Goal: Information Seeking & Learning: Learn about a topic

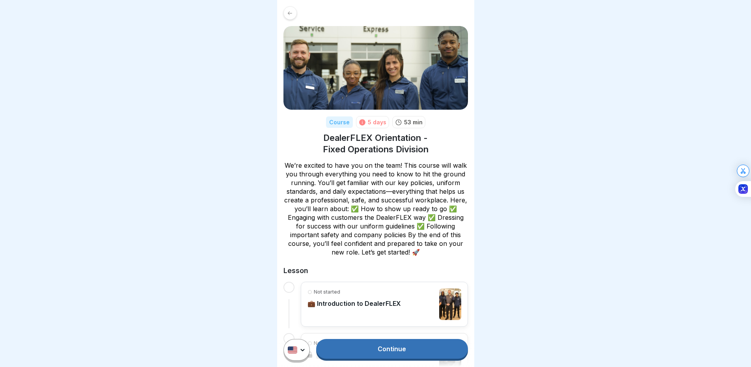
click at [388, 347] on link "Continue" at bounding box center [391, 349] width 151 height 20
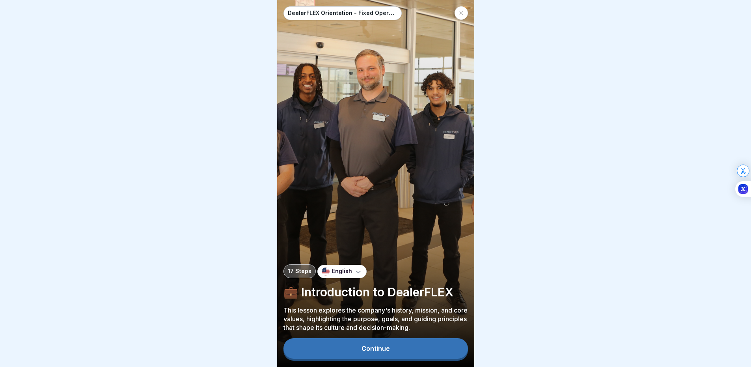
click at [408, 355] on button "Continue" at bounding box center [376, 348] width 185 height 21
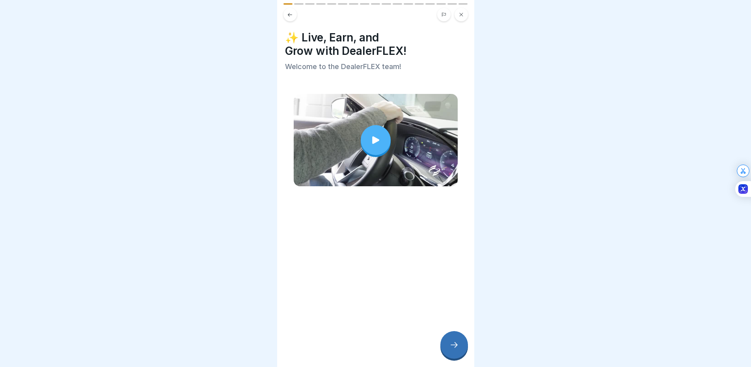
click at [375, 137] on icon at bounding box center [375, 139] width 11 height 11
click at [450, 348] on icon at bounding box center [454, 344] width 9 height 9
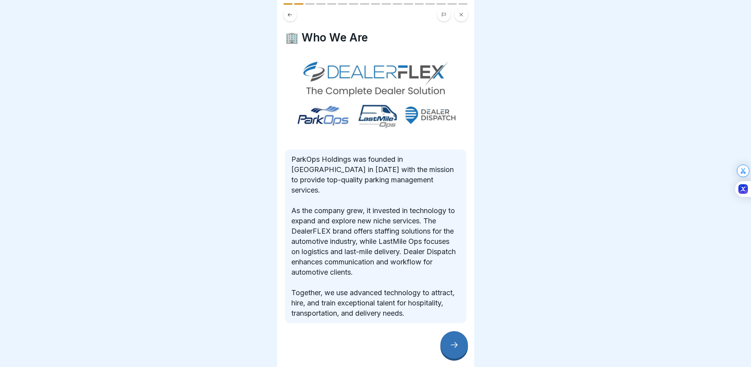
scroll to position [6, 0]
click at [455, 340] on div at bounding box center [455, 345] width 28 height 28
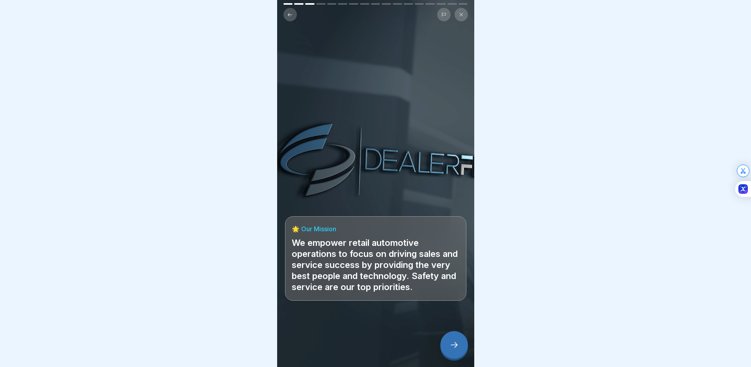
click at [450, 341] on icon at bounding box center [454, 344] width 9 height 9
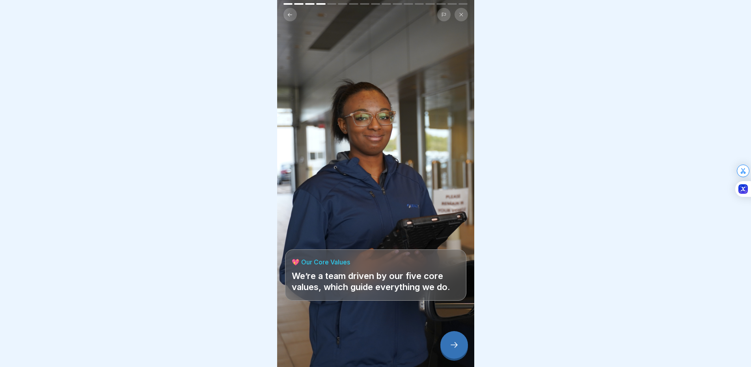
click at [455, 346] on icon at bounding box center [454, 344] width 9 height 9
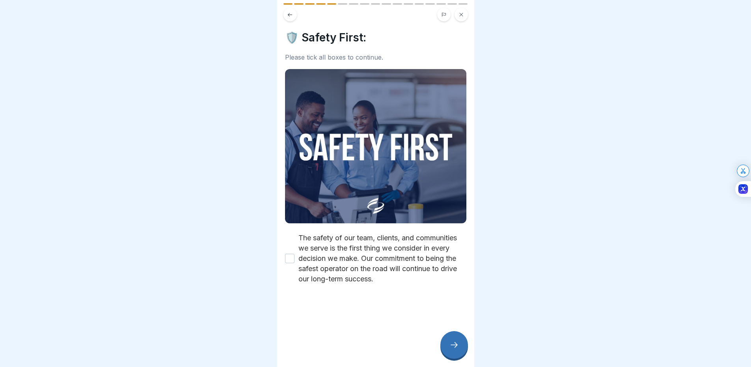
click at [287, 254] on button "The safety of our team, clients, and communities we serve is the first thing we…" at bounding box center [289, 258] width 9 height 9
click at [444, 343] on div at bounding box center [455, 345] width 28 height 28
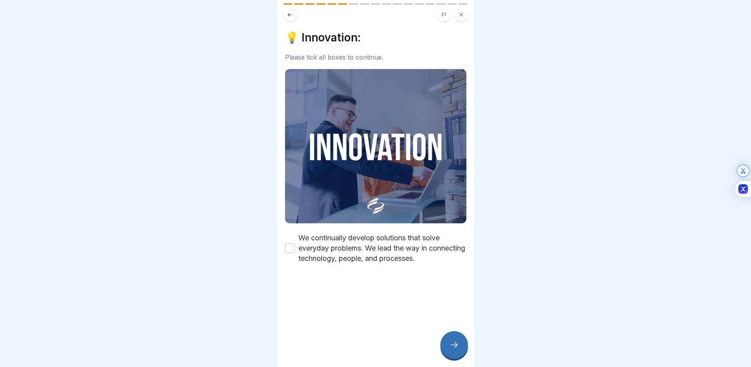
click at [293, 243] on button "We continually develop solutions that solve everyday problems. We lead the way …" at bounding box center [289, 247] width 9 height 9
click at [450, 339] on div at bounding box center [455, 345] width 28 height 28
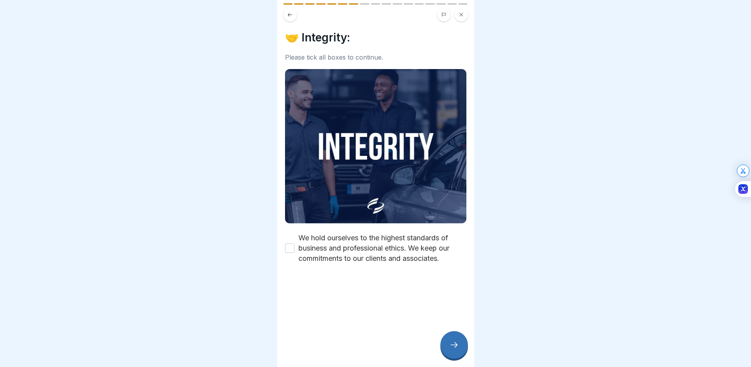
click at [292, 244] on div "We hold ourselves to the highest standards of business and professional ethics.…" at bounding box center [375, 248] width 181 height 31
click at [288, 243] on button "We hold ourselves to the highest standards of business and professional ethics.…" at bounding box center [289, 247] width 9 height 9
click at [444, 344] on div at bounding box center [455, 345] width 28 height 28
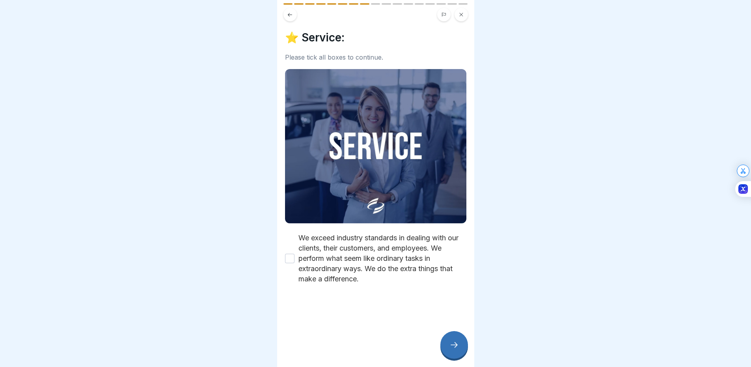
click at [287, 254] on button "We exceed industry standards in dealing with our clients, their customers, and …" at bounding box center [289, 258] width 9 height 9
click at [459, 349] on div at bounding box center [455, 345] width 28 height 28
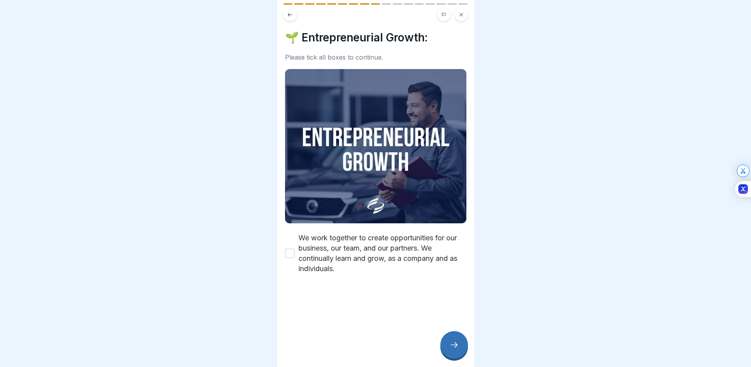
click at [291, 248] on button "We work together to create opportunities for our business, our team, and our pa…" at bounding box center [289, 252] width 9 height 9
click at [450, 347] on icon at bounding box center [454, 344] width 9 height 9
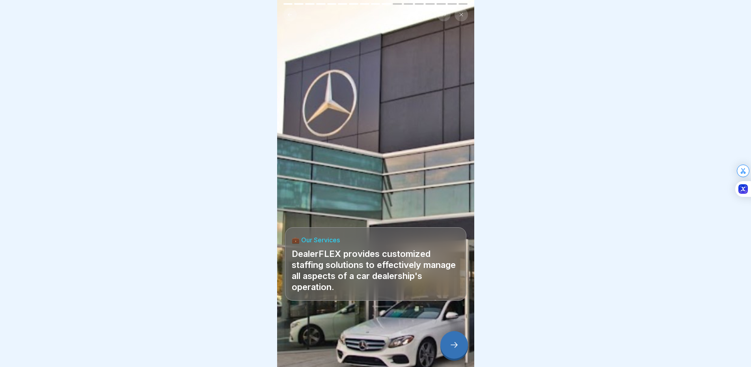
click at [453, 349] on div at bounding box center [455, 345] width 28 height 28
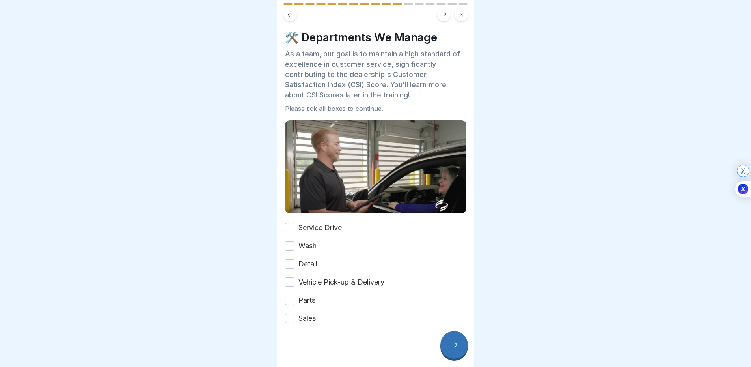
click at [314, 222] on label "Service Drive" at bounding box center [320, 227] width 43 height 10
click at [295, 223] on button "Service Drive" at bounding box center [289, 227] width 9 height 9
click at [307, 241] on label "Wash" at bounding box center [308, 246] width 18 height 10
click at [295, 241] on button "Wash" at bounding box center [289, 245] width 9 height 9
click at [308, 259] on label "Detail" at bounding box center [308, 264] width 19 height 10
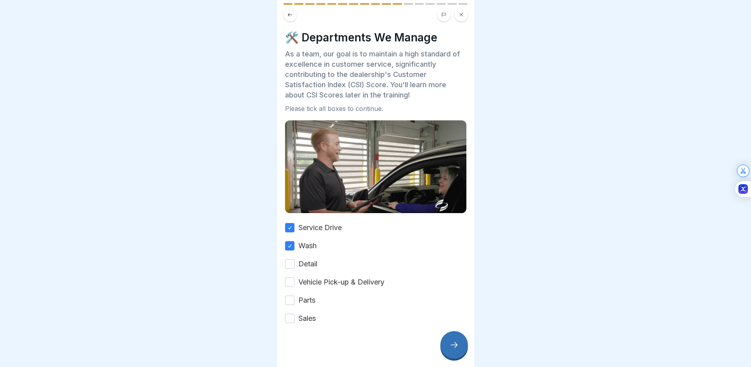
click at [295, 259] on button "Detail" at bounding box center [289, 263] width 9 height 9
click at [310, 277] on label "Vehicle Pick-up & Delivery" at bounding box center [342, 282] width 86 height 10
click at [295, 277] on button "Vehicle Pick-up & Delivery" at bounding box center [289, 281] width 9 height 9
click at [308, 295] on label "Parts" at bounding box center [307, 300] width 17 height 10
click at [295, 295] on button "Parts" at bounding box center [289, 299] width 9 height 9
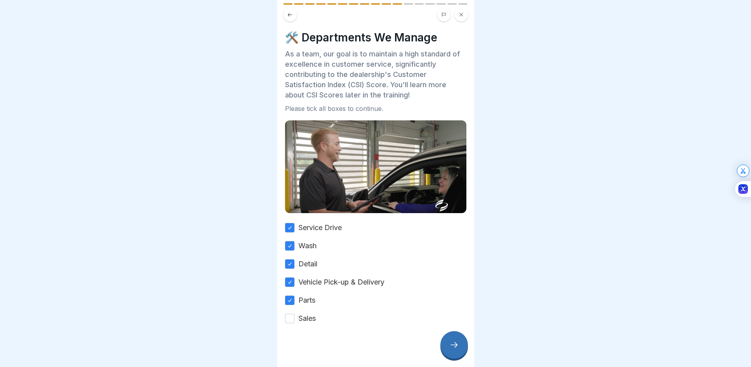
click at [308, 314] on div "🛠️ Departments We Manage As a team, our goal is to maintain a high standard of …" at bounding box center [375, 183] width 197 height 367
click at [306, 313] on label "Sales" at bounding box center [307, 318] width 17 height 10
click at [295, 314] on button "Sales" at bounding box center [289, 318] width 9 height 9
drag, startPoint x: 453, startPoint y: 349, endPoint x: 451, endPoint y: 292, distance: 56.4
click at [453, 347] on icon at bounding box center [454, 344] width 9 height 9
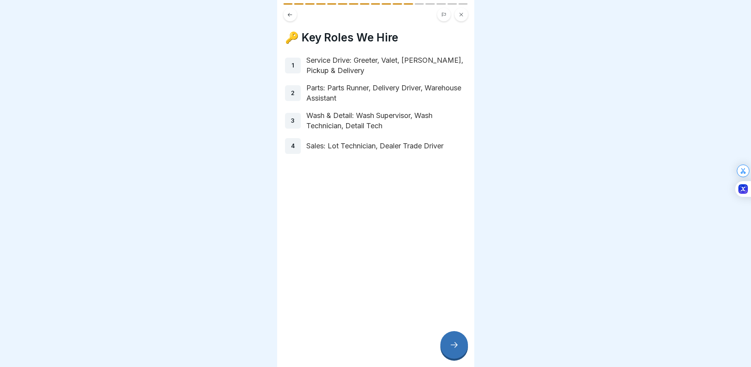
click at [462, 336] on div at bounding box center [455, 345] width 28 height 28
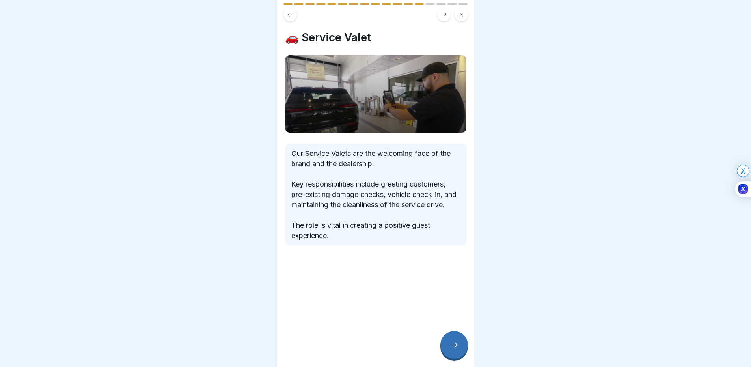
click at [447, 336] on div at bounding box center [455, 345] width 28 height 28
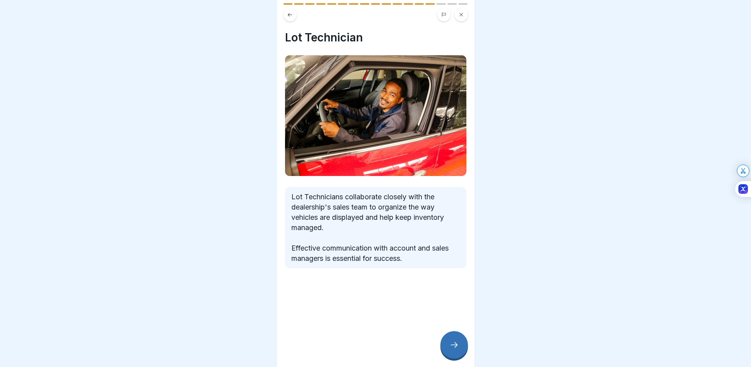
click at [292, 12] on icon at bounding box center [290, 15] width 6 height 6
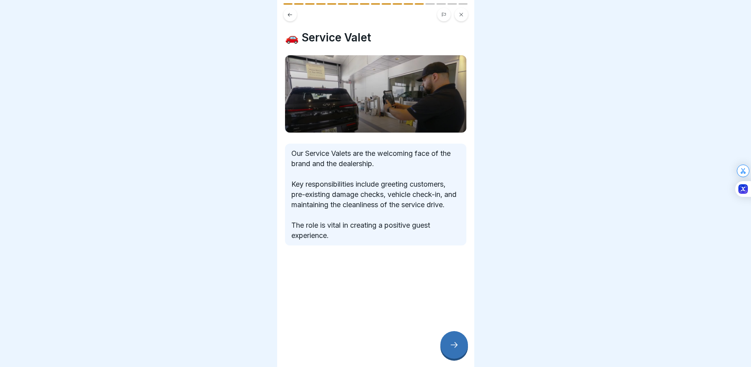
click at [446, 332] on div "🚗 Service Valet Our Service Valets are the welcoming face of the brand and the …" at bounding box center [375, 183] width 197 height 367
click at [452, 334] on div at bounding box center [455, 345] width 28 height 28
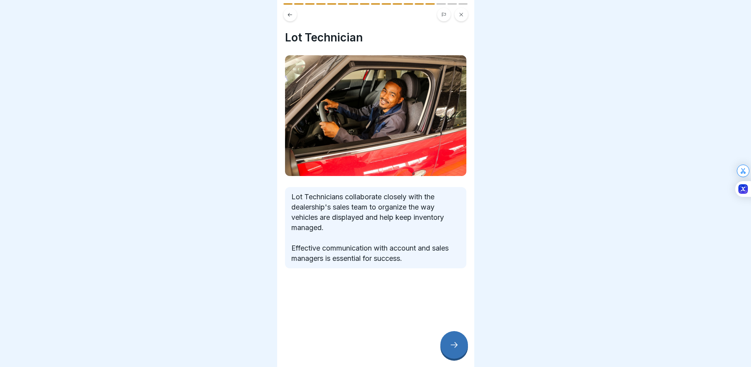
click at [452, 339] on div at bounding box center [455, 345] width 28 height 28
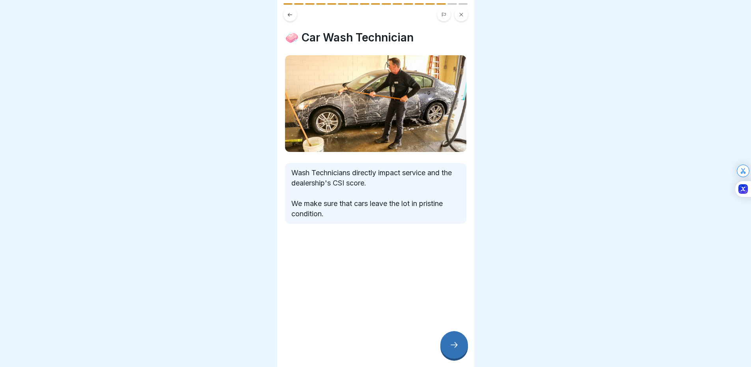
click at [456, 347] on icon at bounding box center [454, 344] width 9 height 9
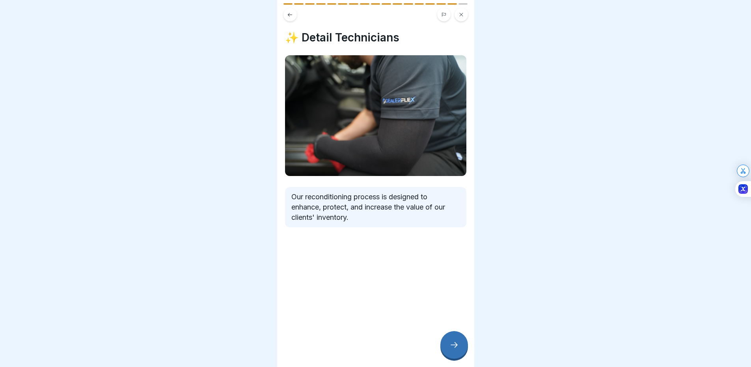
click at [462, 346] on div at bounding box center [455, 345] width 28 height 28
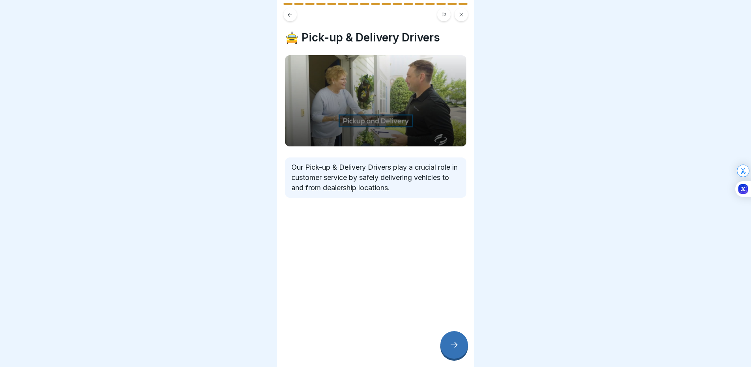
click at [448, 342] on div at bounding box center [455, 345] width 28 height 28
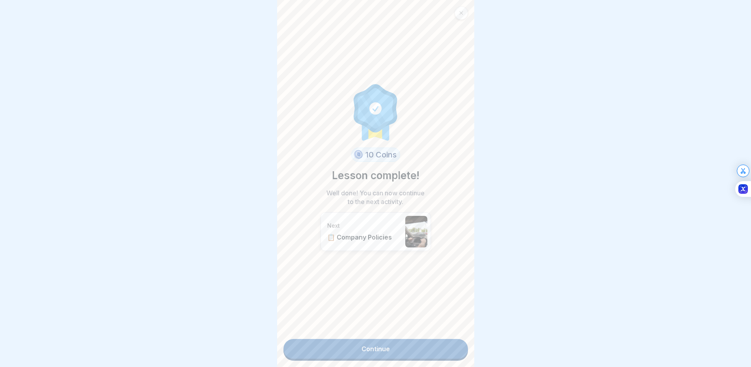
click at [398, 341] on link "Continue" at bounding box center [376, 349] width 185 height 20
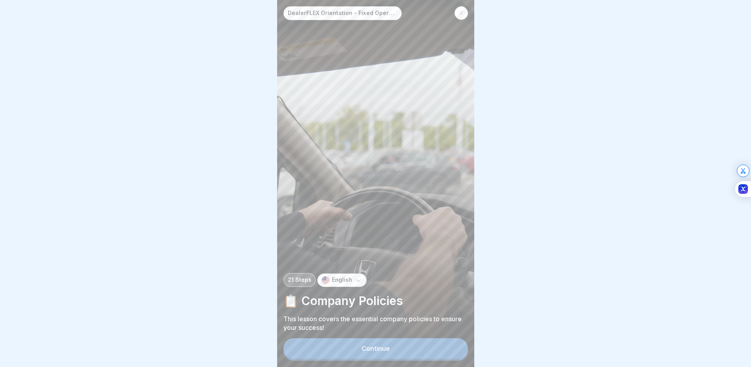
click at [394, 354] on button "Continue" at bounding box center [376, 348] width 185 height 21
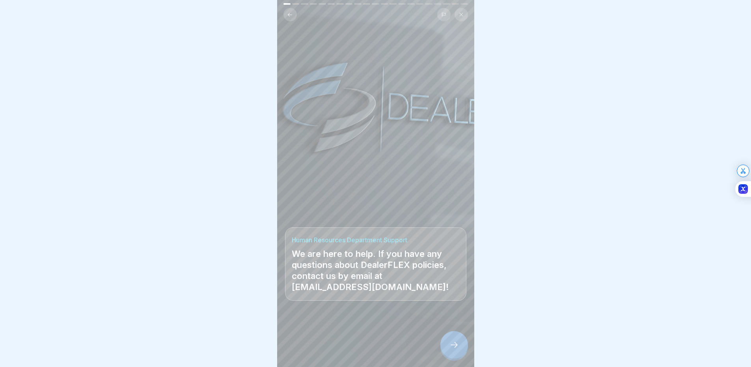
click at [455, 349] on icon at bounding box center [454, 344] width 9 height 9
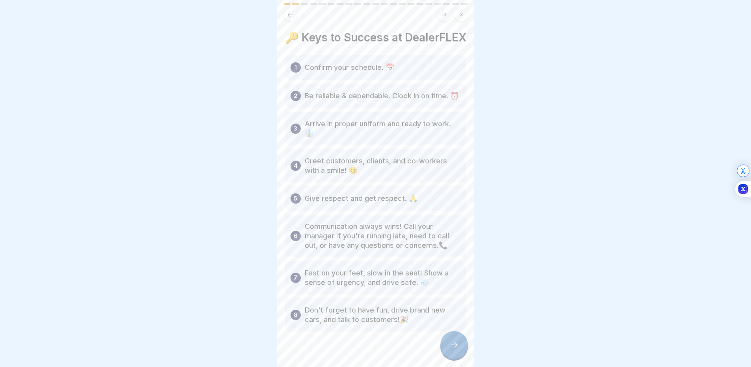
click at [451, 342] on div at bounding box center [455, 345] width 28 height 28
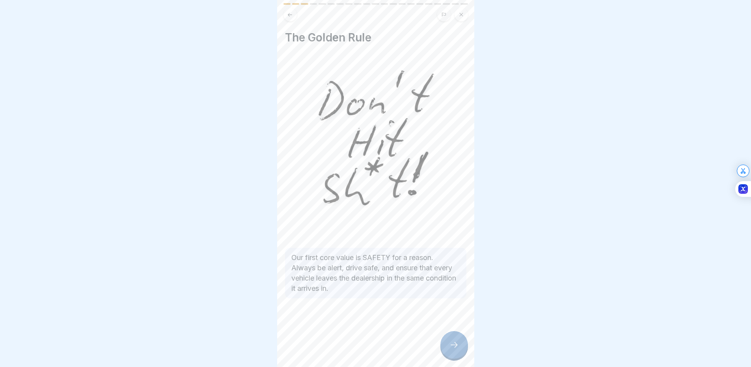
click at [452, 341] on div at bounding box center [455, 345] width 28 height 28
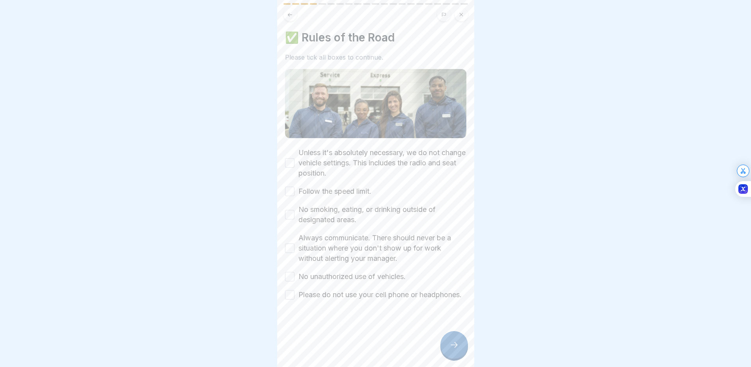
click at [381, 163] on label "Unless it's absolutely necessary, we do not change vehicle settings. This inclu…" at bounding box center [383, 162] width 168 height 31
click at [295, 163] on button "Unless it's absolutely necessary, we do not change vehicle settings. This inclu…" at bounding box center [289, 162] width 9 height 9
click at [360, 187] on label "Follow the speed limit." at bounding box center [335, 191] width 73 height 10
click at [295, 187] on button "Follow the speed limit." at bounding box center [289, 191] width 9 height 9
click at [357, 207] on label "No smoking, eating, or drinking outside of designated areas." at bounding box center [383, 214] width 168 height 21
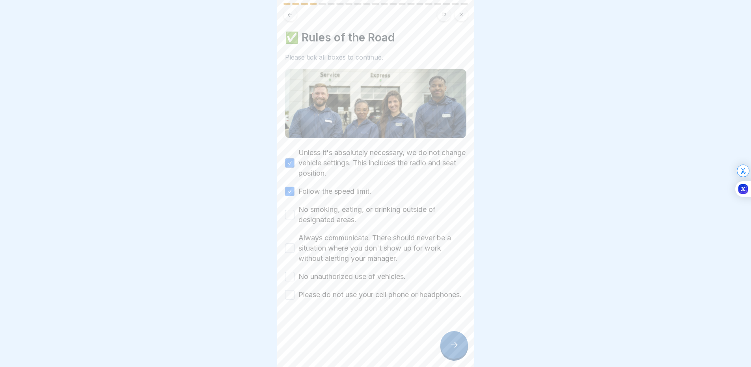
click at [295, 210] on button "No smoking, eating, or drinking outside of designated areas." at bounding box center [289, 214] width 9 height 9
click at [353, 234] on label "Always communicate. There should never be a situation where you don't show up f…" at bounding box center [383, 248] width 168 height 31
click at [295, 243] on button "Always communicate. There should never be a situation where you don't show up f…" at bounding box center [289, 247] width 9 height 9
click at [337, 275] on label "No unauthorized use of vehicles." at bounding box center [352, 276] width 107 height 10
click at [295, 275] on button "No unauthorized use of vehicles." at bounding box center [289, 276] width 9 height 9
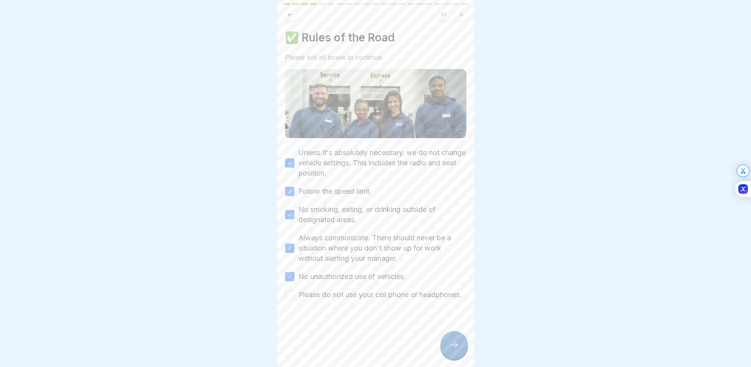
click at [326, 295] on label "Please do not use your cell phone or headphones." at bounding box center [380, 294] width 163 height 10
click at [295, 295] on button "Please do not use your cell phone or headphones." at bounding box center [289, 294] width 9 height 9
click at [459, 348] on div at bounding box center [455, 345] width 28 height 28
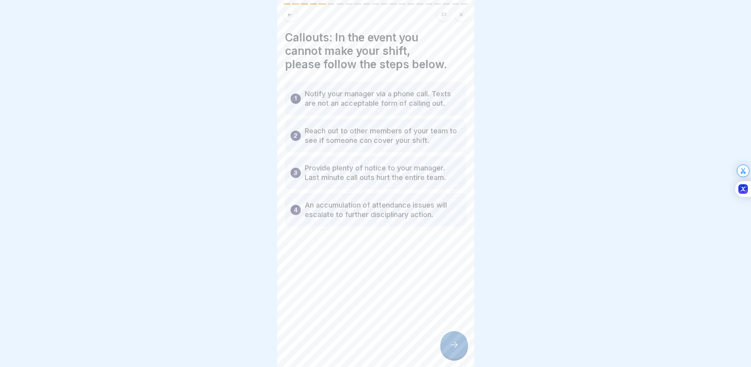
click at [455, 342] on div at bounding box center [455, 345] width 28 height 28
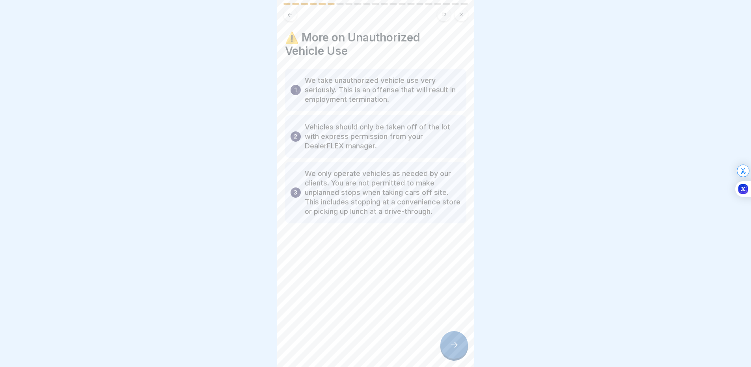
click at [451, 348] on icon at bounding box center [454, 344] width 9 height 9
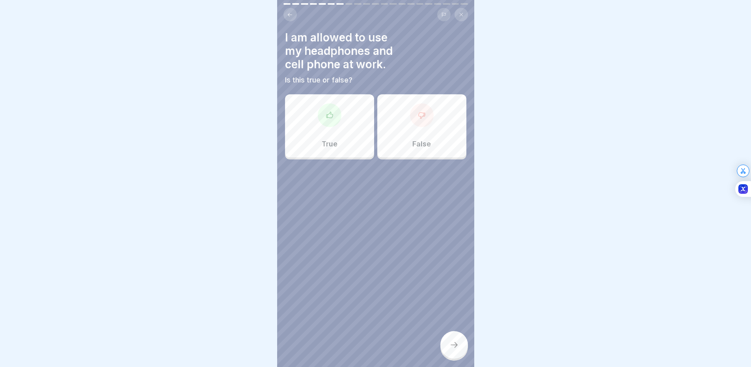
click at [429, 138] on div "False" at bounding box center [421, 125] width 89 height 63
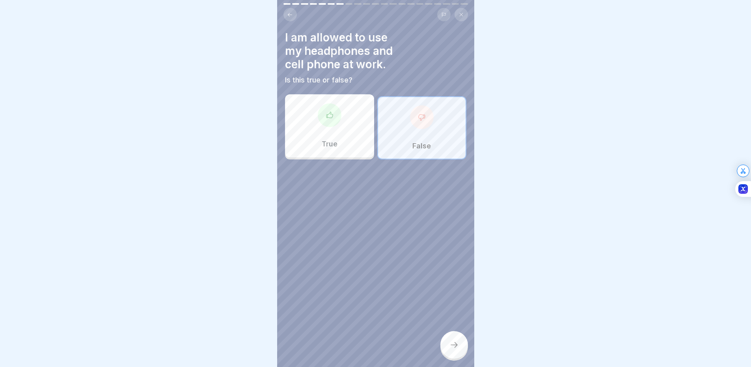
click at [408, 137] on div "False" at bounding box center [421, 127] width 89 height 63
click at [293, 14] on button at bounding box center [290, 14] width 13 height 13
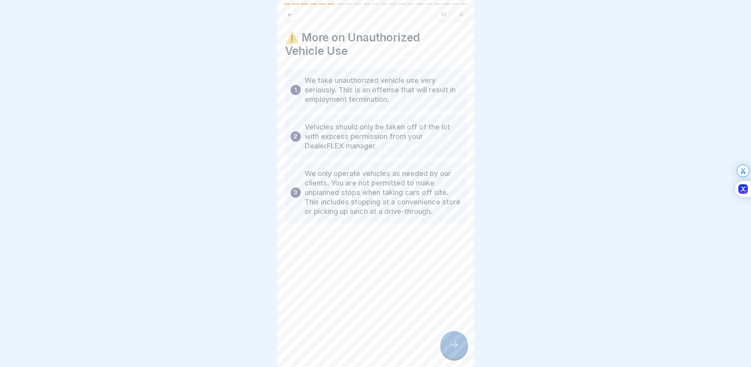
click at [293, 14] on button at bounding box center [290, 14] width 13 height 13
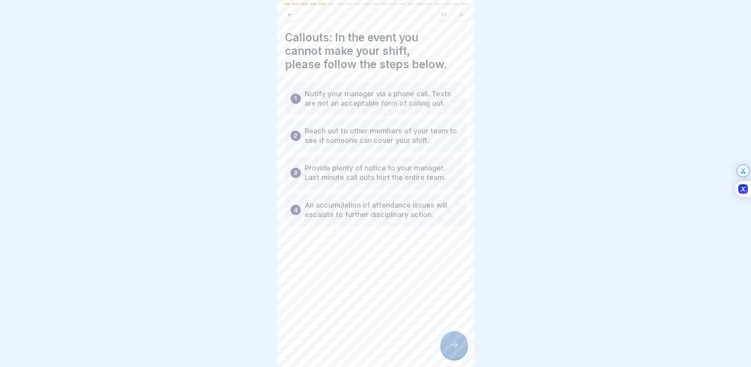
click at [293, 14] on button at bounding box center [290, 14] width 13 height 13
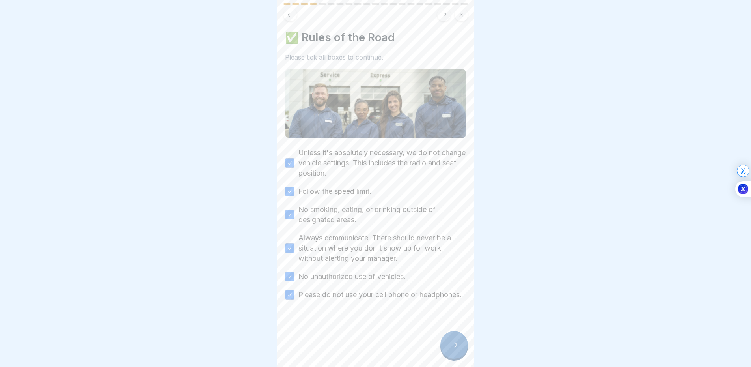
click at [445, 348] on div at bounding box center [455, 345] width 28 height 28
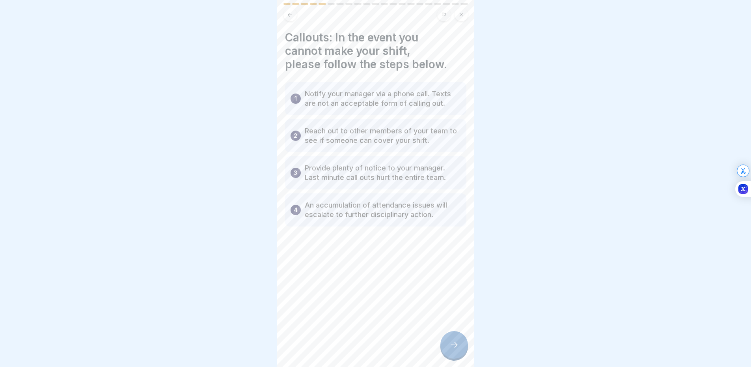
click at [445, 348] on div at bounding box center [455, 345] width 28 height 28
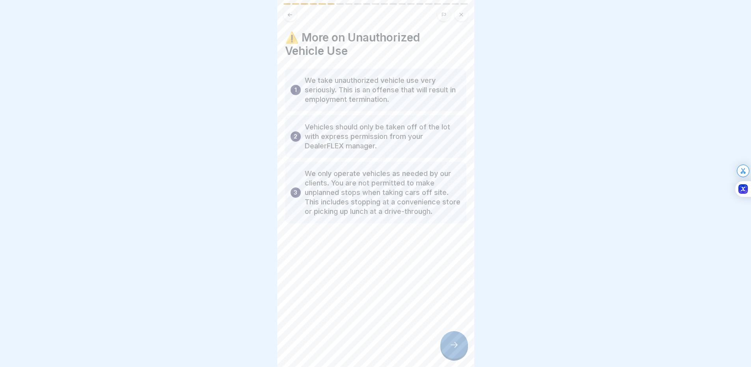
click at [446, 347] on div at bounding box center [455, 345] width 28 height 28
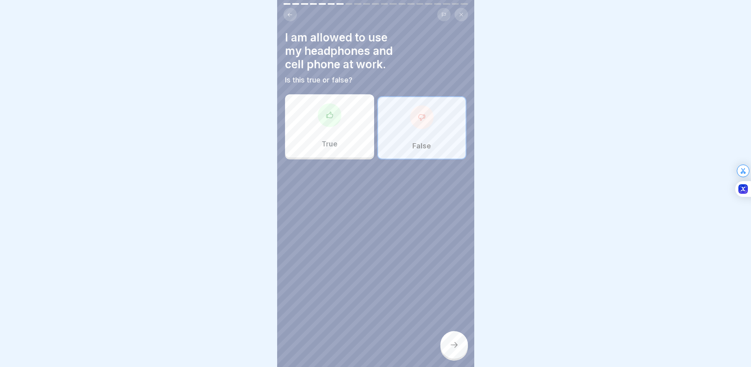
click at [428, 136] on div "False" at bounding box center [421, 127] width 89 height 63
click at [357, 125] on div "True" at bounding box center [329, 125] width 89 height 63
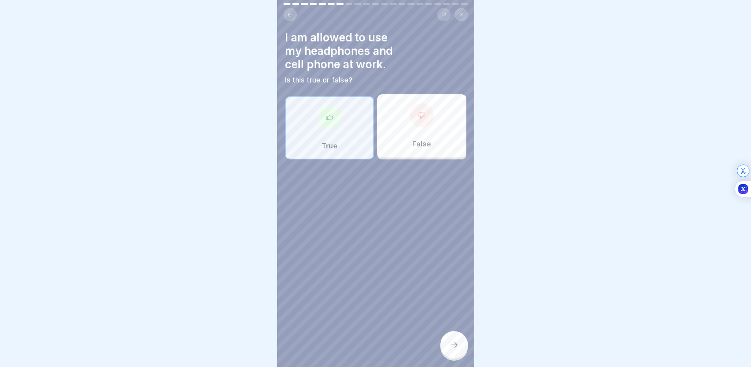
click at [407, 125] on div "False" at bounding box center [421, 125] width 89 height 63
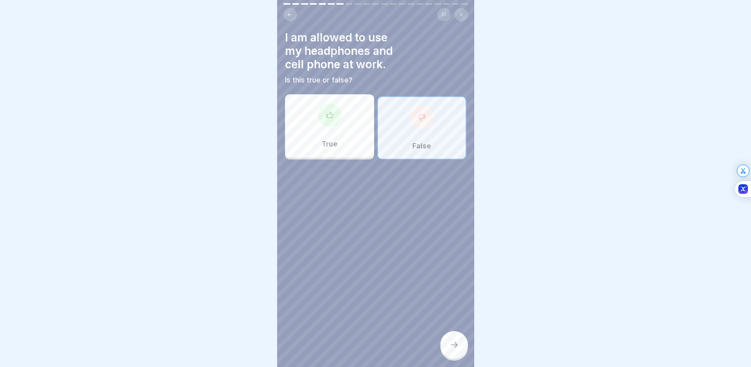
click at [450, 345] on div at bounding box center [455, 345] width 28 height 28
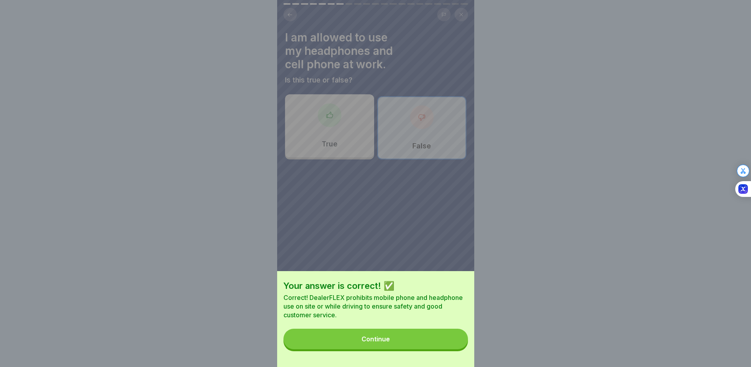
click at [442, 344] on button "Continue" at bounding box center [376, 339] width 185 height 21
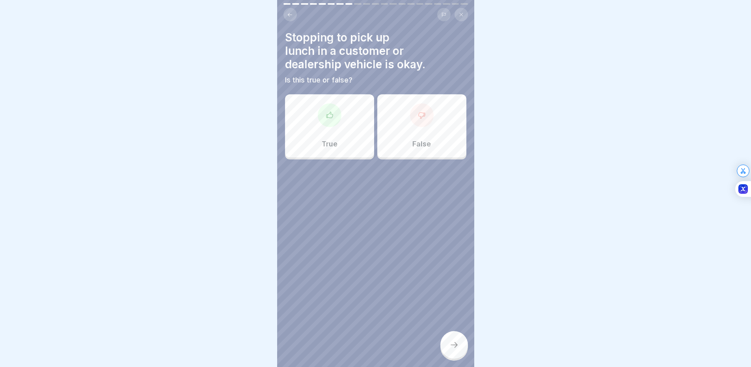
click at [434, 132] on div "False" at bounding box center [421, 125] width 89 height 63
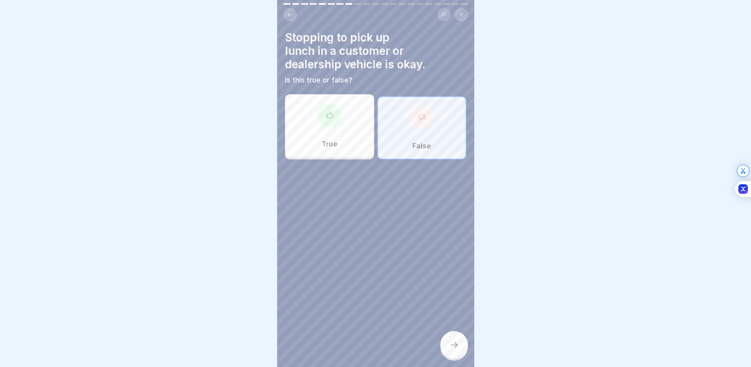
click at [456, 358] on div at bounding box center [455, 345] width 28 height 28
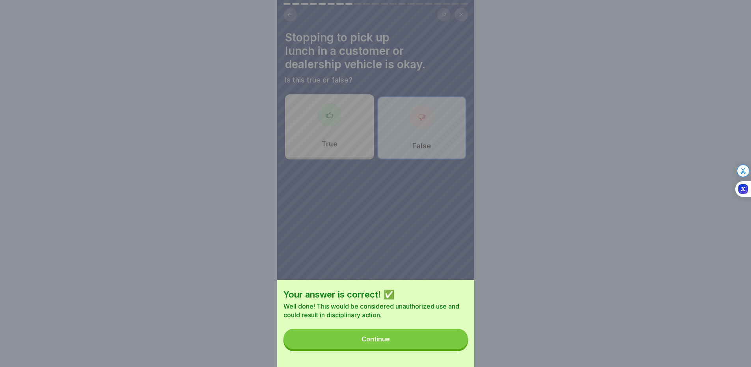
click at [443, 344] on button "Continue" at bounding box center [376, 339] width 185 height 21
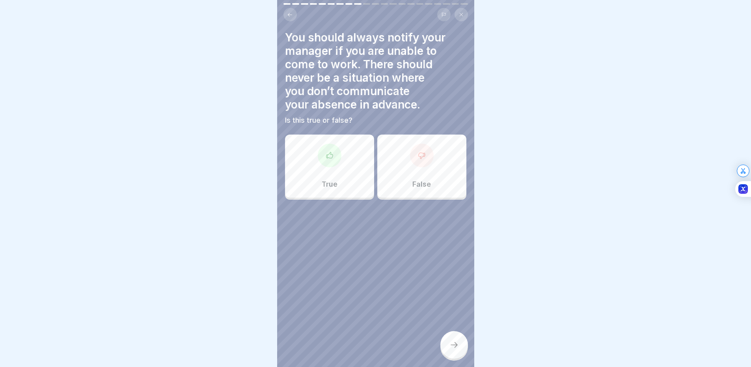
click at [340, 161] on div "True" at bounding box center [329, 165] width 89 height 63
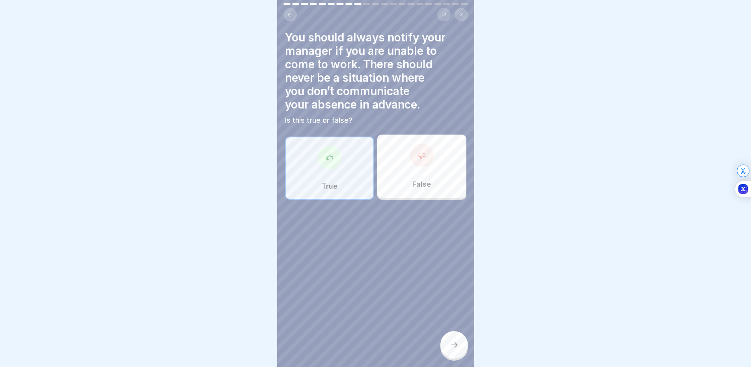
click at [448, 343] on div at bounding box center [455, 345] width 28 height 28
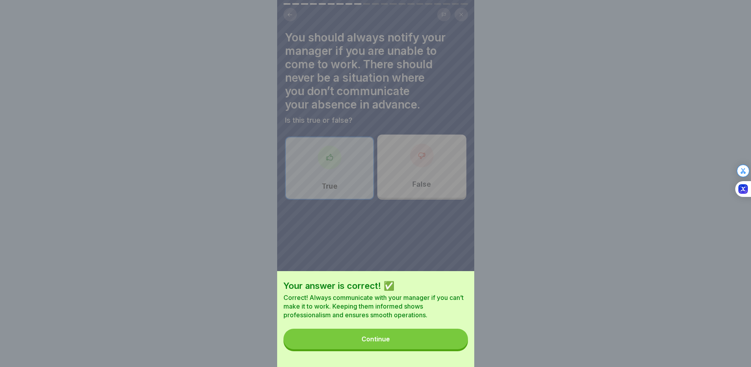
click at [426, 338] on button "Continue" at bounding box center [376, 339] width 185 height 21
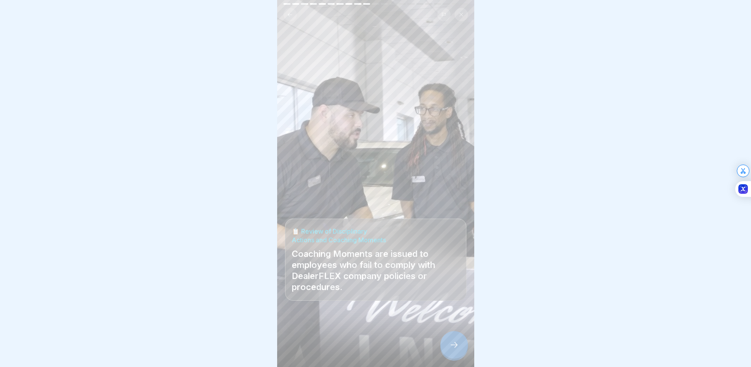
click at [450, 347] on icon at bounding box center [454, 344] width 9 height 9
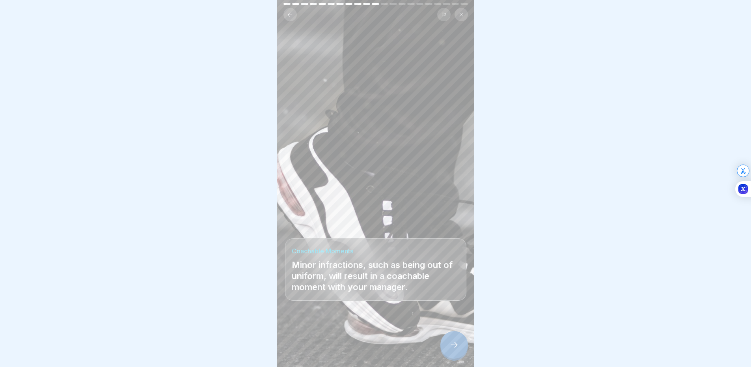
click at [446, 345] on div at bounding box center [455, 345] width 28 height 28
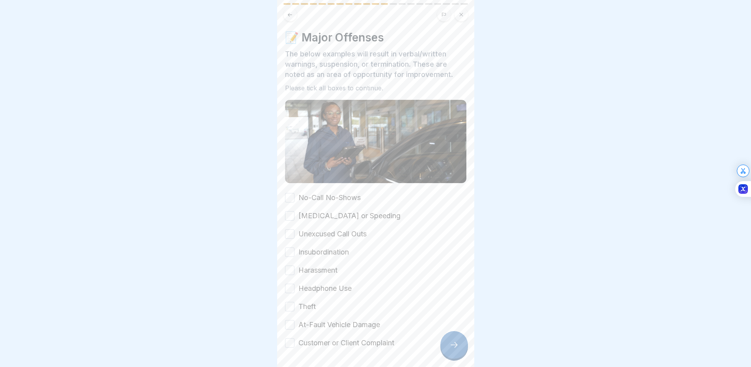
click at [308, 192] on label "No-Call No-Shows" at bounding box center [330, 197] width 62 height 10
click at [295, 193] on button "No-Call No-Shows" at bounding box center [289, 197] width 9 height 9
click at [302, 211] on label "[MEDICAL_DATA] or Speeding" at bounding box center [350, 216] width 102 height 10
click at [295, 211] on button "[MEDICAL_DATA] or Speeding" at bounding box center [289, 215] width 9 height 9
click at [306, 233] on label "Unexcused Call Outs" at bounding box center [333, 234] width 68 height 10
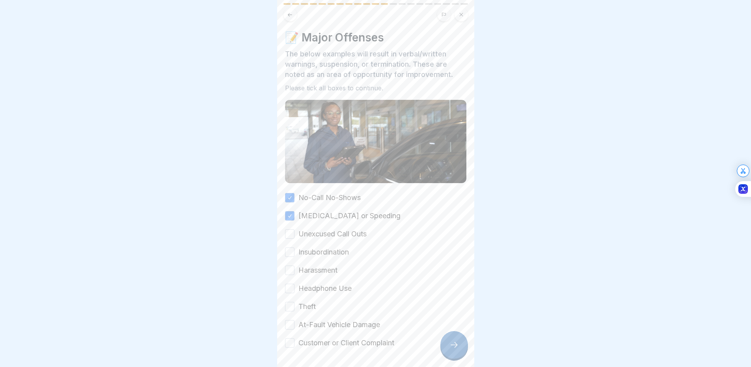
click at [295, 233] on button "Unexcused Call Outs" at bounding box center [289, 233] width 9 height 9
click at [310, 250] on label "Insubordination" at bounding box center [324, 252] width 50 height 10
click at [295, 250] on button "Insubordination" at bounding box center [289, 251] width 9 height 9
click at [309, 265] on label "Harassment" at bounding box center [318, 270] width 39 height 10
click at [295, 265] on button "Harassment" at bounding box center [289, 269] width 9 height 9
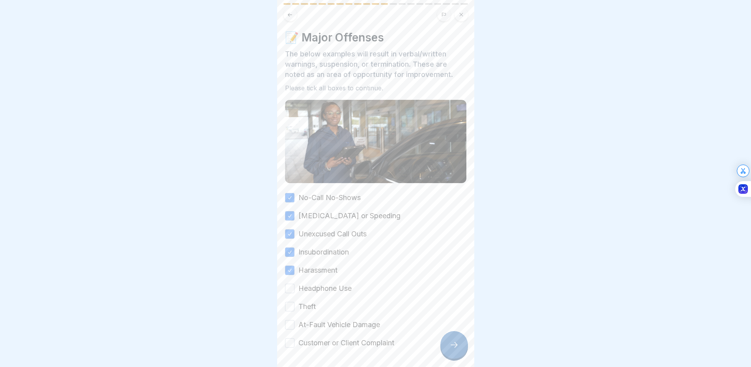
click at [311, 286] on label "Headphone Use" at bounding box center [325, 288] width 53 height 10
click at [295, 286] on button "Headphone Use" at bounding box center [289, 288] width 9 height 9
click at [310, 301] on label "Theft" at bounding box center [307, 306] width 17 height 10
click at [295, 302] on button "Theft" at bounding box center [289, 306] width 9 height 9
click at [311, 321] on label "At-Fault Vehicle Damage" at bounding box center [340, 324] width 82 height 10
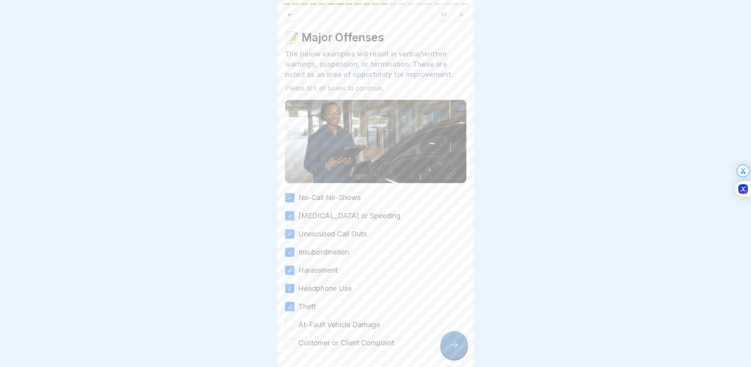
click at [295, 321] on button "At-Fault Vehicle Damage" at bounding box center [289, 324] width 9 height 9
click at [318, 344] on label "Customer or Client Complaint" at bounding box center [347, 343] width 96 height 10
click at [295, 344] on button "Customer or Client Complaint" at bounding box center [289, 342] width 9 height 9
click at [452, 347] on icon at bounding box center [454, 344] width 9 height 9
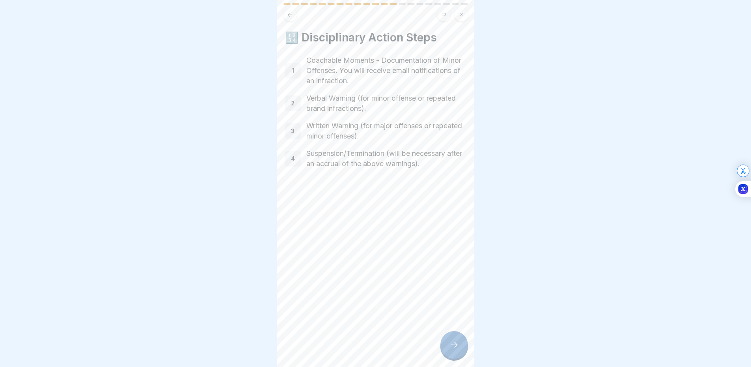
click at [441, 340] on div "🔢 Disciplinary Action Steps 1 Coachable Moments - Documentation of Minor Offens…" at bounding box center [375, 183] width 197 height 367
click at [450, 345] on div at bounding box center [455, 345] width 28 height 28
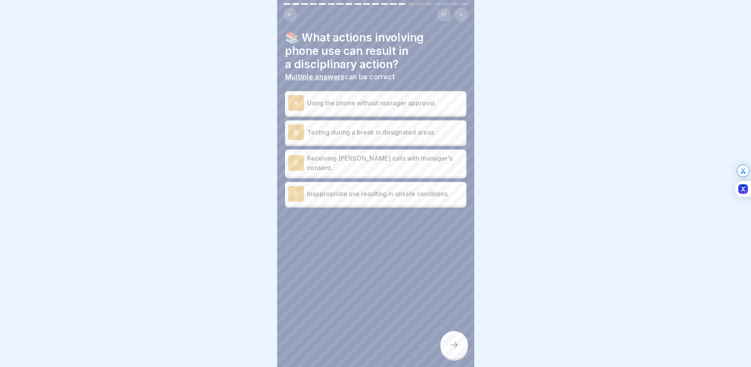
click at [348, 167] on div "C Receiving urgent calls with manager's consent." at bounding box center [375, 162] width 175 height 19
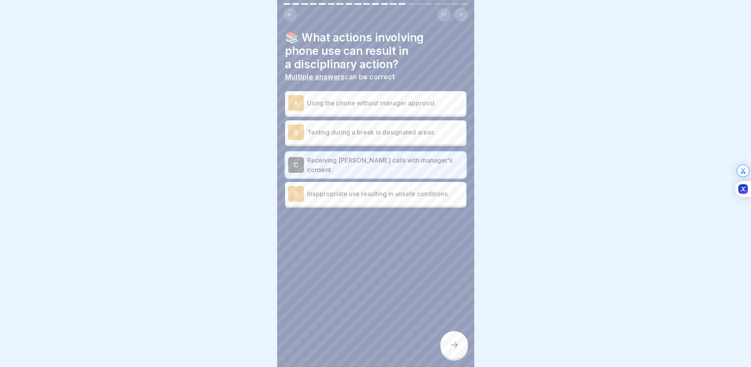
click at [447, 347] on div at bounding box center [455, 345] width 28 height 28
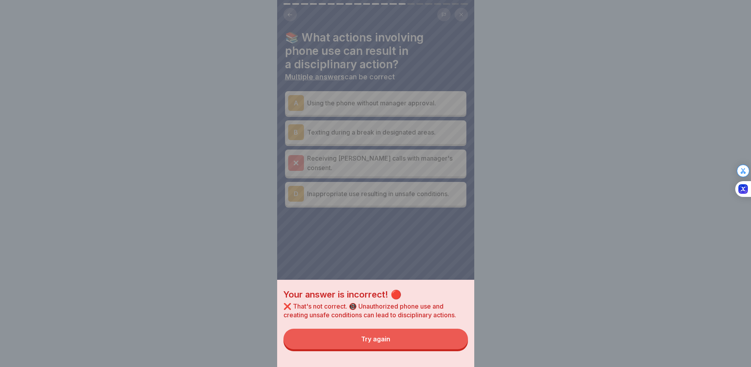
click at [433, 342] on button "Try again" at bounding box center [376, 339] width 185 height 21
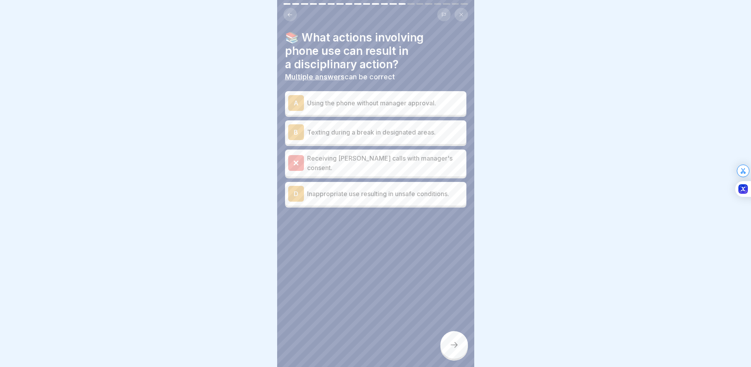
click at [325, 96] on div "A Using the phone without manager approval." at bounding box center [375, 103] width 175 height 16
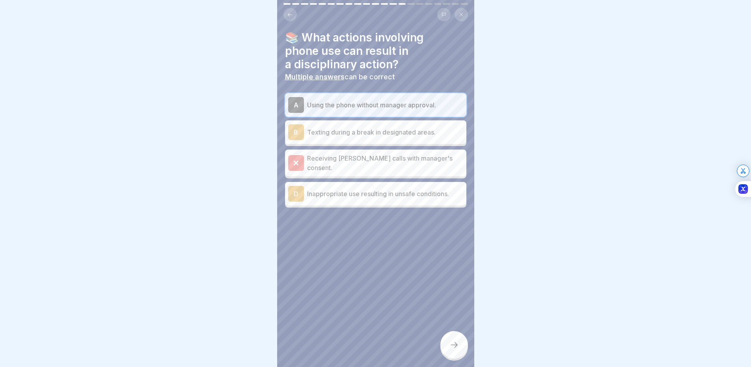
click at [396, 196] on div "D Inappropriate use resulting in unsafe conditions." at bounding box center [375, 194] width 175 height 16
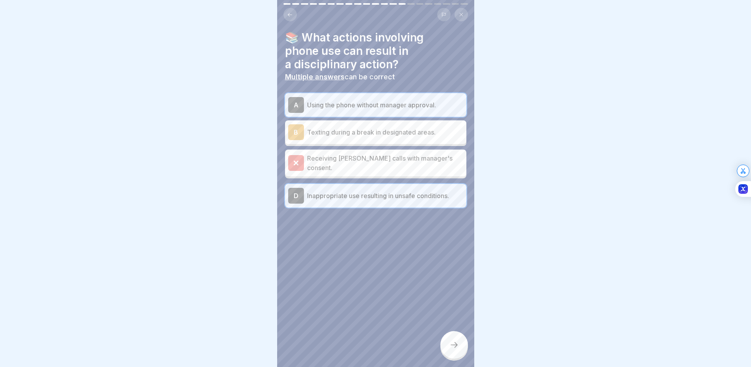
click at [457, 357] on div at bounding box center [455, 345] width 28 height 28
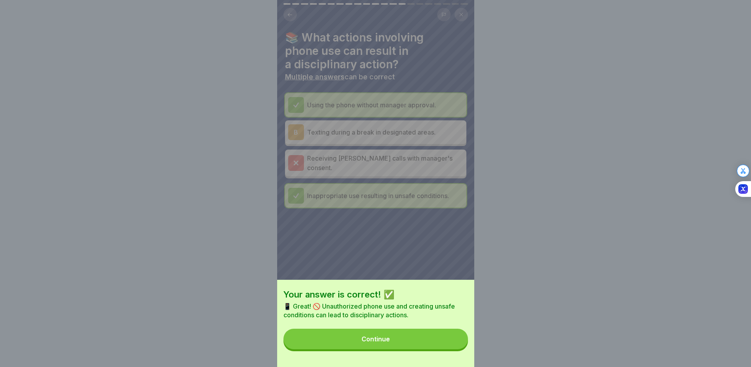
click at [422, 345] on button "Continue" at bounding box center [376, 339] width 185 height 21
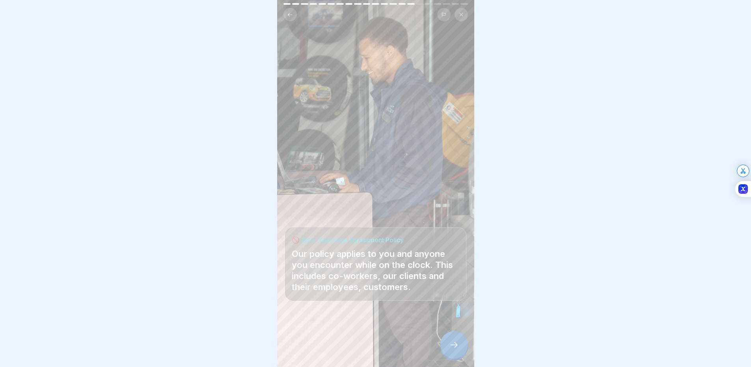
click at [457, 349] on icon at bounding box center [454, 344] width 9 height 9
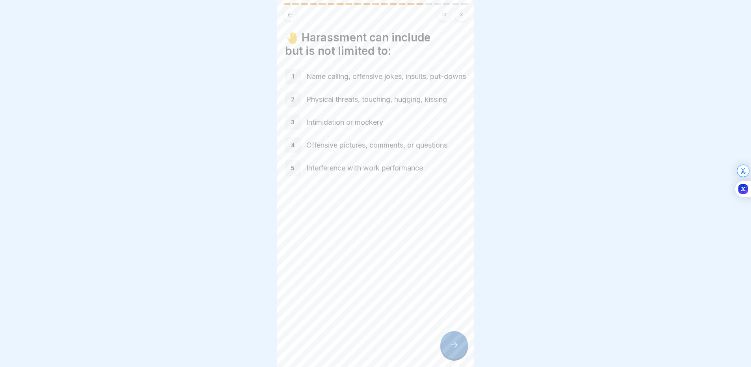
click at [453, 349] on icon at bounding box center [454, 344] width 9 height 9
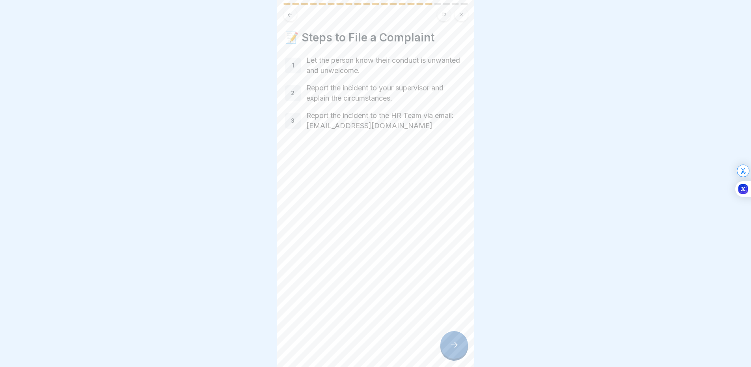
click at [455, 344] on div at bounding box center [455, 345] width 28 height 28
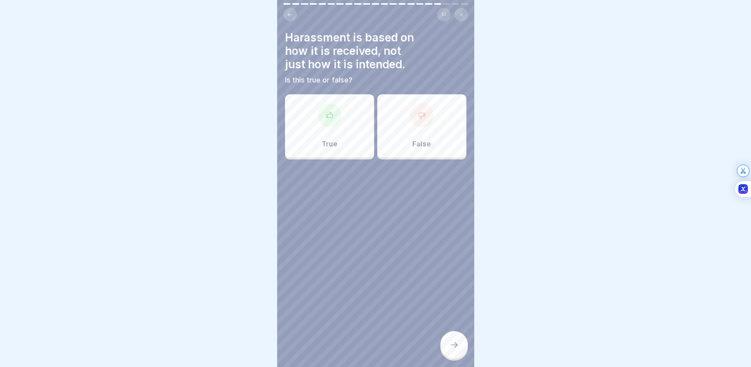
click at [342, 119] on div "True" at bounding box center [329, 125] width 89 height 63
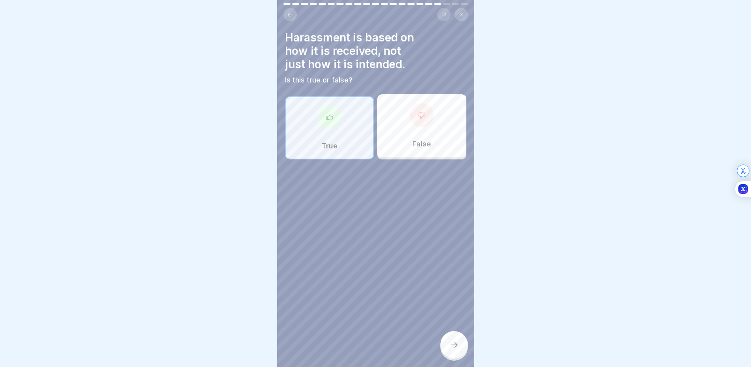
click at [457, 349] on icon at bounding box center [454, 344] width 9 height 9
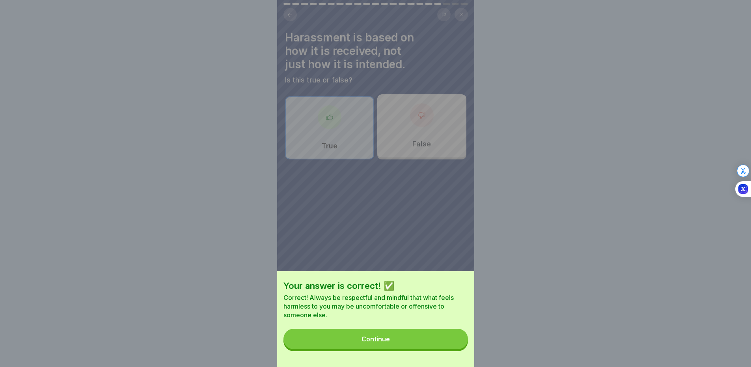
click at [434, 339] on button "Continue" at bounding box center [376, 339] width 185 height 21
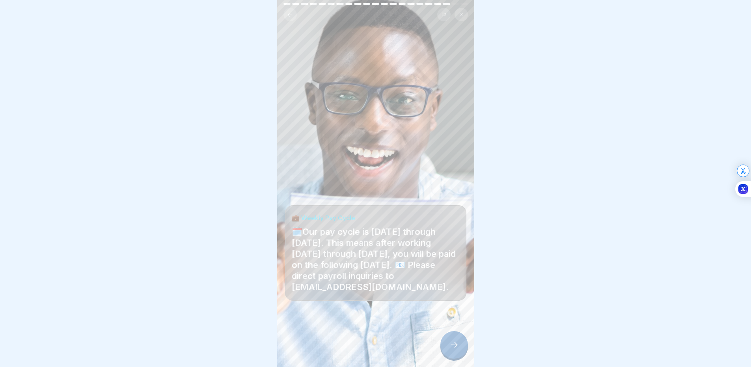
click at [457, 355] on div at bounding box center [455, 345] width 28 height 28
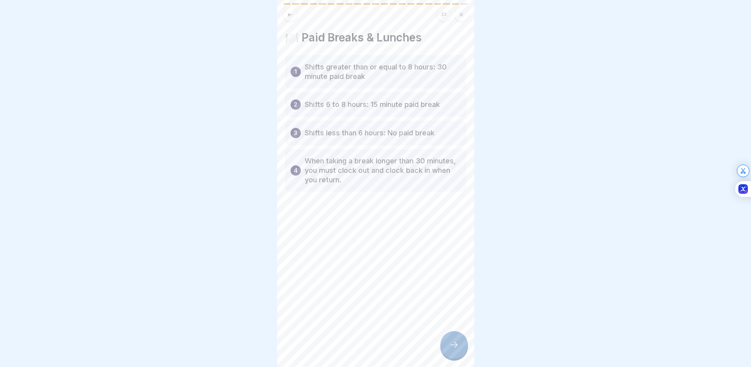
click at [448, 346] on div at bounding box center [455, 345] width 28 height 28
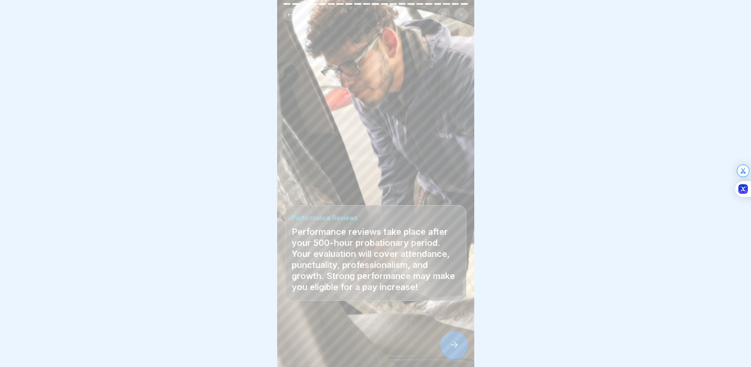
click at [454, 345] on div at bounding box center [455, 345] width 28 height 28
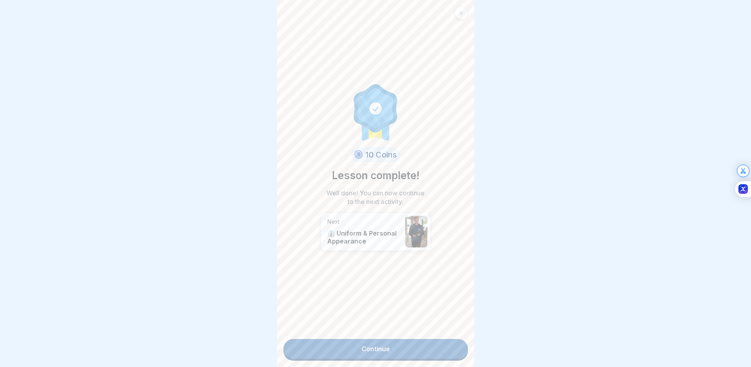
click at [396, 347] on link "Continue" at bounding box center [376, 349] width 185 height 20
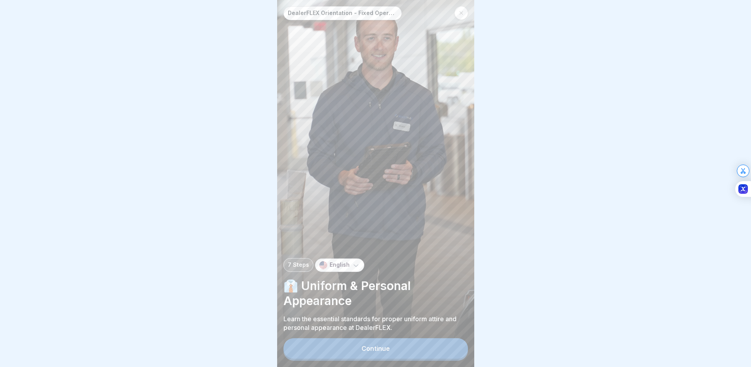
click at [382, 348] on button "Continue" at bounding box center [376, 348] width 185 height 21
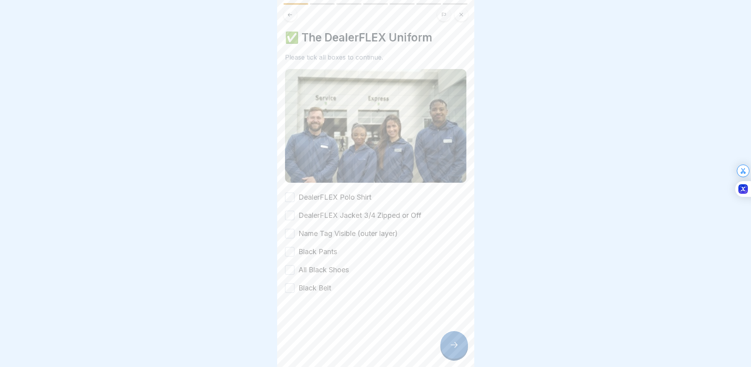
click at [325, 185] on div "✅ The DealerFLEX Uniform Please tick all boxes to continue. DealerFLEX Polo Shi…" at bounding box center [375, 162] width 181 height 262
click at [323, 192] on label "DealerFLEX Polo Shirt" at bounding box center [335, 197] width 73 height 10
click at [295, 192] on button "DealerFLEX Polo Shirt" at bounding box center [289, 196] width 9 height 9
click at [320, 203] on div "DealerFLEX Polo Shirt DealerFLEX Jacket 3/4 Zipped or Off Name Tag Visible (out…" at bounding box center [375, 242] width 181 height 101
click at [317, 210] on label "DealerFLEX Jacket 3/4 Zipped or Off" at bounding box center [360, 215] width 123 height 10
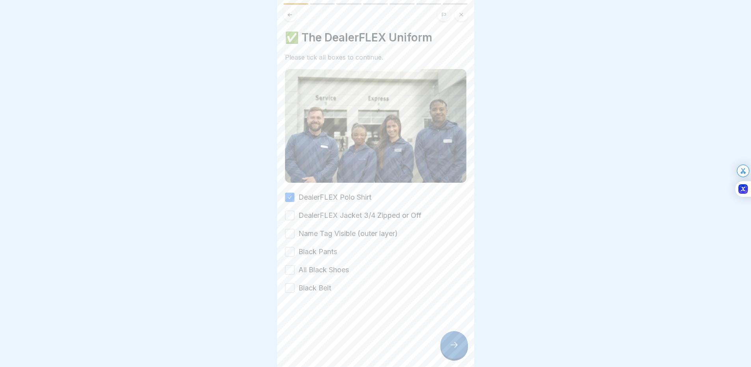
click at [295, 211] on button "DealerFLEX Jacket 3/4 Zipped or Off" at bounding box center [289, 215] width 9 height 9
click at [315, 230] on label "Name Tag Visible (outer layer)" at bounding box center [348, 233] width 99 height 10
click at [295, 230] on button "Name Tag Visible (outer layer)" at bounding box center [289, 233] width 9 height 9
click at [314, 246] on label "Black Pants" at bounding box center [318, 251] width 39 height 10
click at [295, 247] on button "Black Pants" at bounding box center [289, 251] width 9 height 9
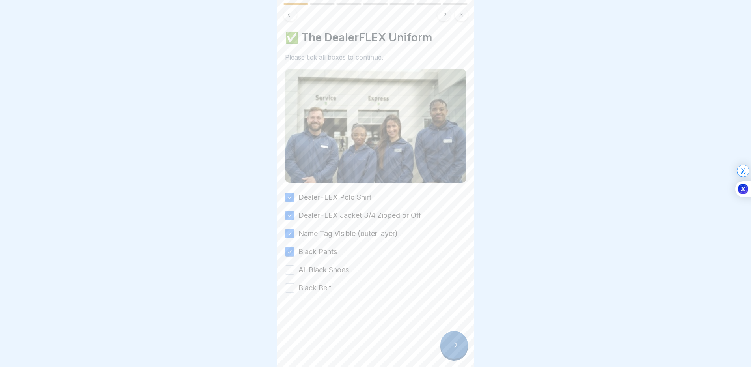
click at [312, 267] on label "All Black Shoes" at bounding box center [324, 270] width 50 height 10
click at [295, 267] on button "All Black Shoes" at bounding box center [289, 269] width 9 height 9
click at [309, 287] on label "Black Belt" at bounding box center [315, 288] width 33 height 10
click at [295, 287] on button "Black Belt" at bounding box center [289, 287] width 9 height 9
click at [461, 346] on div at bounding box center [455, 345] width 28 height 28
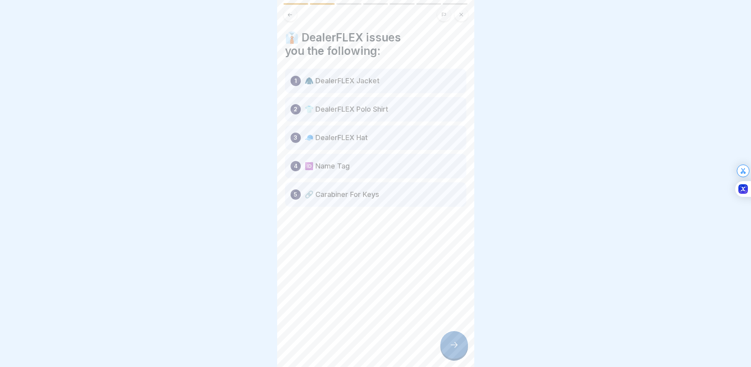
click at [456, 347] on div at bounding box center [455, 345] width 28 height 28
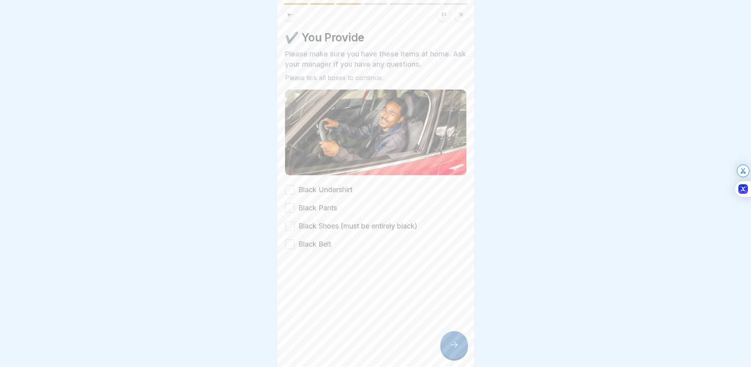
click at [299, 187] on label "Black Undershirt" at bounding box center [326, 190] width 54 height 10
click at [295, 187] on button "Black Undershirt" at bounding box center [289, 189] width 9 height 9
click at [299, 203] on label "Black Pants" at bounding box center [318, 208] width 39 height 10
click at [295, 203] on button "Black Pants" at bounding box center [289, 207] width 9 height 9
click at [299, 214] on div "Black Undershirt Black Pants Black Shoes (must be entirely black) Black Belt" at bounding box center [375, 217] width 181 height 65
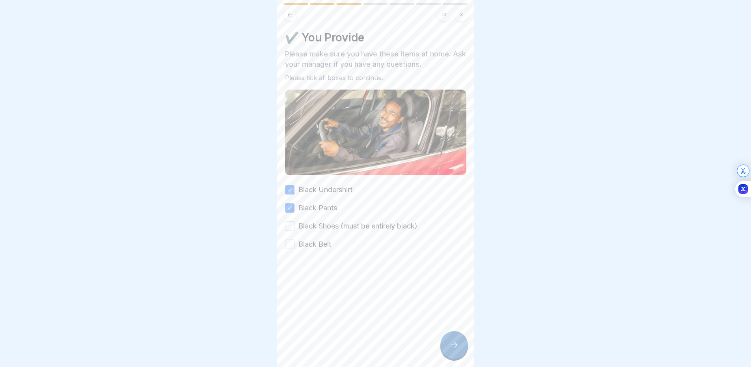
click at [299, 221] on label "Black Shoes (must be entirely black)" at bounding box center [358, 226] width 119 height 10
click at [295, 221] on button "Black Shoes (must be entirely black)" at bounding box center [289, 225] width 9 height 9
click at [301, 239] on label "Black Belt" at bounding box center [315, 244] width 33 height 10
click at [295, 239] on button "Black Belt" at bounding box center [289, 243] width 9 height 9
click at [689, 149] on div at bounding box center [375, 183] width 751 height 367
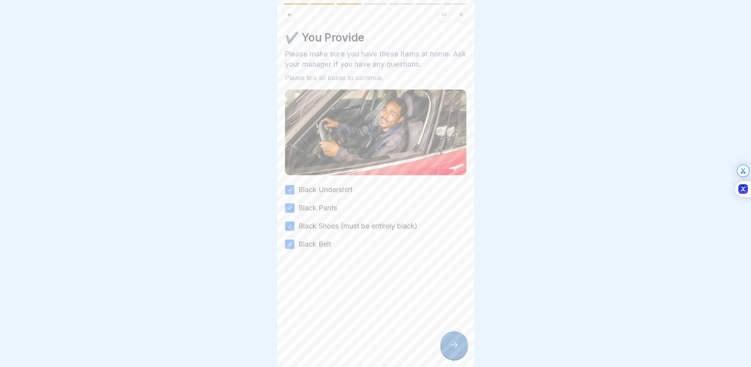
click at [459, 356] on div at bounding box center [455, 345] width 28 height 28
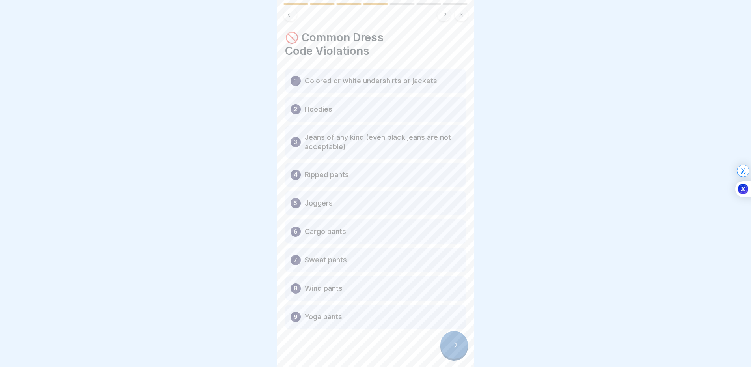
drag, startPoint x: 452, startPoint y: 351, endPoint x: 450, endPoint y: 345, distance: 5.9
click at [451, 345] on div at bounding box center [455, 345] width 28 height 28
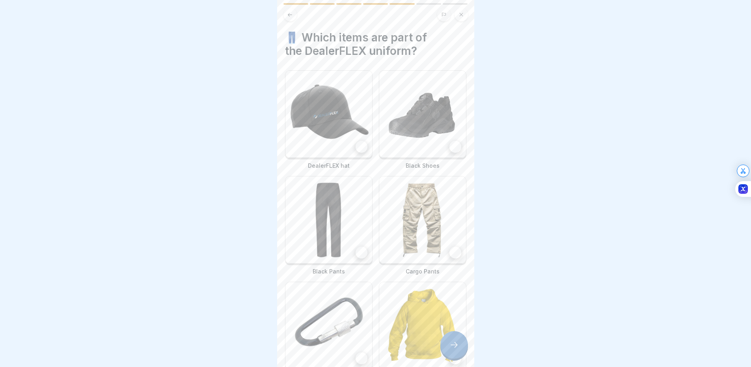
click at [292, 15] on icon at bounding box center [290, 15] width 6 height 6
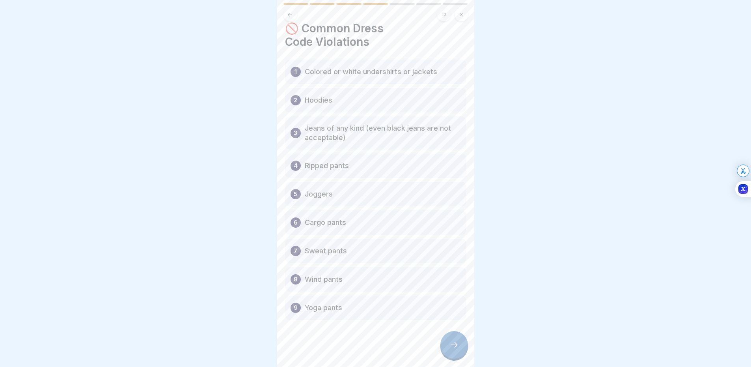
scroll to position [9, 0]
click at [460, 341] on div at bounding box center [455, 345] width 28 height 28
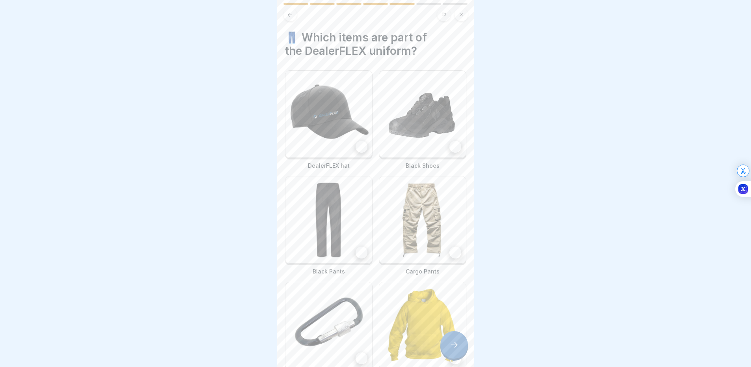
click at [355, 114] on img at bounding box center [329, 114] width 87 height 87
click at [355, 114] on img at bounding box center [328, 113] width 85 height 85
click at [412, 118] on img at bounding box center [422, 114] width 87 height 87
click at [332, 226] on img at bounding box center [329, 219] width 87 height 87
click at [334, 136] on img at bounding box center [329, 114] width 87 height 87
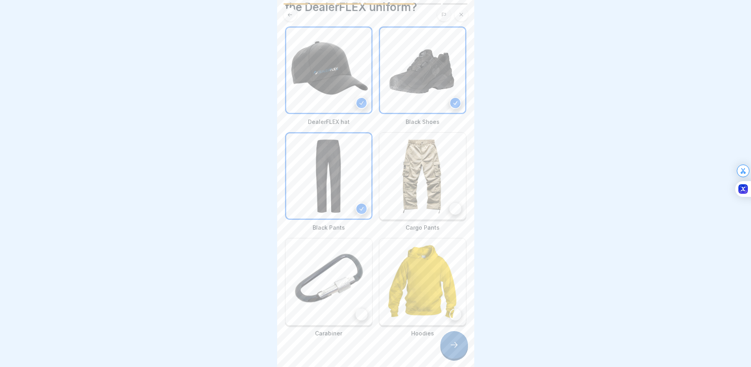
scroll to position [53, 0]
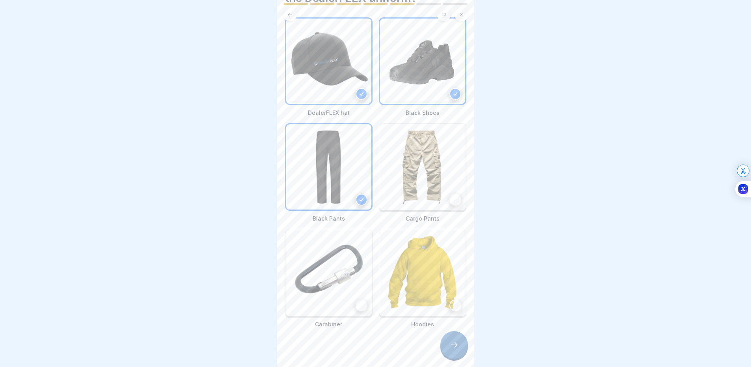
click at [444, 335] on div "DealerFLEX Orientation - Fixed Operations Division 7 Steps English 👔 Uniform & …" at bounding box center [375, 183] width 197 height 367
click at [454, 344] on icon at bounding box center [454, 344] width 9 height 9
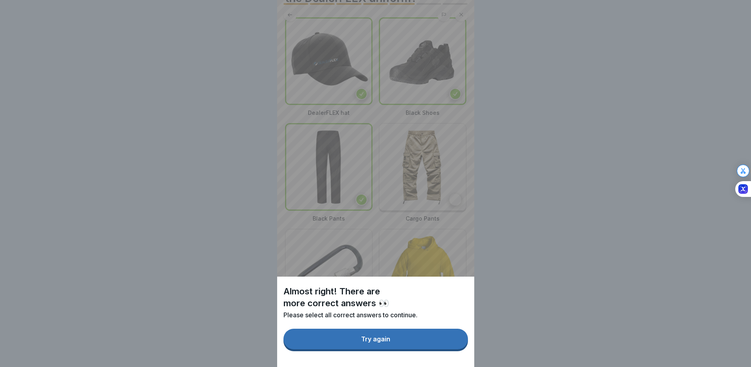
click at [445, 345] on button "Try again" at bounding box center [376, 339] width 185 height 21
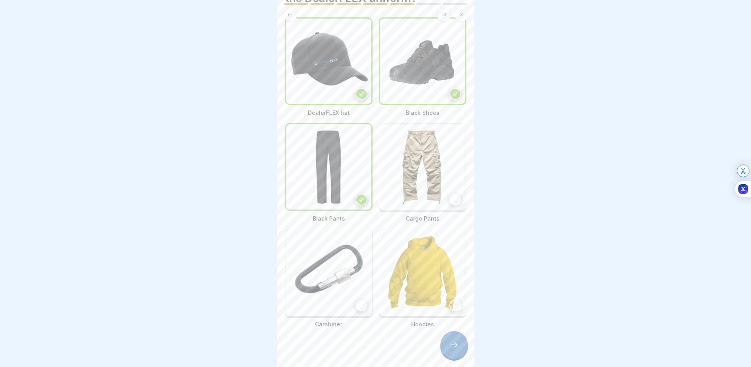
click at [357, 271] on img at bounding box center [329, 272] width 87 height 87
click at [455, 343] on icon at bounding box center [454, 344] width 9 height 9
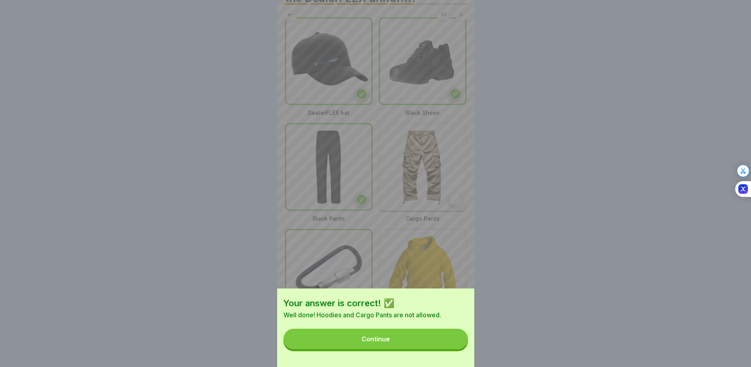
click at [444, 337] on button "Continue" at bounding box center [376, 339] width 185 height 21
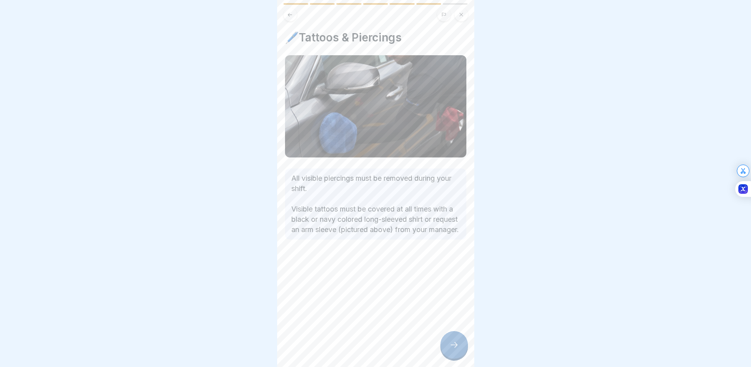
click at [450, 340] on div at bounding box center [455, 345] width 28 height 28
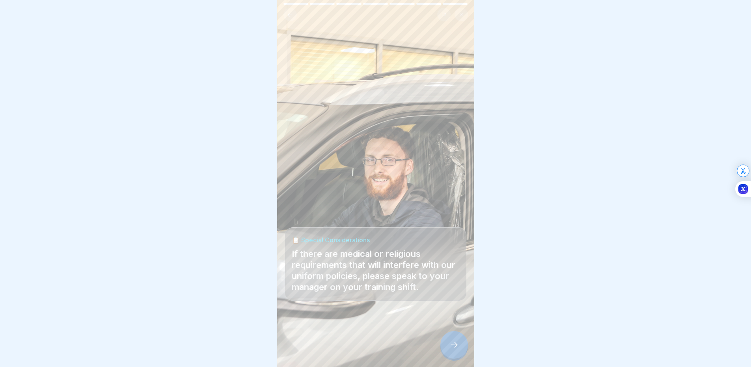
click at [450, 347] on icon at bounding box center [454, 344] width 9 height 9
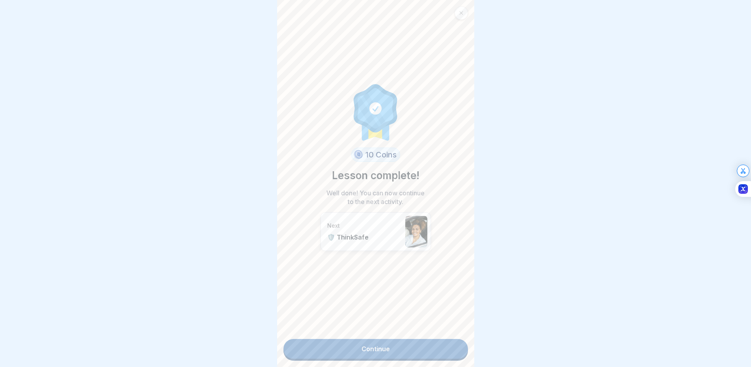
click at [407, 341] on link "Continue" at bounding box center [376, 349] width 185 height 20
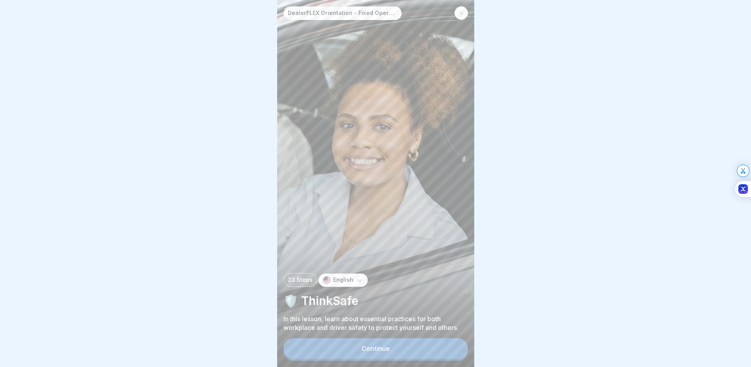
click at [402, 358] on button "Continue" at bounding box center [376, 348] width 185 height 21
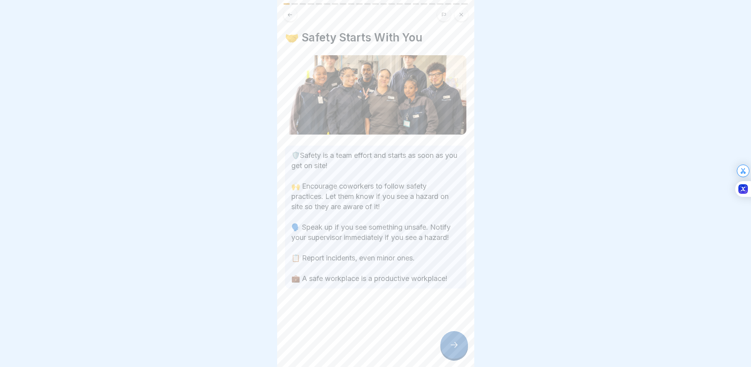
click at [449, 358] on div at bounding box center [455, 345] width 28 height 28
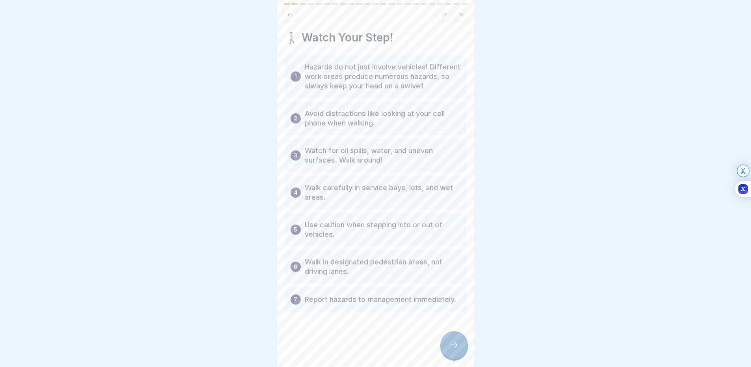
scroll to position [10, 0]
click at [448, 349] on div at bounding box center [455, 345] width 28 height 28
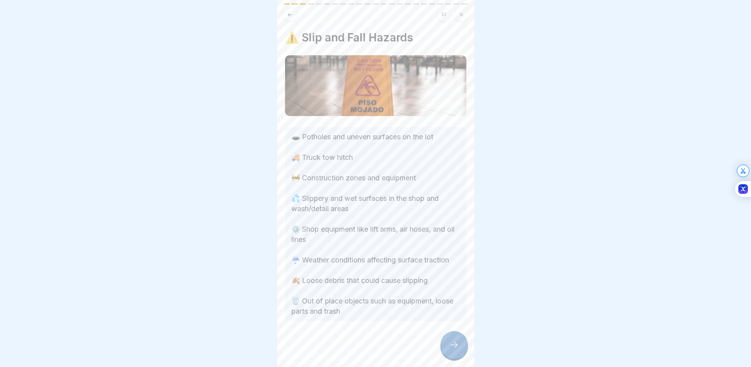
click at [450, 349] on icon at bounding box center [454, 344] width 9 height 9
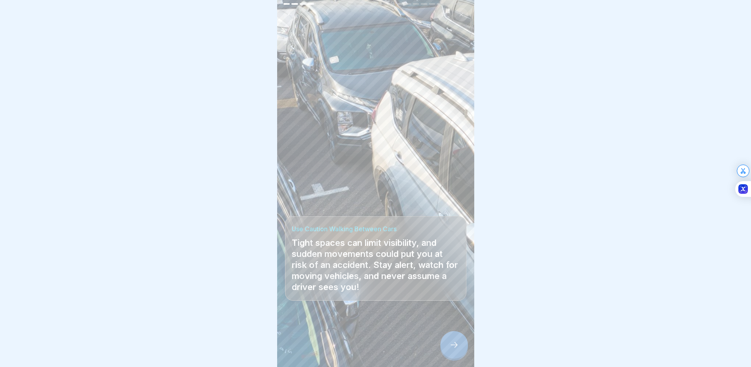
click at [450, 348] on icon at bounding box center [454, 344] width 9 height 9
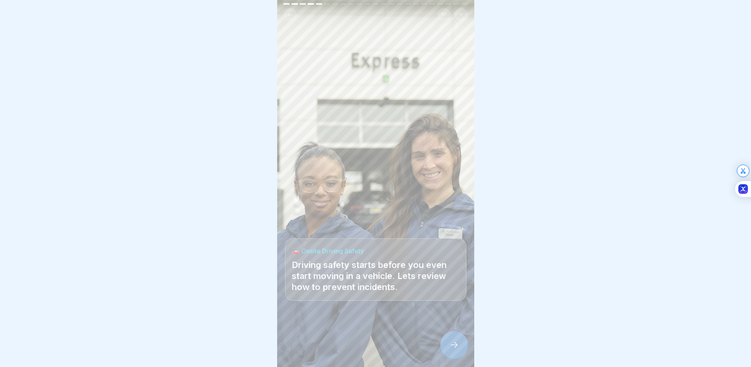
click at [448, 346] on div at bounding box center [455, 345] width 28 height 28
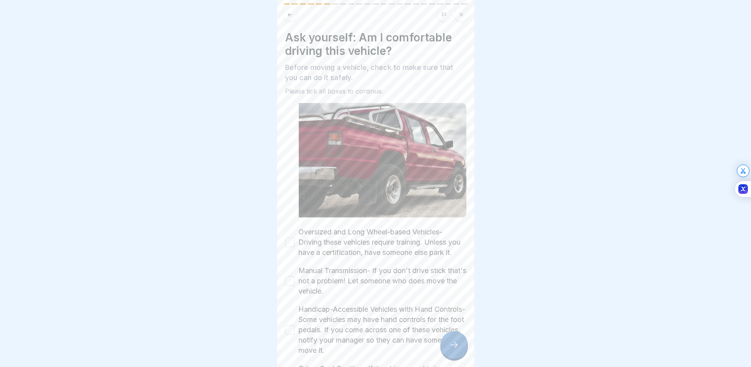
click at [448, 345] on div at bounding box center [455, 345] width 28 height 28
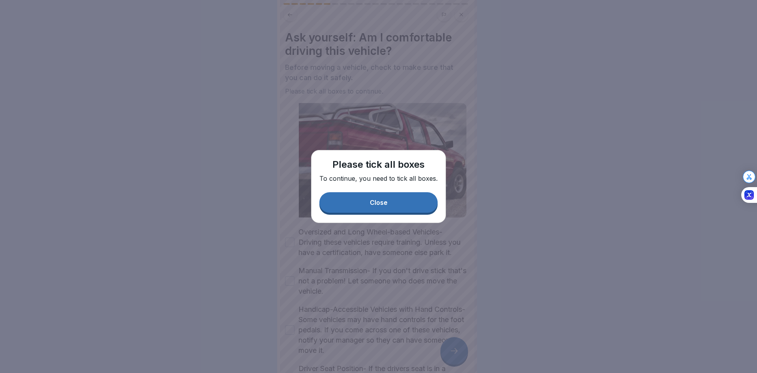
click at [381, 194] on button "Close" at bounding box center [378, 202] width 118 height 21
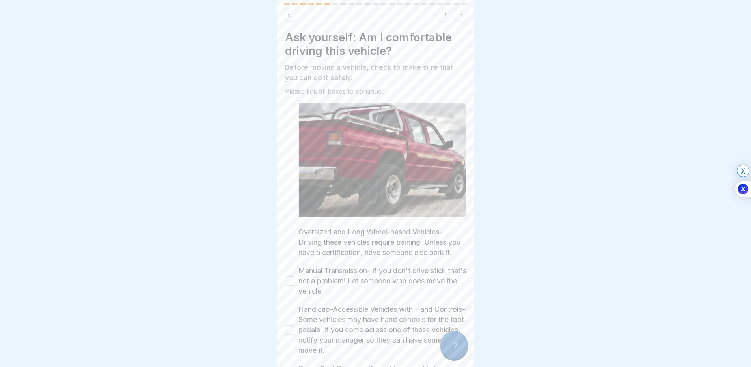
click at [368, 244] on label "Oversized and Long Wheel-based Vehicles- Driving these vehicles require trainin…" at bounding box center [383, 242] width 168 height 31
click at [295, 244] on button "Oversized and Long Wheel-based Vehicles- Driving these vehicles require trainin…" at bounding box center [289, 241] width 9 height 9
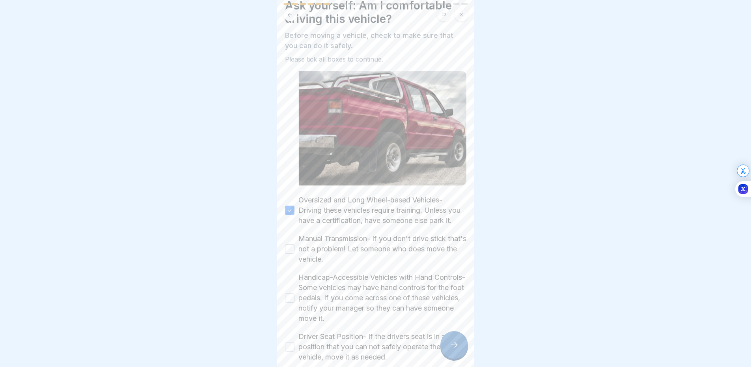
scroll to position [39, 0]
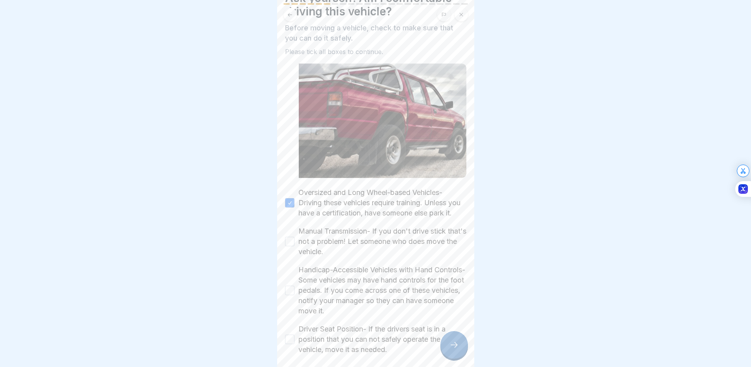
drag, startPoint x: 356, startPoint y: 249, endPoint x: 357, endPoint y: 260, distance: 10.7
click at [356, 249] on label "Manual Transmission- If you don't drive stick that's not a problem! Let someone…" at bounding box center [383, 241] width 168 height 31
click at [295, 246] on button "Manual Transmission- If you don't drive stick that's not a problem! Let someone…" at bounding box center [289, 241] width 9 height 9
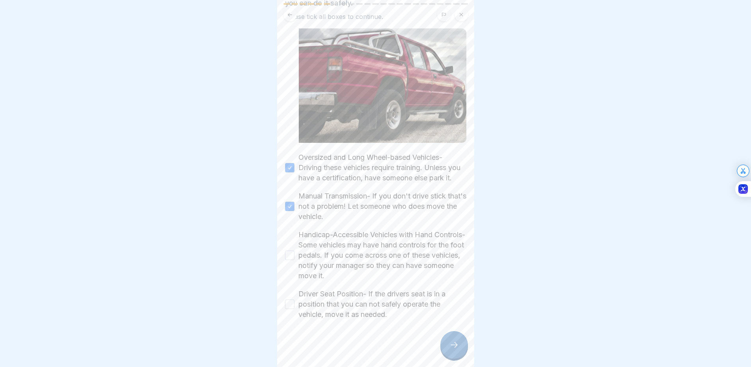
scroll to position [79, 0]
drag, startPoint x: 370, startPoint y: 248, endPoint x: 368, endPoint y: 253, distance: 5.1
click at [371, 248] on label "Handicap-Accessible Vehicles with Hand Controls- Some vehicles may have hand co…" at bounding box center [383, 255] width 168 height 51
click at [295, 250] on button "Handicap-Accessible Vehicles with Hand Controls- Some vehicles may have hand co…" at bounding box center [289, 254] width 9 height 9
click at [357, 300] on label "Driver Seat Position- If the drivers seat is in a position that you can not saf…" at bounding box center [383, 304] width 168 height 31
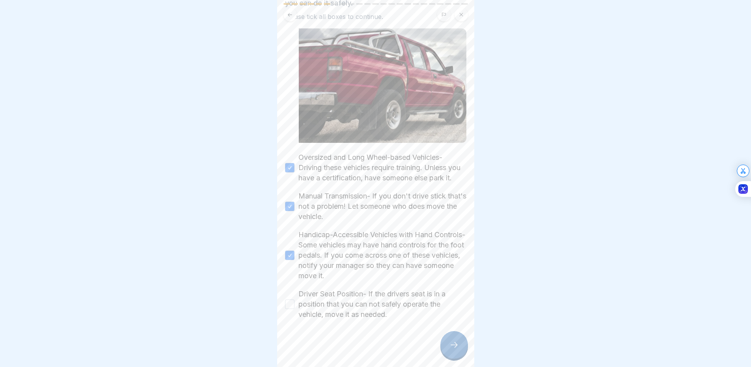
click at [295, 300] on button "Driver Seat Position- If the drivers seat is in a position that you can not saf…" at bounding box center [289, 303] width 9 height 9
click at [442, 344] on div at bounding box center [455, 345] width 28 height 28
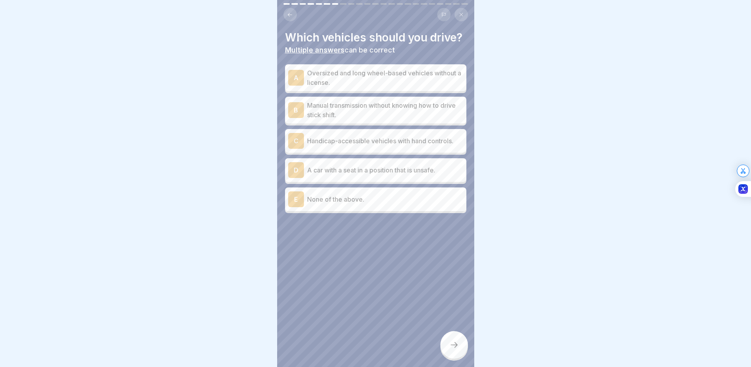
click at [294, 17] on button at bounding box center [290, 14] width 13 height 13
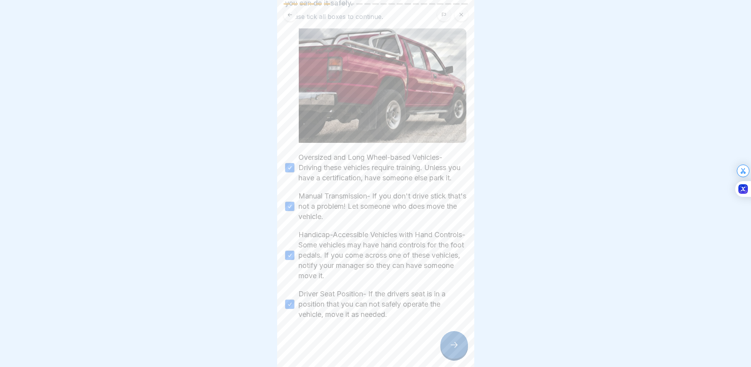
click at [448, 339] on div at bounding box center [455, 345] width 28 height 28
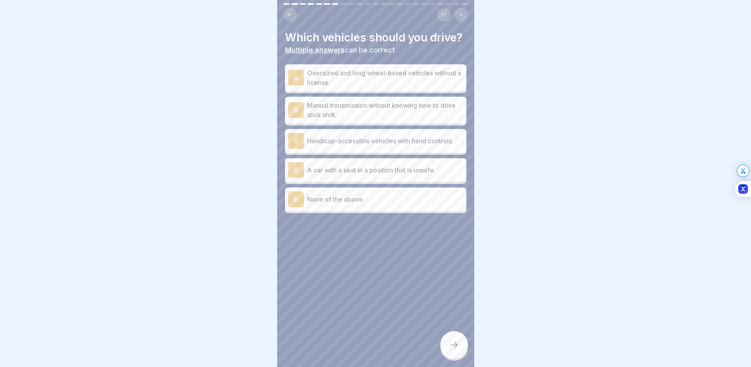
click at [340, 213] on div "A Oversized and long wheel-based vehicles without a license. B Manual transmiss…" at bounding box center [375, 139] width 181 height 147
click at [360, 211] on div "E None of the above." at bounding box center [375, 199] width 181 height 24
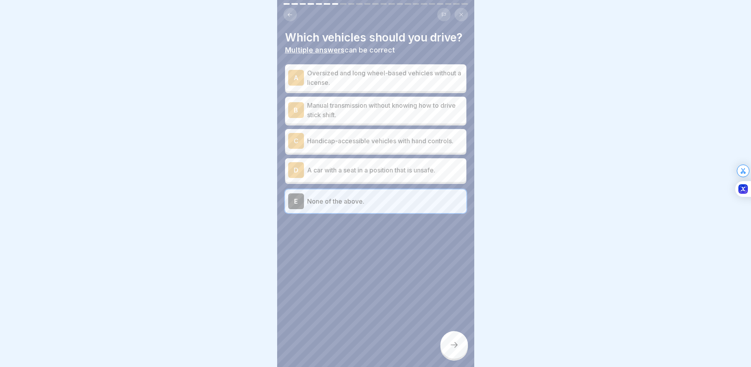
click at [460, 347] on div at bounding box center [455, 345] width 28 height 28
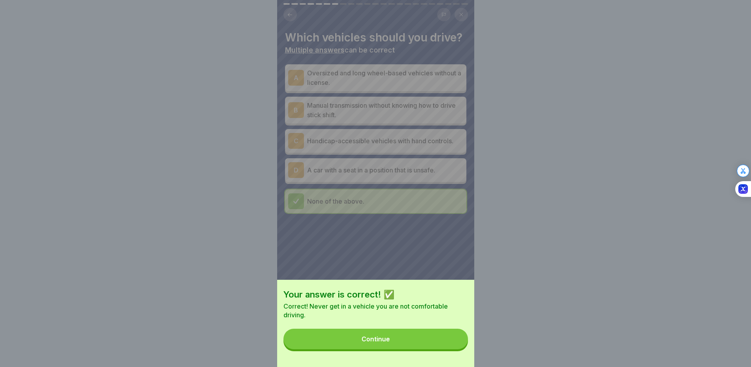
click at [414, 339] on button "Continue" at bounding box center [376, 339] width 185 height 21
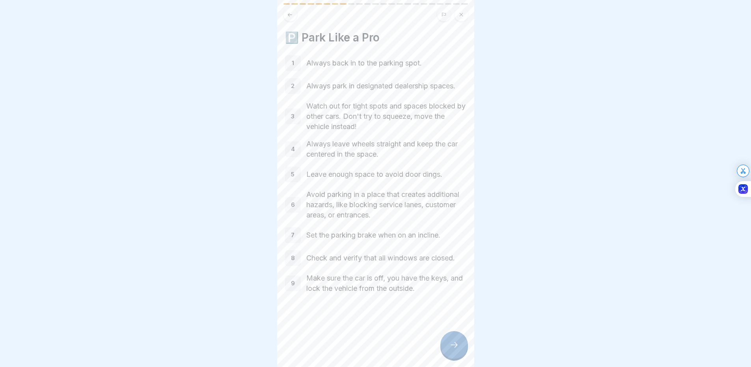
click at [448, 353] on div at bounding box center [455, 345] width 28 height 28
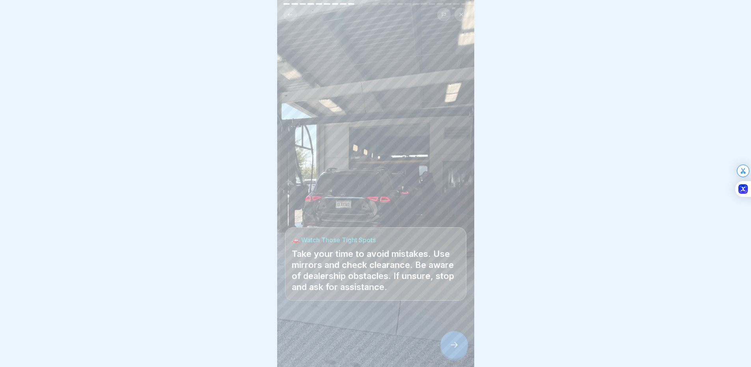
click at [448, 353] on div at bounding box center [455, 345] width 28 height 28
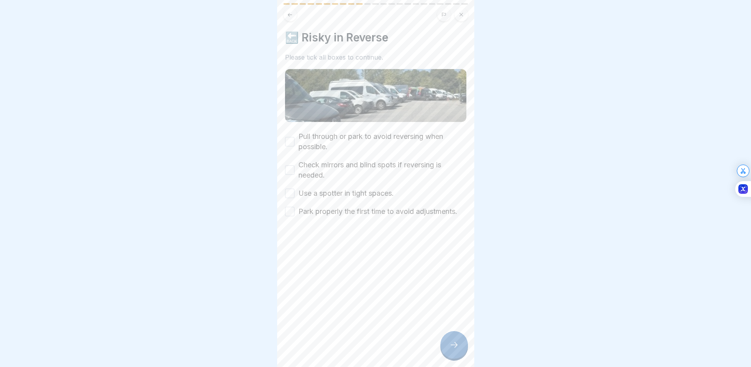
click at [331, 140] on label "Pull through or park to avoid reversing when possible." at bounding box center [383, 141] width 168 height 21
click at [295, 140] on button "Pull through or park to avoid reversing when possible." at bounding box center [289, 141] width 9 height 9
click at [347, 168] on label "Check mirrors and blind spots if reversing is needed." at bounding box center [383, 170] width 168 height 21
click at [295, 168] on button "Check mirrors and blind spots if reversing is needed." at bounding box center [289, 169] width 9 height 9
click at [345, 195] on label "Use a spotter in tight spaces." at bounding box center [346, 193] width 95 height 10
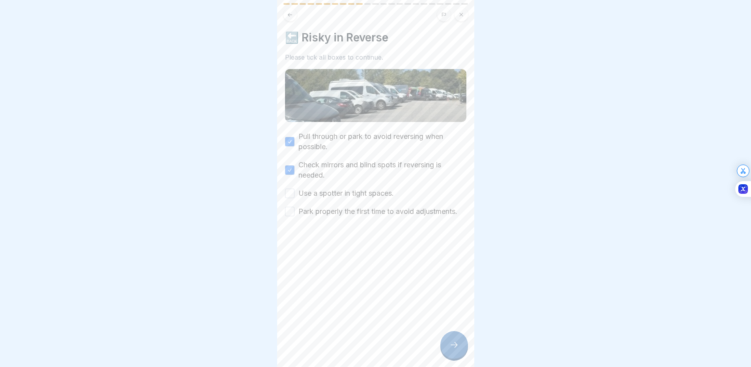
click at [295, 195] on button "Use a spotter in tight spaces." at bounding box center [289, 193] width 9 height 9
click at [347, 212] on label "Park properly the first time to avoid adjustments." at bounding box center [378, 211] width 159 height 10
click at [295, 212] on button "Park properly the first time to avoid adjustments." at bounding box center [289, 211] width 9 height 9
click at [459, 344] on div at bounding box center [455, 345] width 28 height 28
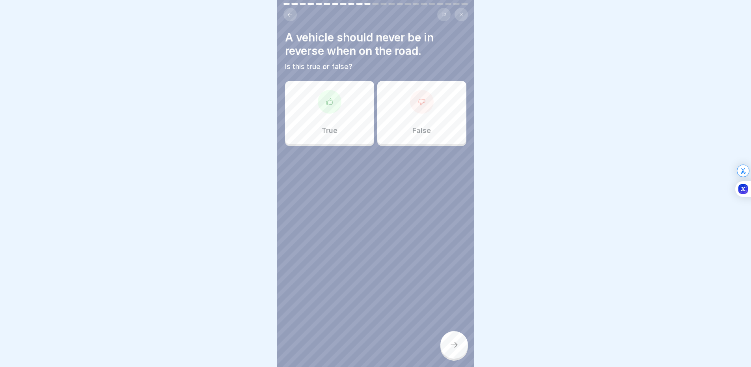
click at [337, 105] on div at bounding box center [330, 102] width 24 height 24
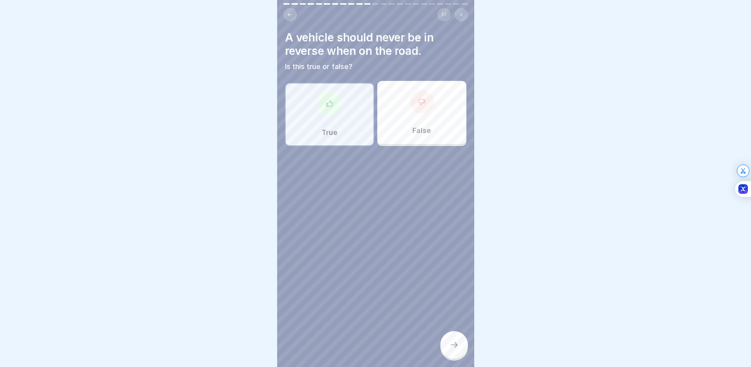
click at [463, 345] on div at bounding box center [455, 345] width 28 height 28
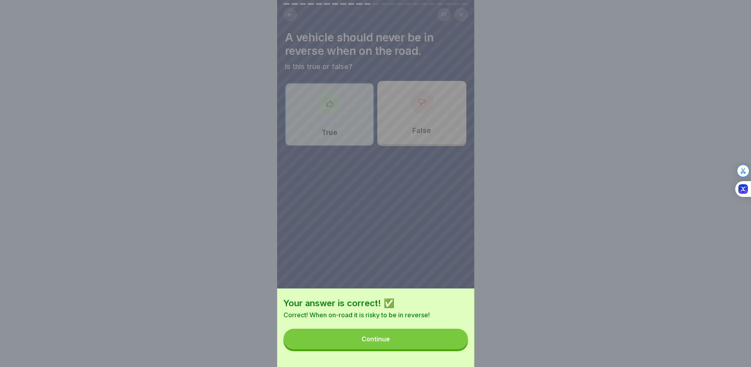
click at [446, 342] on button "Continue" at bounding box center [376, 339] width 185 height 21
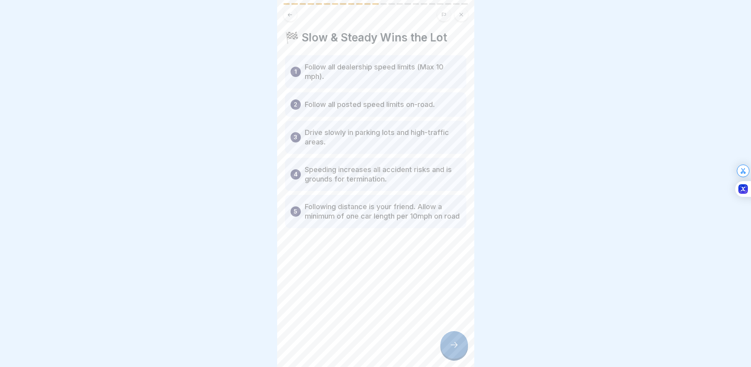
click at [444, 352] on div at bounding box center [455, 345] width 28 height 28
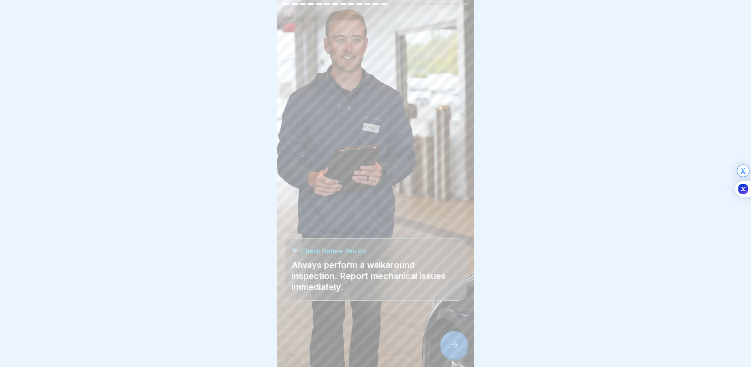
click at [443, 352] on div at bounding box center [455, 345] width 28 height 28
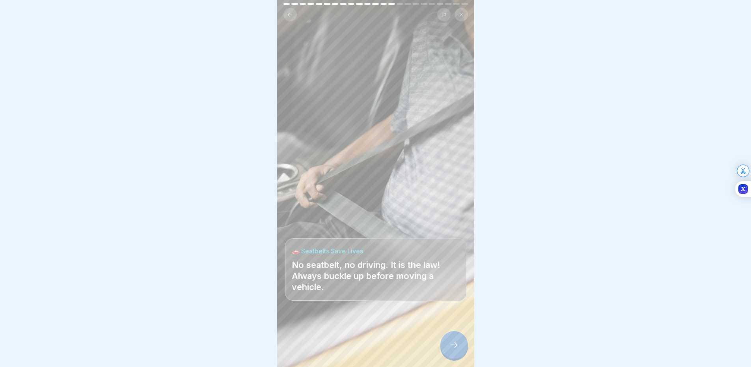
click at [455, 349] on icon at bounding box center [454, 344] width 9 height 9
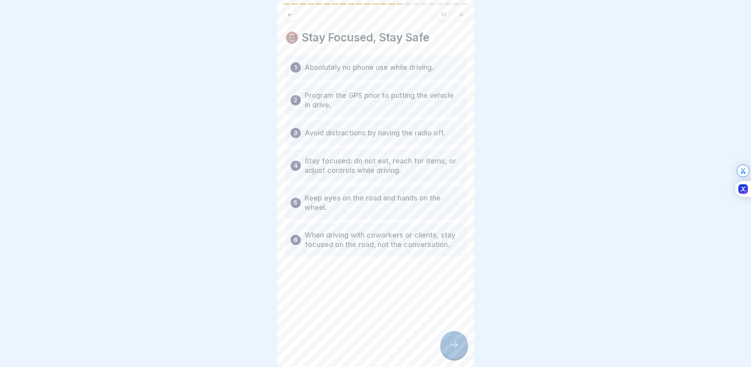
click at [454, 349] on icon at bounding box center [454, 344] width 9 height 9
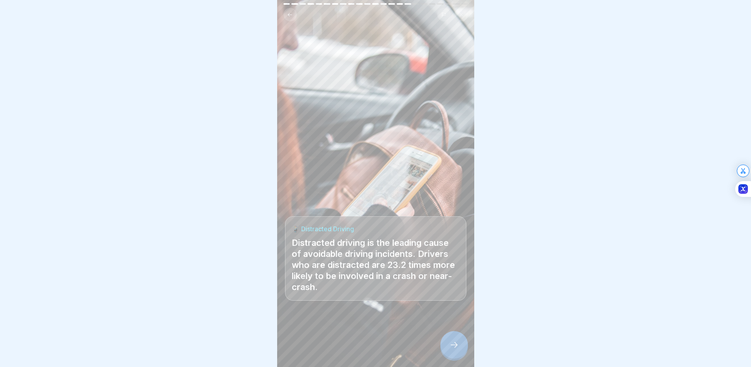
click at [454, 349] on icon at bounding box center [454, 344] width 9 height 9
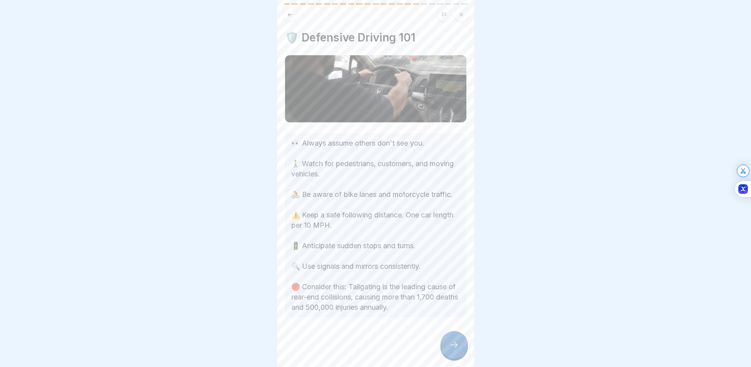
click at [450, 355] on div at bounding box center [455, 345] width 28 height 28
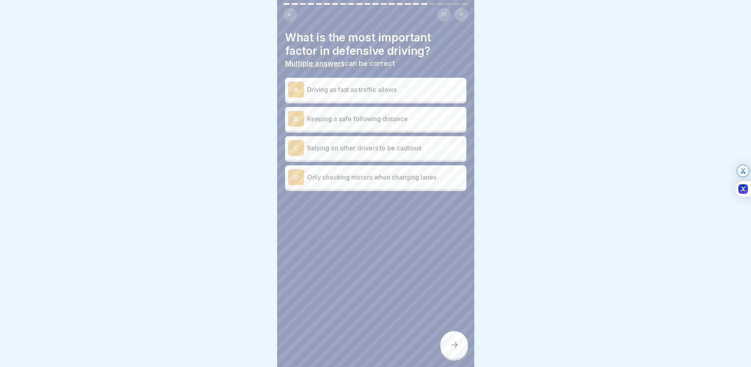
click at [382, 123] on div "B Keeping a safe following distance" at bounding box center [375, 119] width 175 height 16
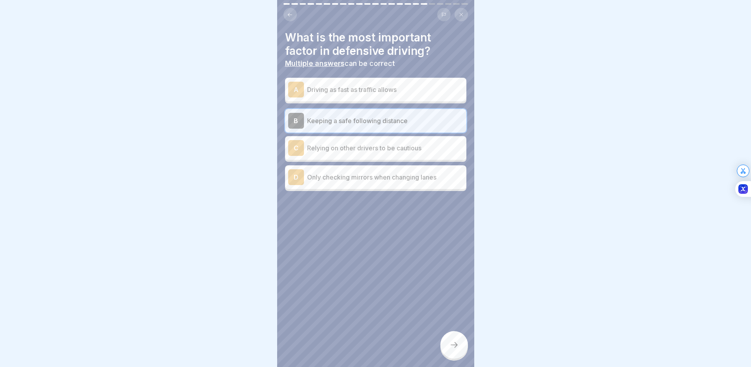
click at [462, 353] on div at bounding box center [455, 345] width 28 height 28
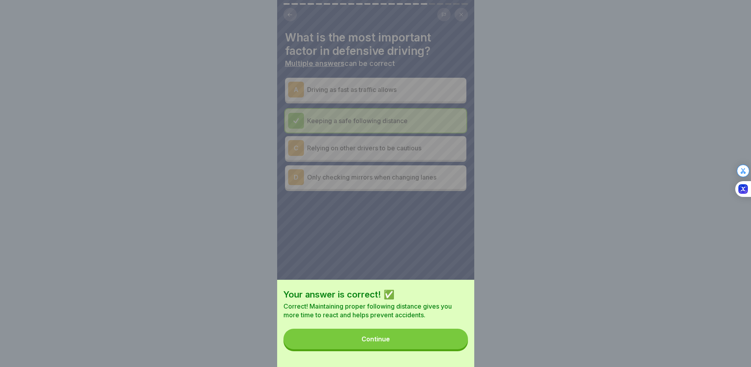
click at [422, 339] on button "Continue" at bounding box center [376, 339] width 185 height 21
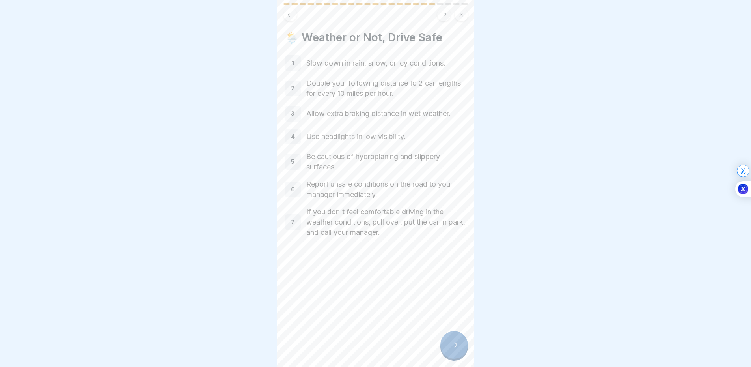
click at [449, 347] on div at bounding box center [455, 345] width 28 height 28
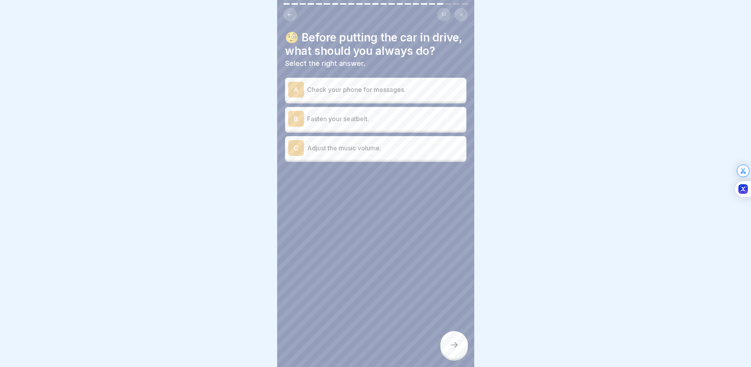
click at [376, 127] on div "B Fasten your seatbelt." at bounding box center [375, 119] width 175 height 16
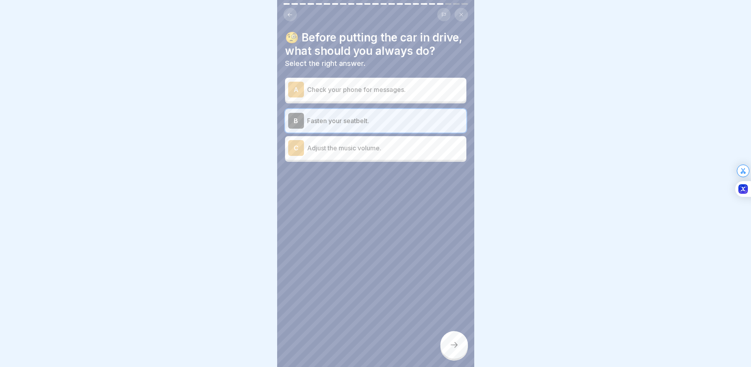
click at [457, 349] on icon at bounding box center [454, 344] width 9 height 9
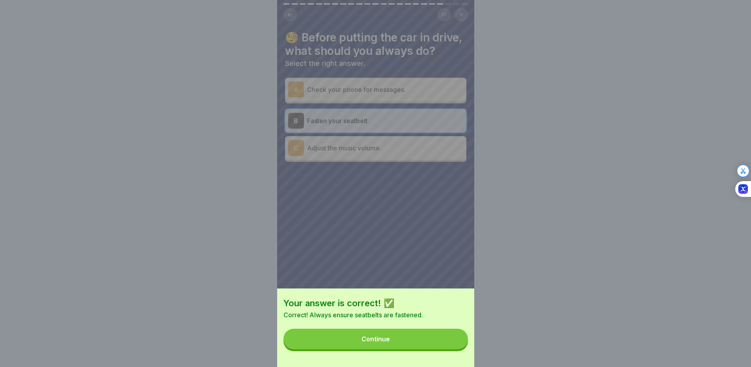
click at [453, 347] on button "Continue" at bounding box center [376, 339] width 185 height 21
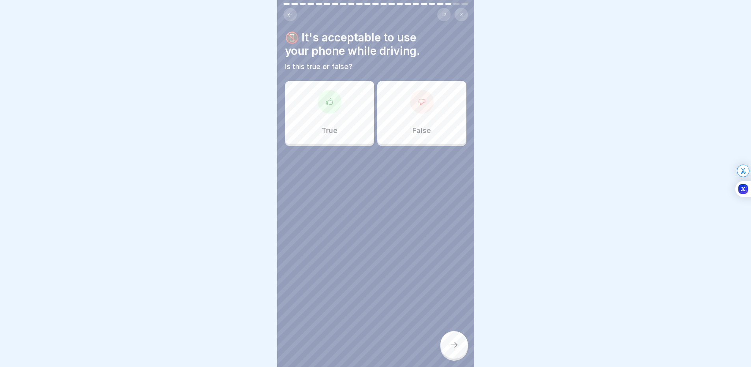
click at [344, 107] on div "True" at bounding box center [329, 112] width 89 height 63
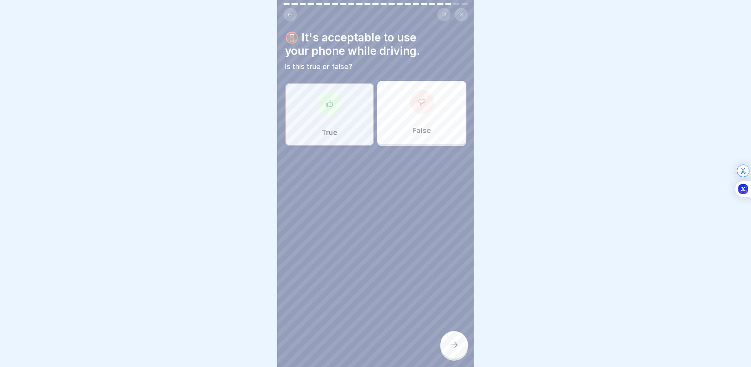
click at [457, 347] on div at bounding box center [455, 345] width 28 height 28
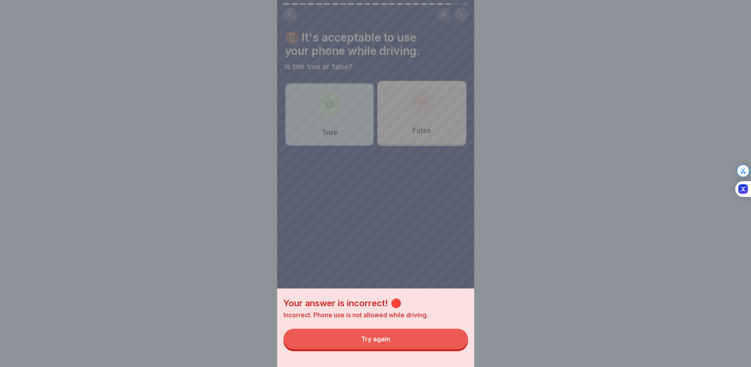
click at [449, 348] on button "Try again" at bounding box center [376, 339] width 185 height 21
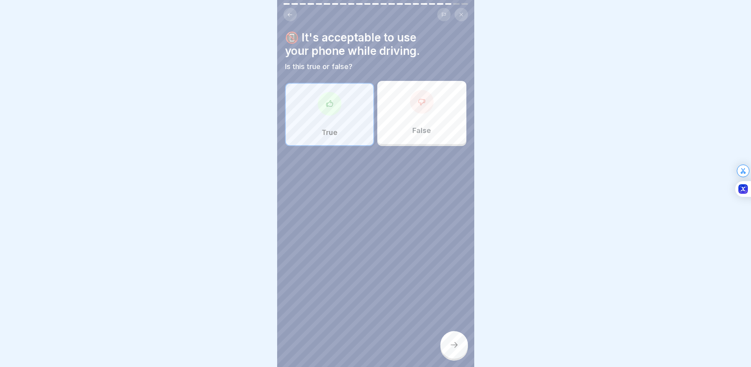
click at [433, 131] on div "False" at bounding box center [421, 112] width 89 height 63
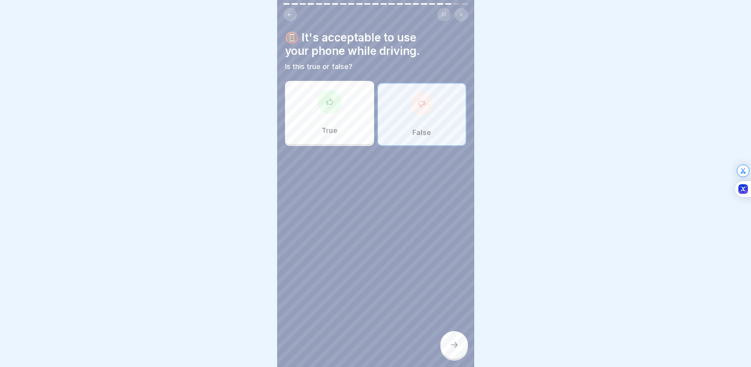
click at [453, 349] on icon at bounding box center [454, 344] width 9 height 9
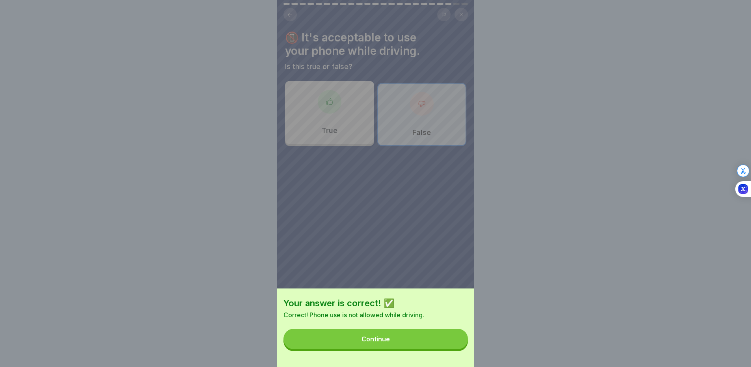
click at [452, 348] on button "Continue" at bounding box center [376, 339] width 185 height 21
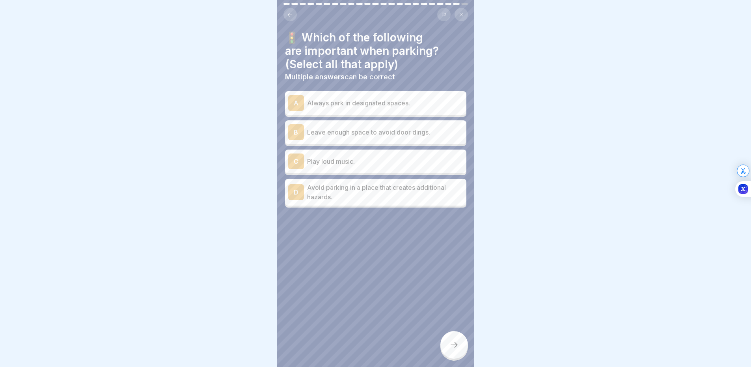
click at [361, 109] on div "A Always park in designated spaces." at bounding box center [375, 103] width 175 height 16
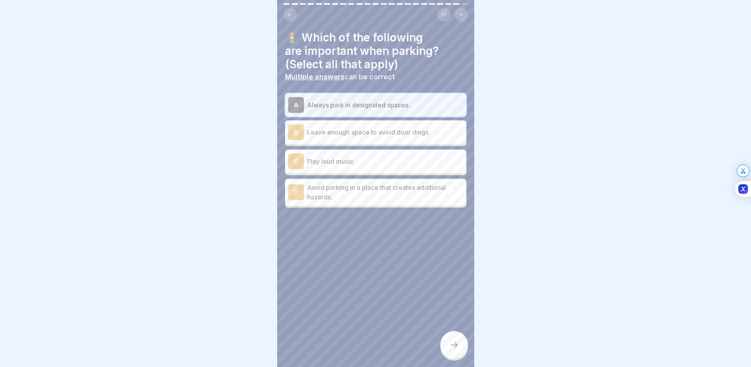
click at [369, 131] on p "Leave enough space to avoid door dings." at bounding box center [385, 131] width 156 height 9
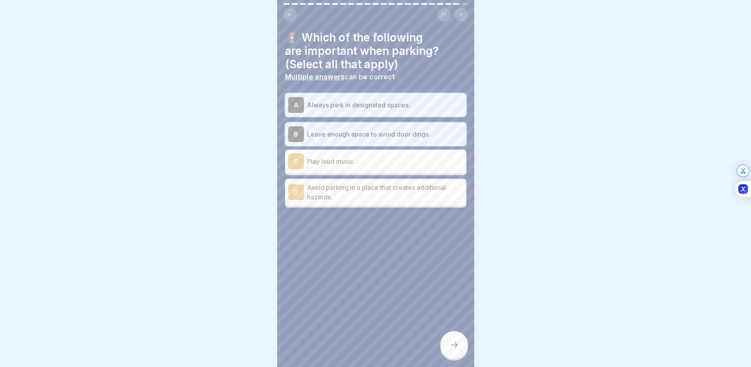
click at [361, 193] on p "Avoid parking in a place that creates additional hazards." at bounding box center [385, 192] width 156 height 19
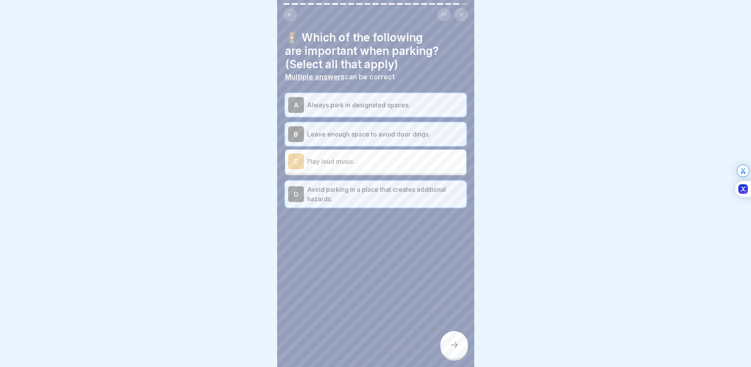
click at [459, 346] on div at bounding box center [455, 345] width 28 height 28
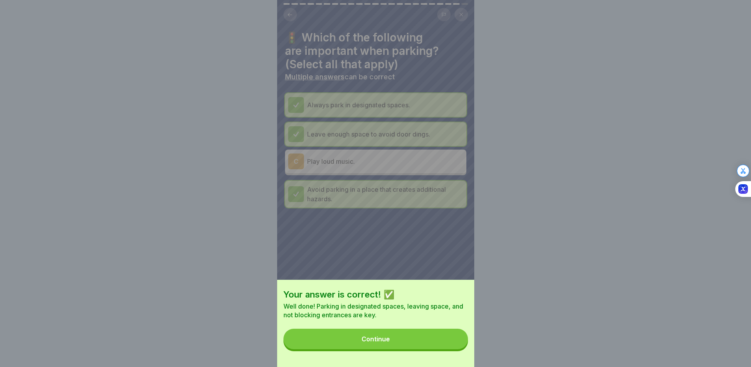
click at [432, 333] on div "Your answer is correct! ✅ Well done! Parking in designated spaces, leaving spac…" at bounding box center [375, 323] width 197 height 87
click at [430, 339] on button "Continue" at bounding box center [376, 339] width 185 height 21
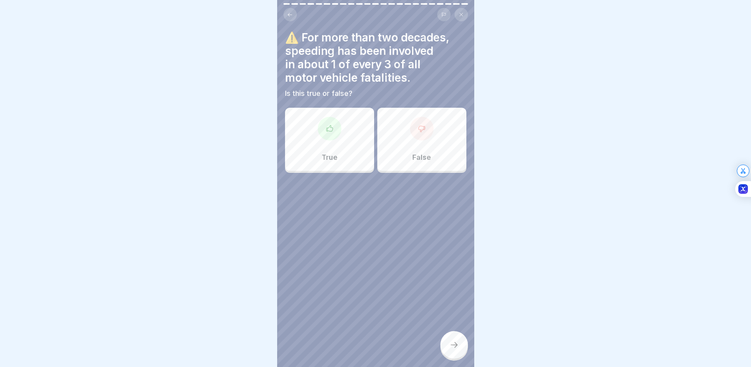
click at [344, 144] on div "True" at bounding box center [329, 139] width 89 height 63
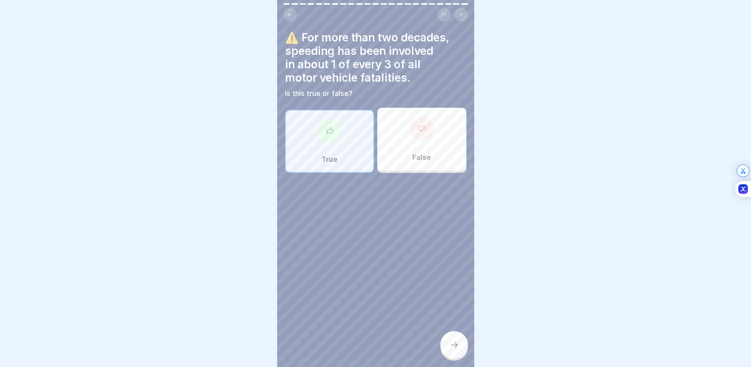
click at [456, 349] on icon at bounding box center [454, 344] width 9 height 9
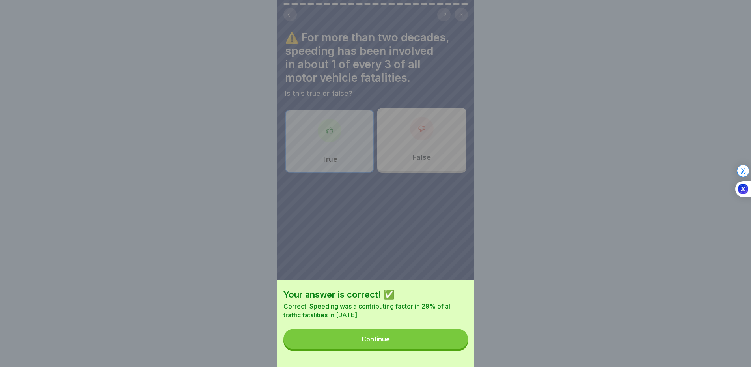
drag, startPoint x: 409, startPoint y: 341, endPoint x: 407, endPoint y: 334, distance: 7.0
click at [409, 338] on button "Continue" at bounding box center [376, 339] width 185 height 21
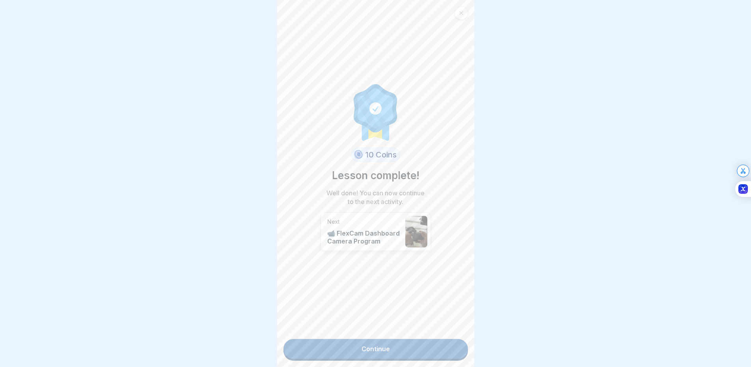
click at [396, 344] on link "Continue" at bounding box center [376, 349] width 185 height 20
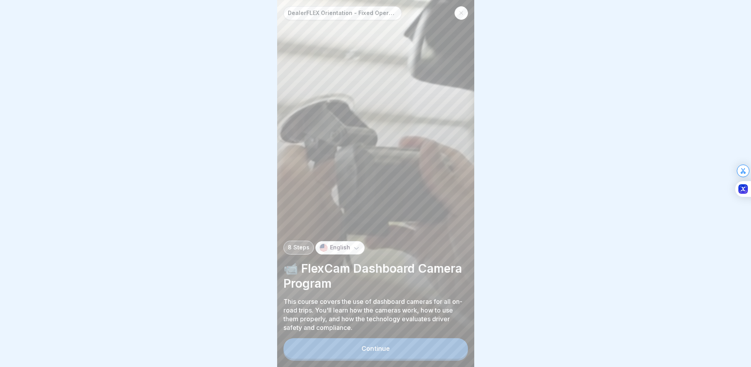
scroll to position [6, 0]
click at [430, 344] on button "Continue" at bounding box center [376, 348] width 185 height 21
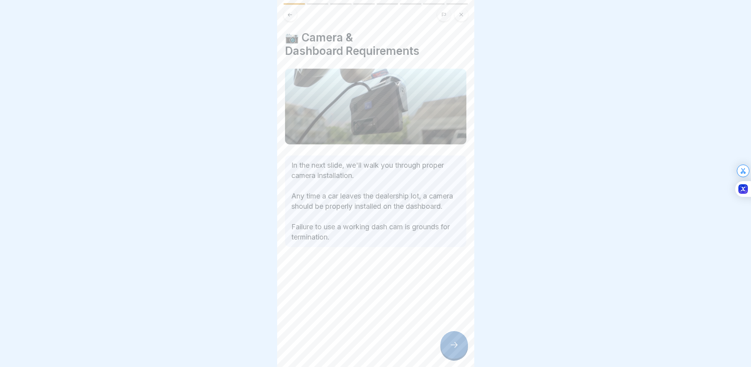
click at [450, 347] on icon at bounding box center [454, 344] width 9 height 9
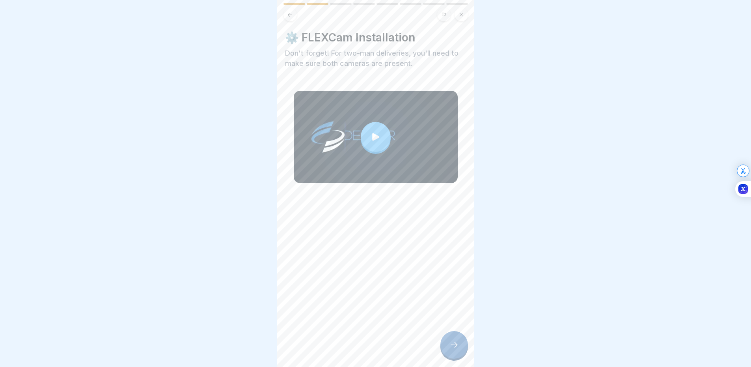
click at [454, 353] on div at bounding box center [455, 345] width 28 height 28
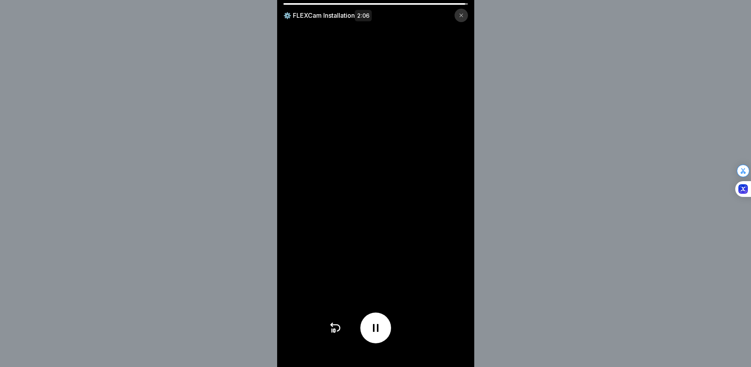
drag, startPoint x: 294, startPoint y: 290, endPoint x: 292, endPoint y: 294, distance: 4.2
drag, startPoint x: 292, startPoint y: 294, endPoint x: 430, endPoint y: 205, distance: 164.2
click at [430, 205] on video at bounding box center [375, 183] width 197 height 367
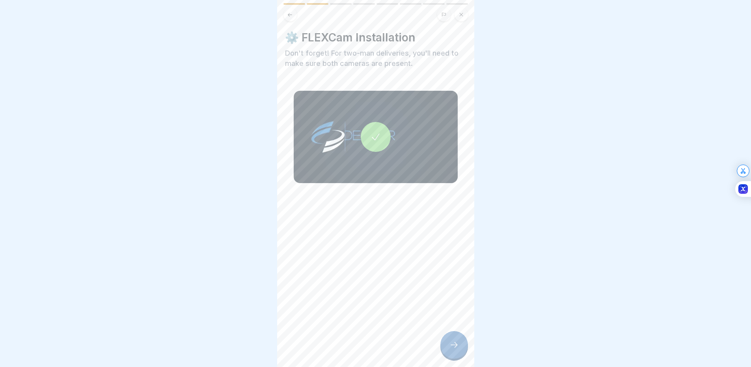
click at [457, 350] on div at bounding box center [455, 345] width 28 height 28
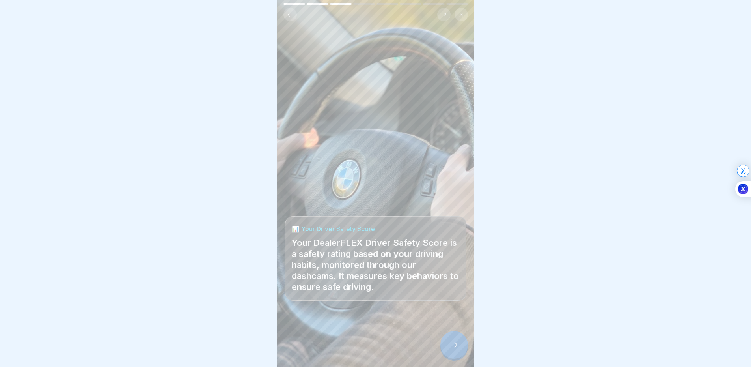
click at [457, 349] on div at bounding box center [455, 345] width 28 height 28
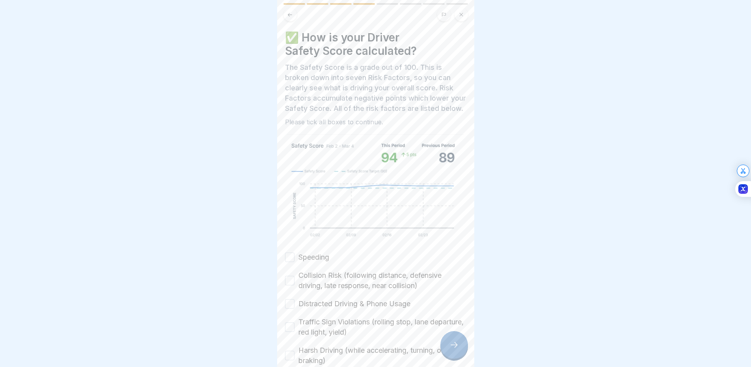
click at [455, 349] on icon at bounding box center [454, 344] width 9 height 9
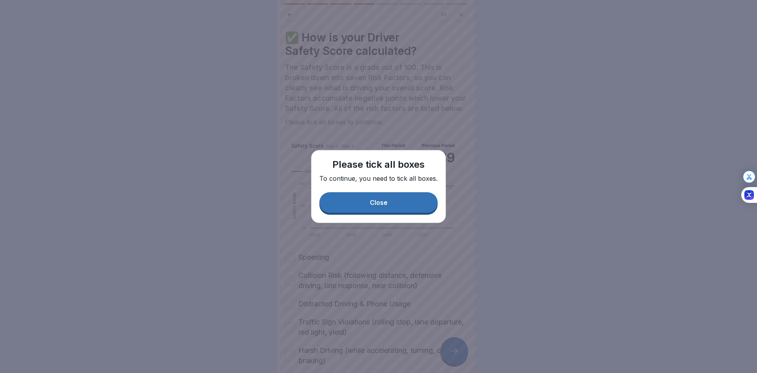
drag, startPoint x: 391, startPoint y: 212, endPoint x: 385, endPoint y: 208, distance: 7.4
click at [387, 208] on button "Close" at bounding box center [378, 202] width 118 height 21
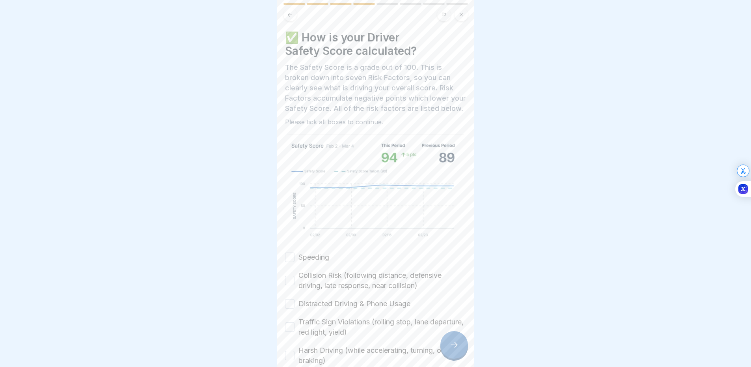
click at [348, 278] on label "Collision Risk (following distance, defensive driving, late response, near coll…" at bounding box center [383, 280] width 168 height 21
click at [295, 278] on button "Collision Risk (following distance, defensive driving, late response, near coll…" at bounding box center [289, 280] width 9 height 9
click at [329, 262] on label "Speeding" at bounding box center [314, 257] width 31 height 10
click at [295, 262] on button "Speeding" at bounding box center [289, 256] width 9 height 9
click at [342, 315] on div "Speeding Collision Risk (following distance, defensive driving, late response, …" at bounding box center [375, 332] width 181 height 160
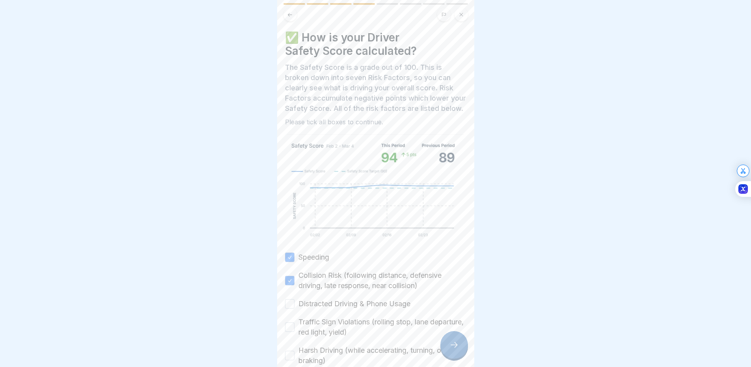
click at [342, 327] on label "Traffic Sign Violations (rolling stop, lane departure, red light, yield)" at bounding box center [383, 327] width 168 height 21
click at [295, 327] on button "Traffic Sign Violations (rolling stop, lane departure, red light, yield)" at bounding box center [289, 326] width 9 height 9
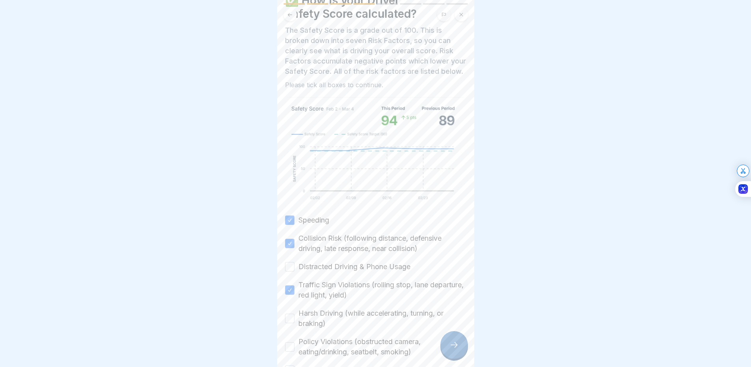
scroll to position [39, 0]
click at [333, 269] on label "Distracted Driving & Phone Usage" at bounding box center [355, 264] width 112 height 10
click at [295, 269] on button "Distracted Driving & Phone Usage" at bounding box center [289, 263] width 9 height 9
drag, startPoint x: 344, startPoint y: 320, endPoint x: 339, endPoint y: 319, distance: 4.8
click at [341, 322] on label "Harsh Driving (while accelerating, turning, or braking)" at bounding box center [383, 316] width 168 height 21
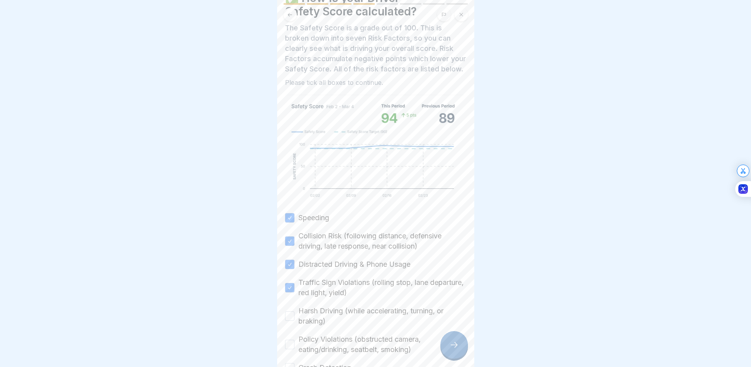
click at [295, 321] on button "Harsh Driving (while accelerating, turning, or braking)" at bounding box center [289, 315] width 9 height 9
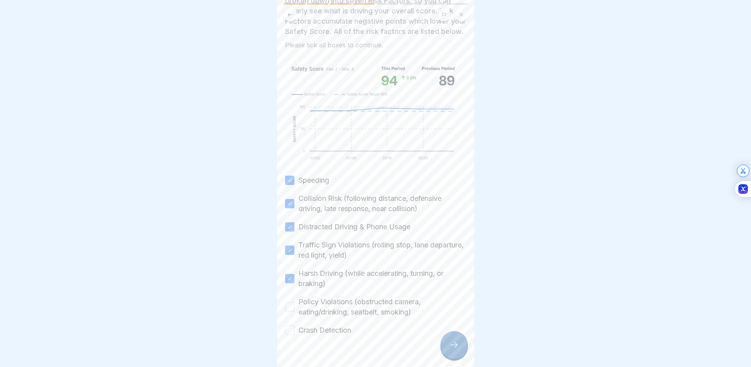
scroll to position [79, 0]
click at [346, 310] on label "Policy Violations (obstructed camera, eating/drinking, seatbelt, smoking)" at bounding box center [383, 305] width 168 height 21
click at [295, 310] on button "Policy Violations (obstructed camera, eating/drinking, seatbelt, smoking)" at bounding box center [289, 304] width 9 height 9
click at [342, 332] on label "Crash Detection" at bounding box center [325, 328] width 53 height 10
click at [295, 332] on button "Crash Detection" at bounding box center [289, 327] width 9 height 9
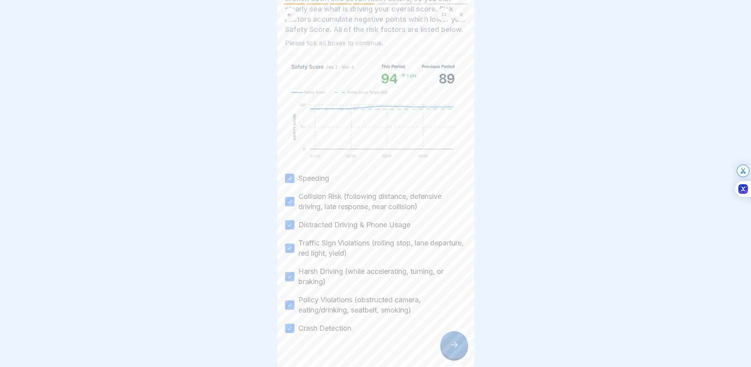
click at [445, 355] on div at bounding box center [455, 345] width 28 height 28
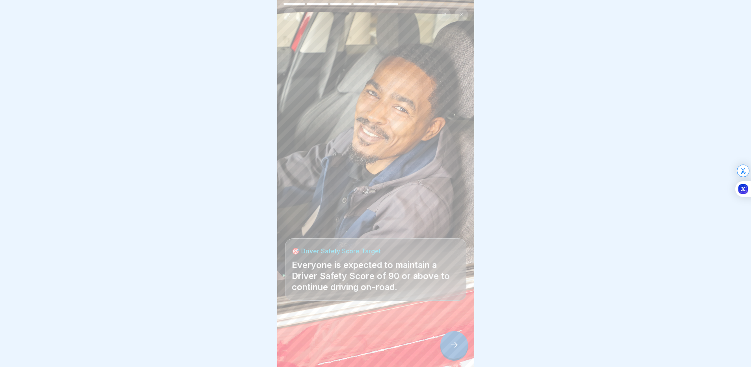
click at [442, 354] on div at bounding box center [455, 345] width 28 height 28
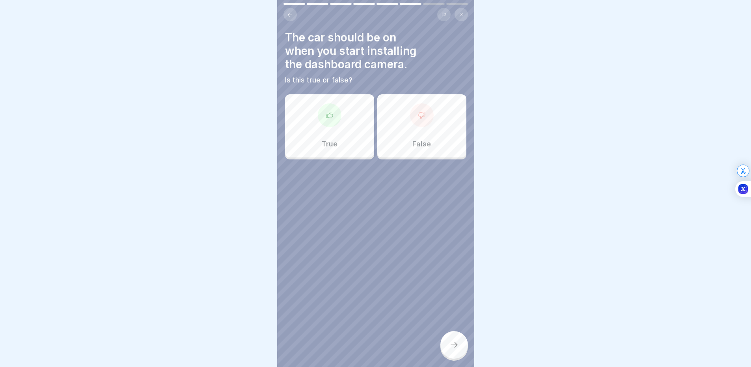
click at [343, 132] on div "True" at bounding box center [329, 125] width 89 height 63
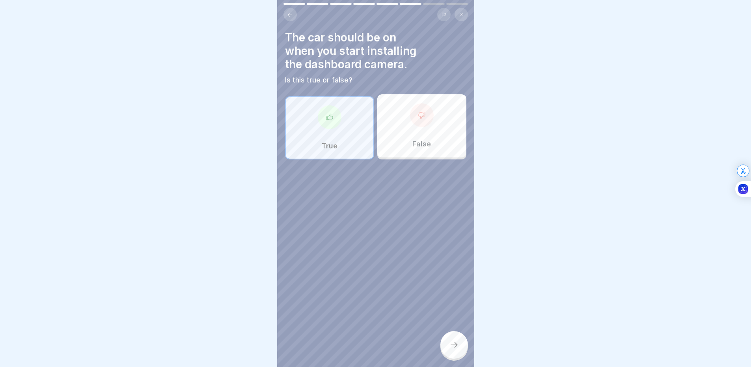
click at [456, 347] on div at bounding box center [455, 345] width 28 height 28
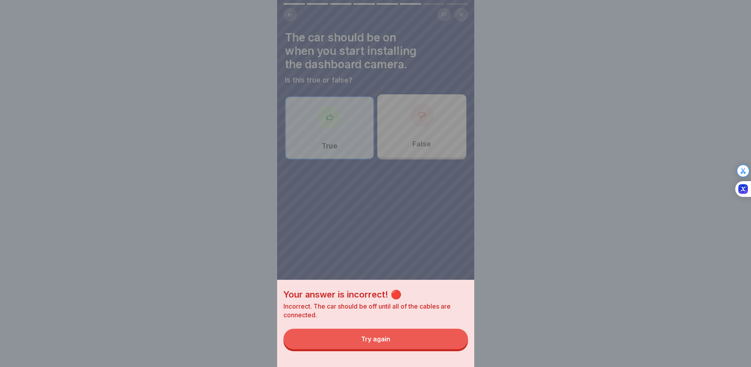
drag, startPoint x: 452, startPoint y: 345, endPoint x: 449, endPoint y: 340, distance: 6.0
click at [451, 344] on button "Try again" at bounding box center [376, 339] width 185 height 21
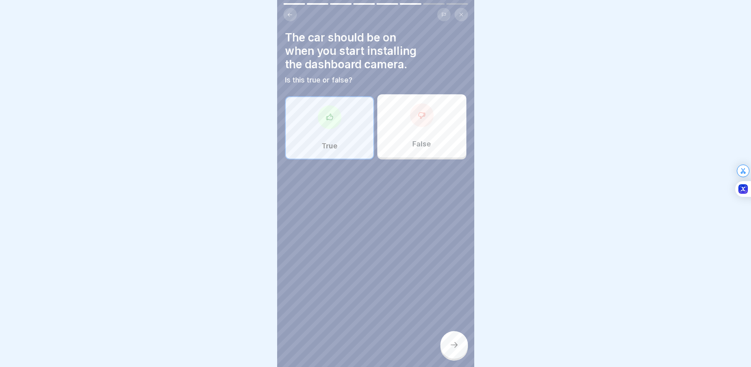
click at [426, 144] on p "False" at bounding box center [422, 144] width 19 height 9
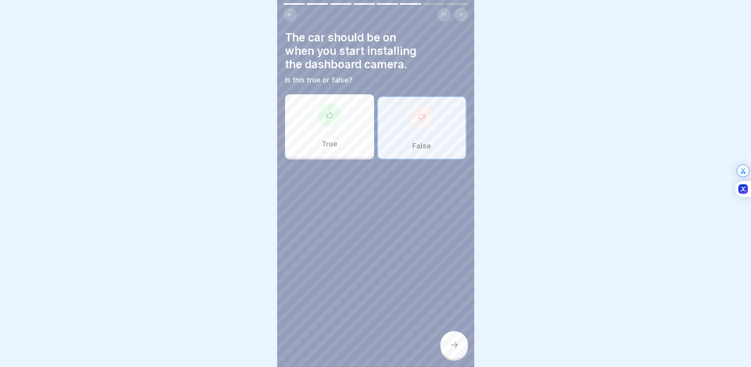
click at [454, 349] on icon at bounding box center [454, 344] width 9 height 9
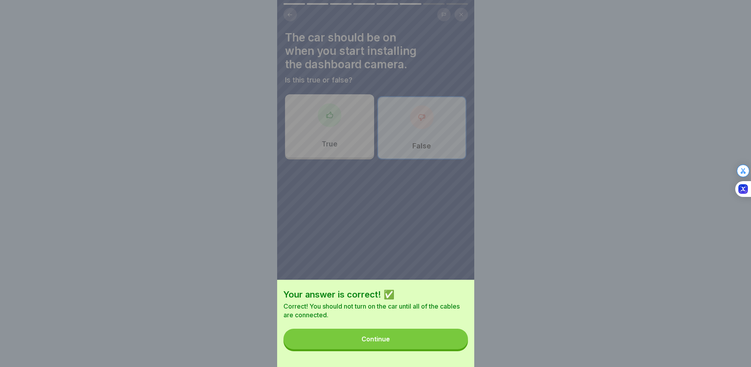
click at [447, 340] on button "Continue" at bounding box center [376, 339] width 185 height 21
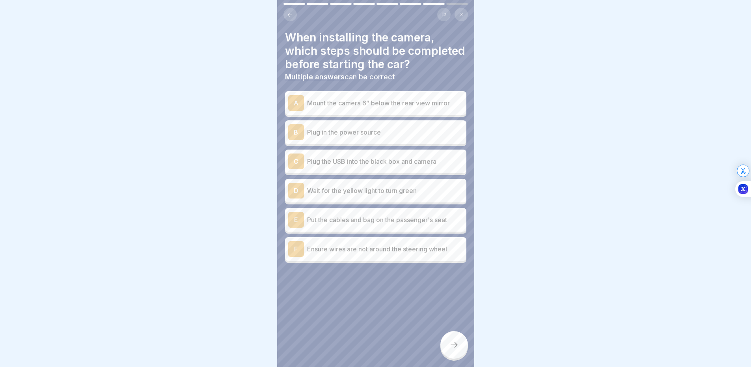
click at [400, 137] on p "Plug in the power source" at bounding box center [385, 131] width 156 height 9
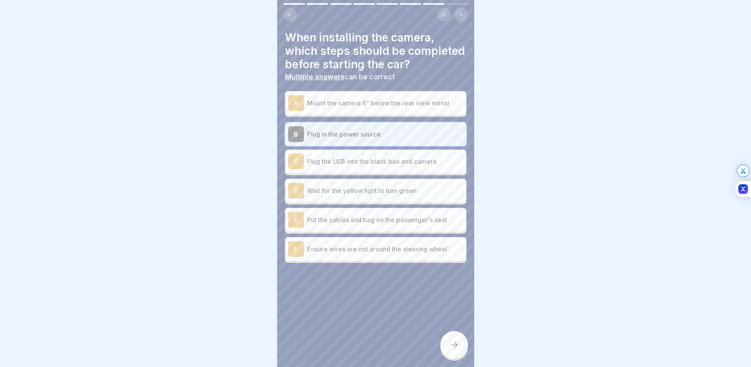
click at [399, 166] on p "Plug the USB into the black box and camera" at bounding box center [385, 161] width 156 height 9
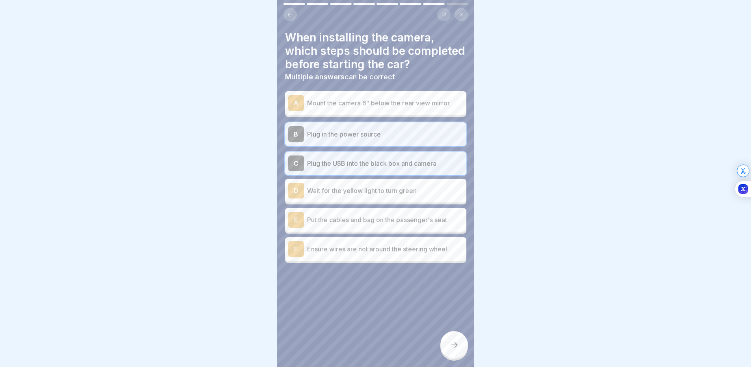
click at [397, 195] on p "Wait for the yellow light to turn green" at bounding box center [385, 190] width 156 height 9
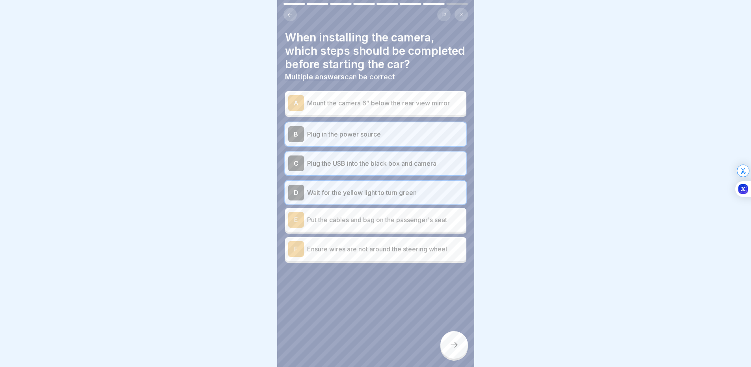
click at [394, 224] on p "Put the cables and bag on the passenger's seat" at bounding box center [385, 219] width 156 height 9
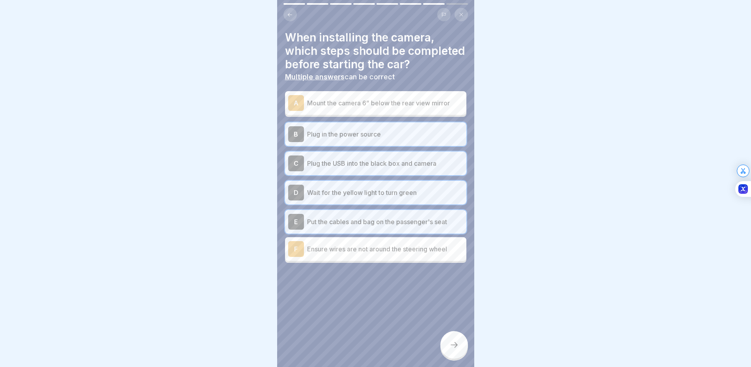
click at [389, 257] on div "F Ensure wires are not around the steering wheel" at bounding box center [375, 249] width 175 height 16
click at [379, 111] on div "A Mount the camera 6” below the rear view mirror" at bounding box center [375, 103] width 175 height 16
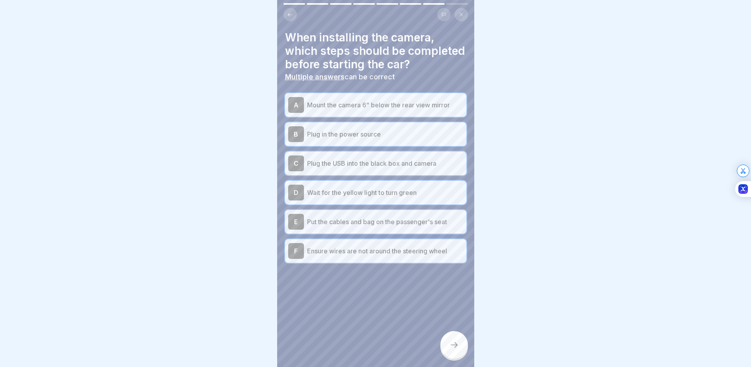
click at [453, 355] on div at bounding box center [455, 345] width 28 height 28
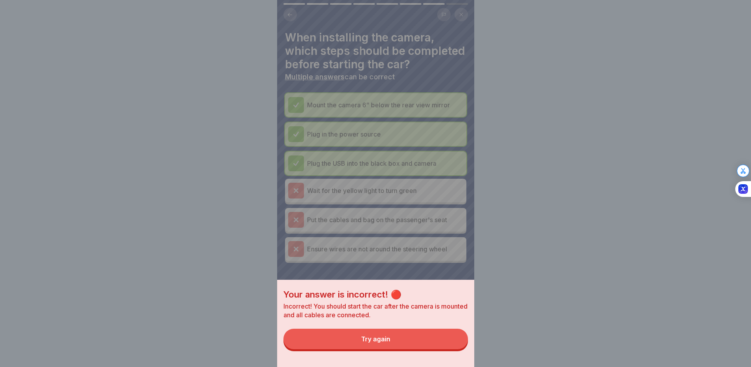
click at [422, 345] on button "Try again" at bounding box center [376, 339] width 185 height 21
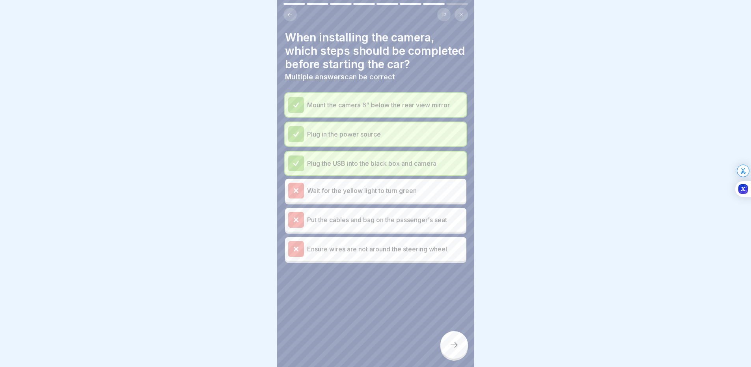
click at [378, 254] on p "Ensure wires are not around the steering wheel" at bounding box center [385, 248] width 156 height 9
click at [457, 347] on icon at bounding box center [454, 344] width 9 height 9
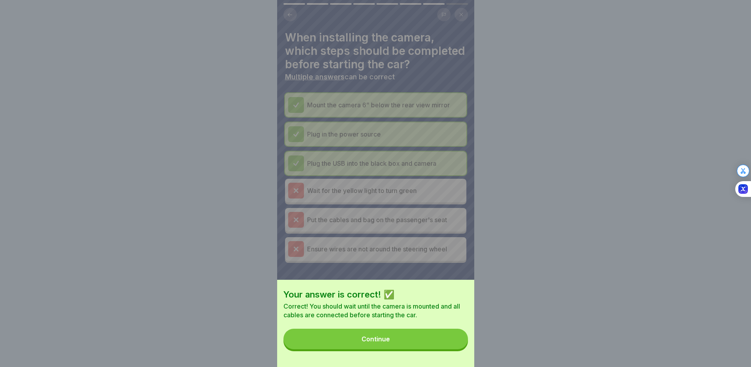
click at [431, 342] on button "Continue" at bounding box center [376, 339] width 185 height 21
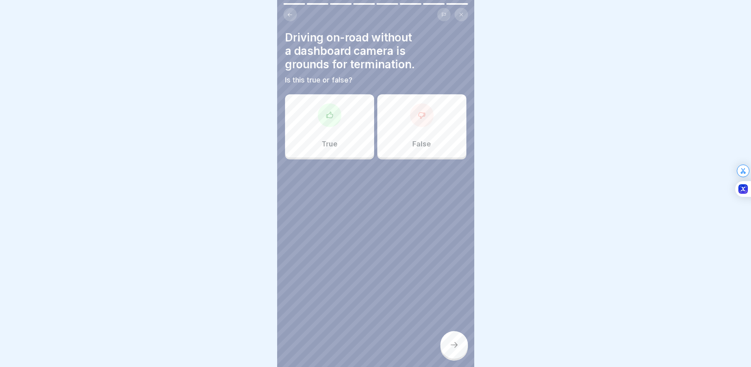
click at [351, 112] on div "True" at bounding box center [329, 125] width 89 height 63
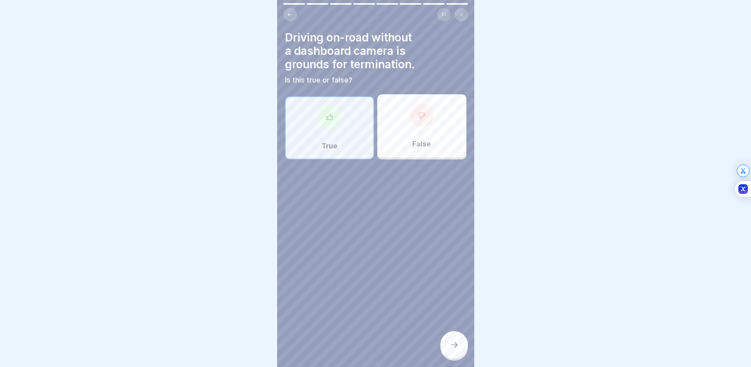
click at [461, 344] on div at bounding box center [455, 345] width 28 height 28
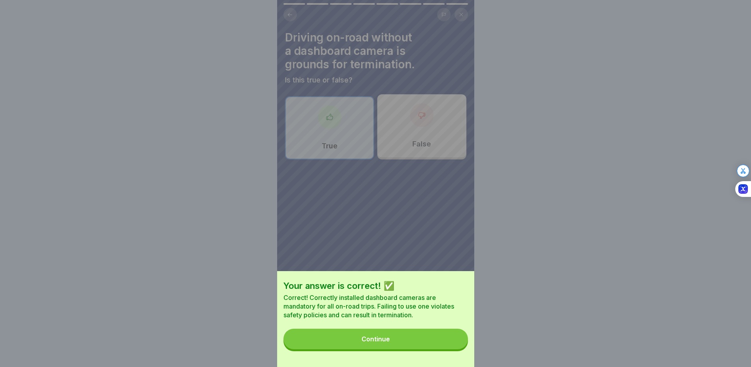
click at [413, 342] on button "Continue" at bounding box center [376, 339] width 185 height 21
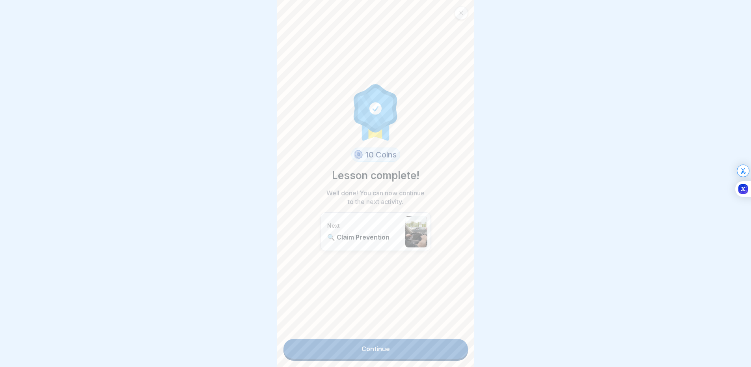
click at [365, 346] on link "Continue" at bounding box center [376, 349] width 185 height 20
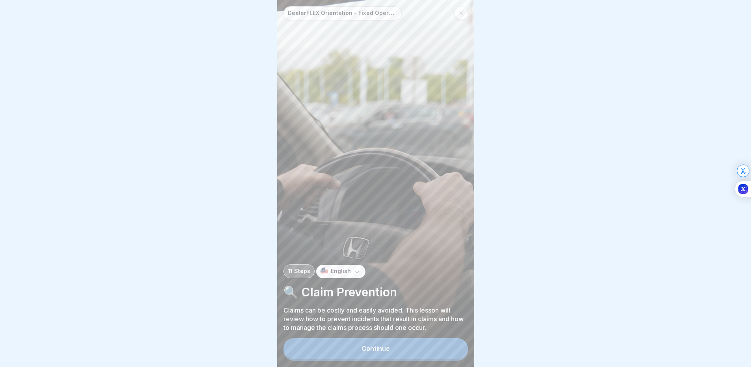
click at [363, 350] on button "Continue" at bounding box center [376, 348] width 185 height 21
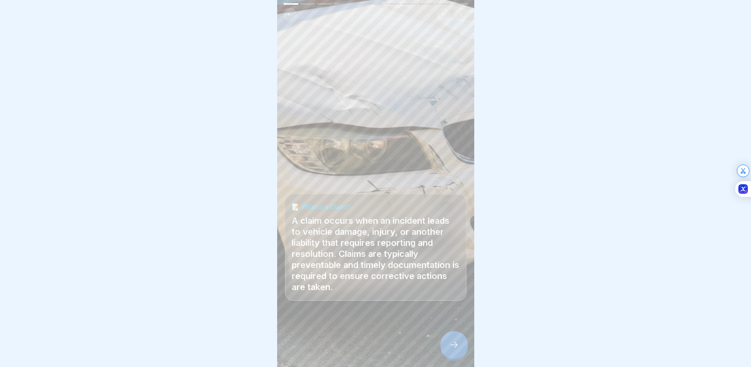
click at [437, 353] on div at bounding box center [375, 342] width 181 height 47
click at [444, 353] on div at bounding box center [455, 345] width 28 height 28
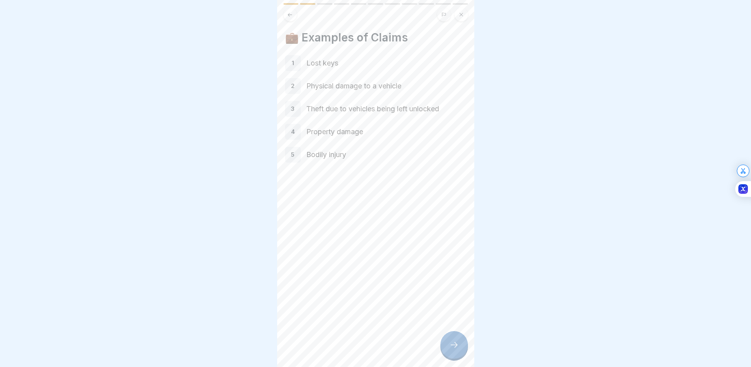
click at [446, 345] on div at bounding box center [455, 345] width 28 height 28
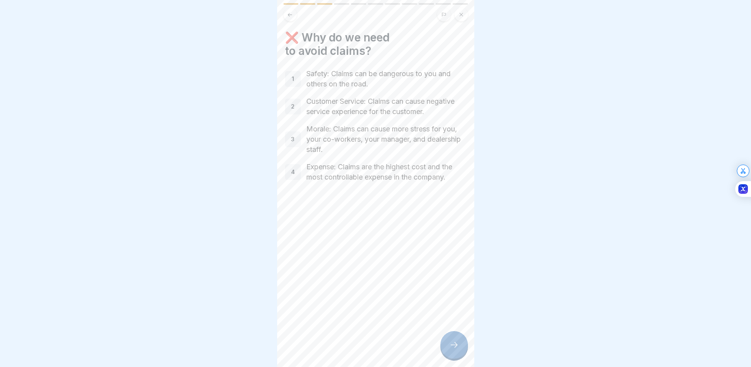
click at [448, 356] on div at bounding box center [455, 345] width 28 height 28
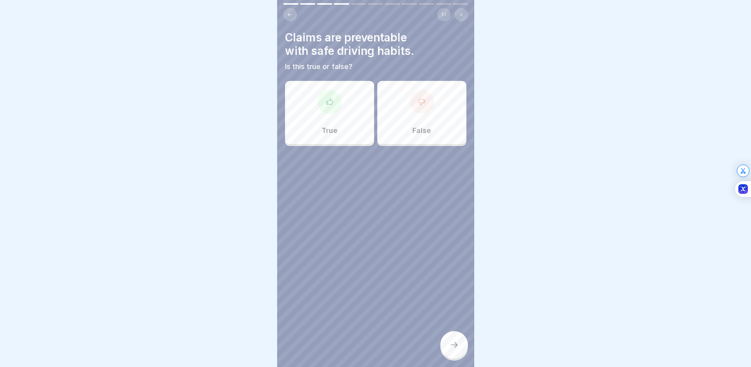
click at [336, 121] on div "True" at bounding box center [329, 112] width 89 height 63
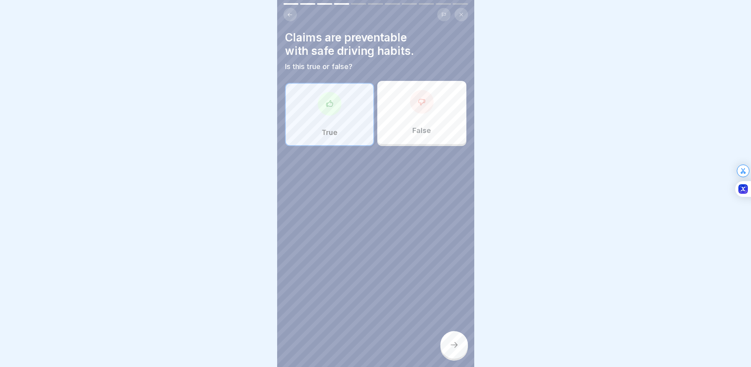
click at [452, 347] on icon at bounding box center [454, 344] width 9 height 9
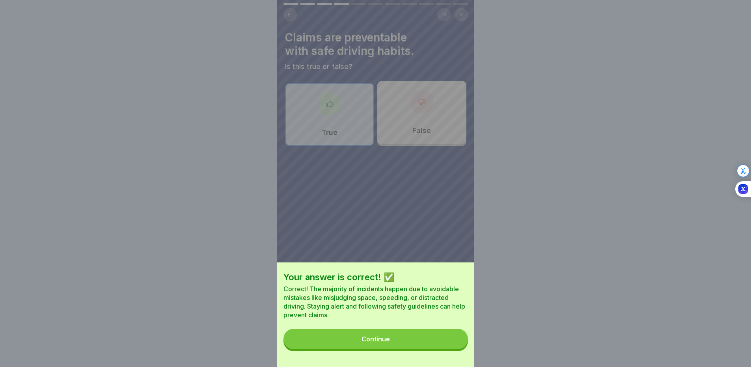
click at [453, 347] on button "Continue" at bounding box center [376, 339] width 185 height 21
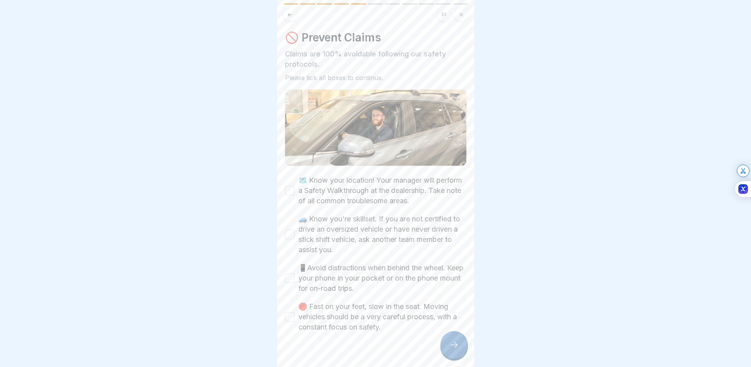
drag, startPoint x: 378, startPoint y: 187, endPoint x: 375, endPoint y: 194, distance: 8.6
click at [377, 187] on label "🗺️ Know your location! Your manager will perform a Safety Walkthrough at the de…" at bounding box center [383, 190] width 168 height 31
click at [295, 187] on button "🗺️ Know your location! Your manager will perform a Safety Walkthrough at the de…" at bounding box center [289, 190] width 9 height 9
click at [369, 221] on label "🚙 Know you're skillset. If you are not certified to drive an oversized vehicle …" at bounding box center [383, 234] width 168 height 41
click at [295, 230] on button "🚙 Know you're skillset. If you are not certified to drive an oversized vehicle …" at bounding box center [289, 234] width 9 height 9
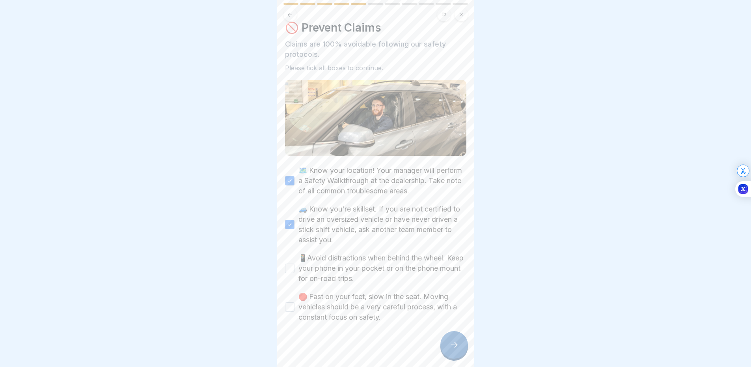
scroll to position [10, 0]
click at [361, 256] on label "📱Avoid distractions when behind the wheel. Keep your phone in your pocket or on…" at bounding box center [383, 267] width 168 height 31
click at [295, 263] on button "📱Avoid distractions when behind the wheel. Keep your phone in your pocket or on…" at bounding box center [289, 267] width 9 height 9
click at [369, 302] on label "🛑 Fast on your feet, slow in the seat. Moving vehicles should be a very careful…" at bounding box center [383, 306] width 168 height 31
click at [295, 302] on button "🛑 Fast on your feet, slow in the seat. Moving vehicles should be a very careful…" at bounding box center [289, 306] width 9 height 9
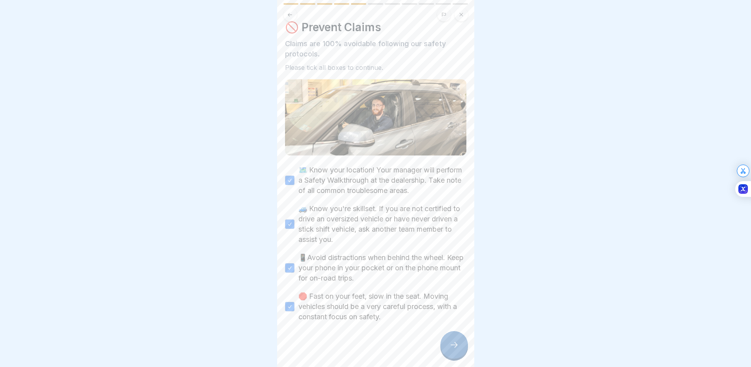
click at [448, 349] on div at bounding box center [455, 345] width 28 height 28
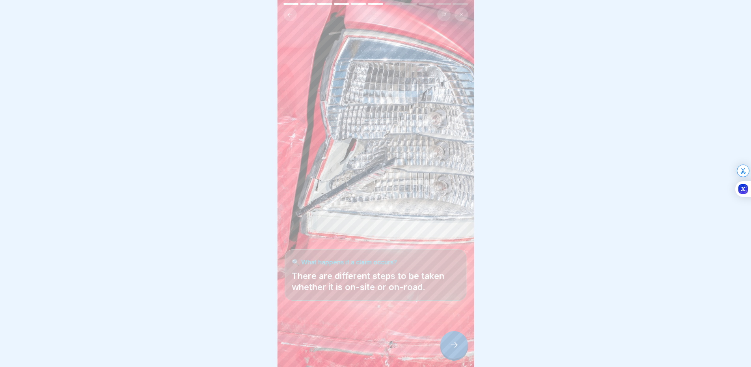
scroll to position [6, 0]
click at [450, 349] on div at bounding box center [455, 345] width 28 height 28
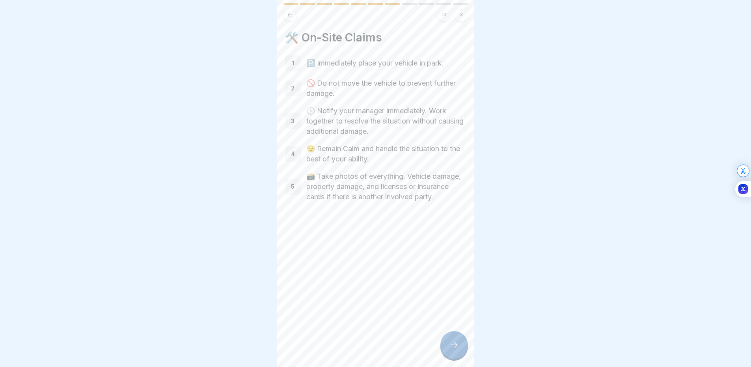
click at [453, 340] on div at bounding box center [455, 345] width 28 height 28
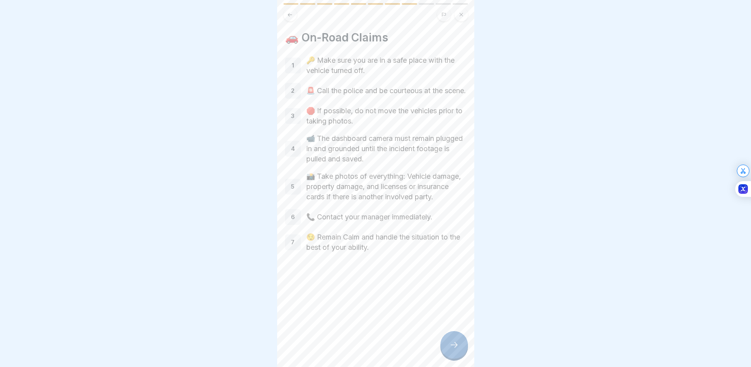
click at [452, 339] on div at bounding box center [455, 345] width 28 height 28
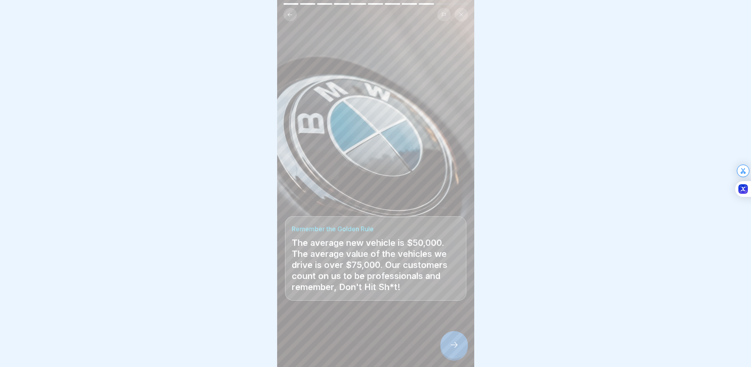
click at [452, 339] on div at bounding box center [455, 345] width 28 height 28
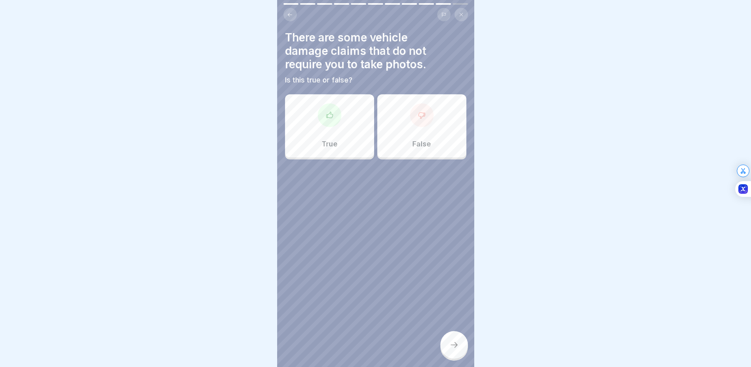
click at [399, 101] on div "False" at bounding box center [421, 125] width 89 height 63
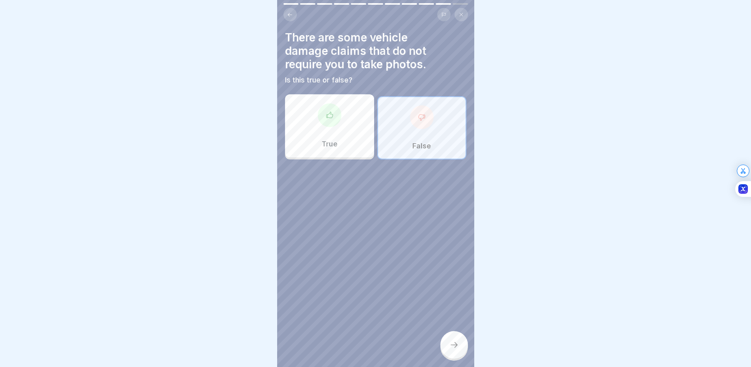
click at [461, 339] on div at bounding box center [455, 345] width 28 height 28
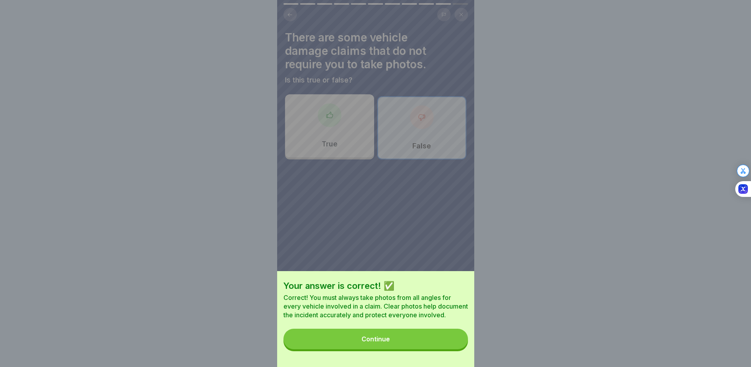
click at [434, 344] on button "Continue" at bounding box center [376, 339] width 185 height 21
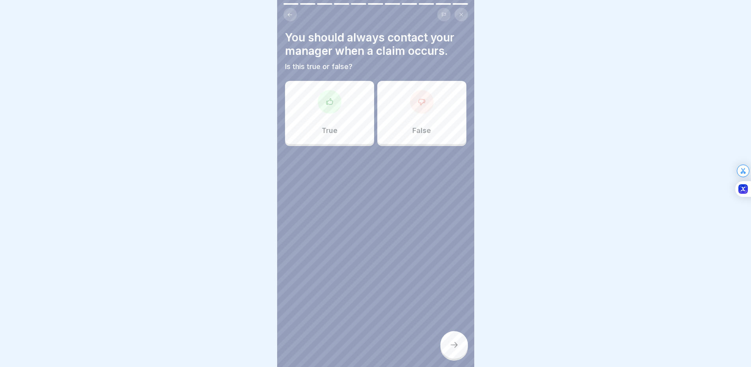
click at [336, 131] on div "True" at bounding box center [329, 112] width 89 height 63
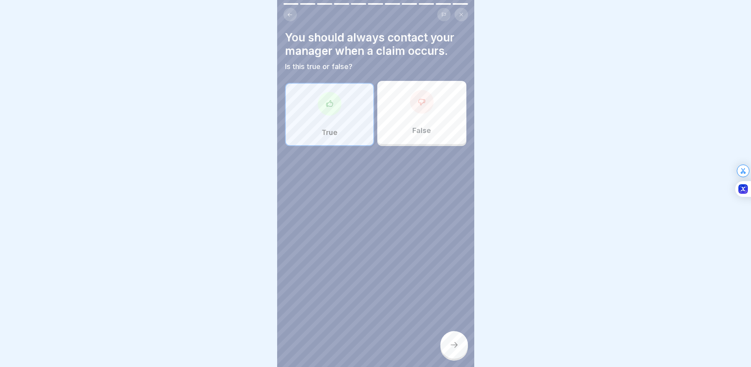
click at [446, 348] on div at bounding box center [455, 345] width 28 height 28
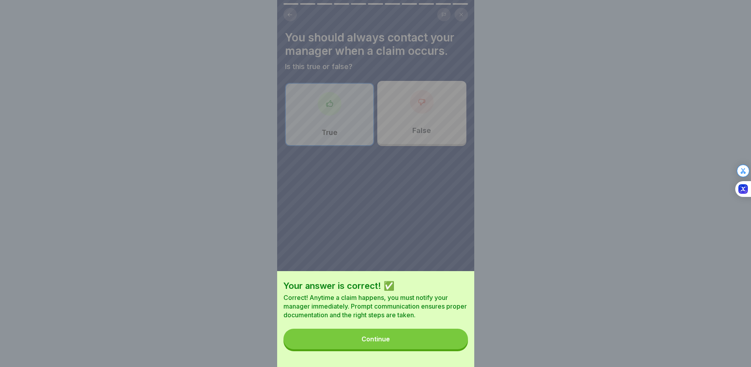
click at [421, 341] on button "Continue" at bounding box center [376, 339] width 185 height 21
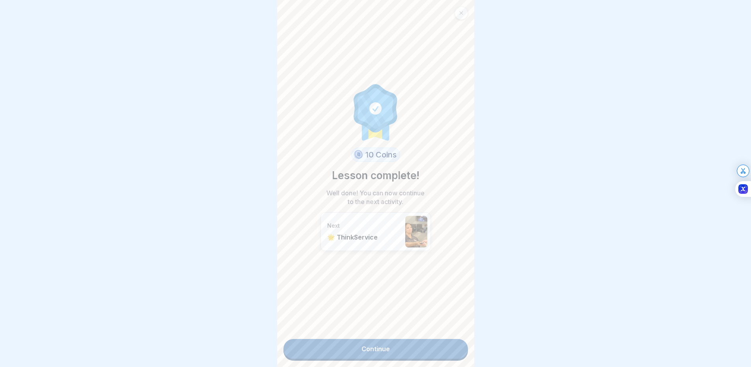
click at [420, 349] on link "Continue" at bounding box center [376, 349] width 185 height 20
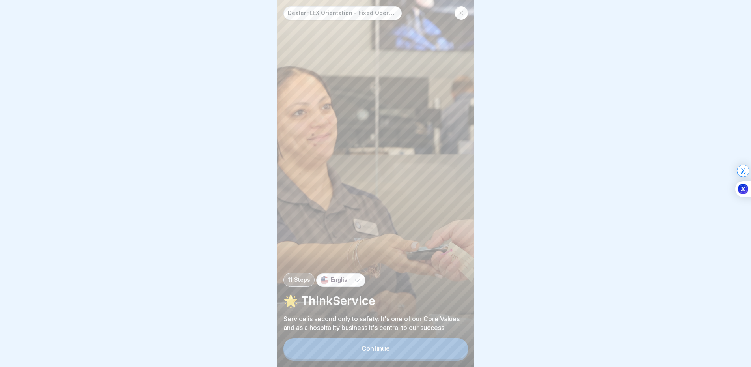
click at [418, 348] on button "Continue" at bounding box center [376, 348] width 185 height 21
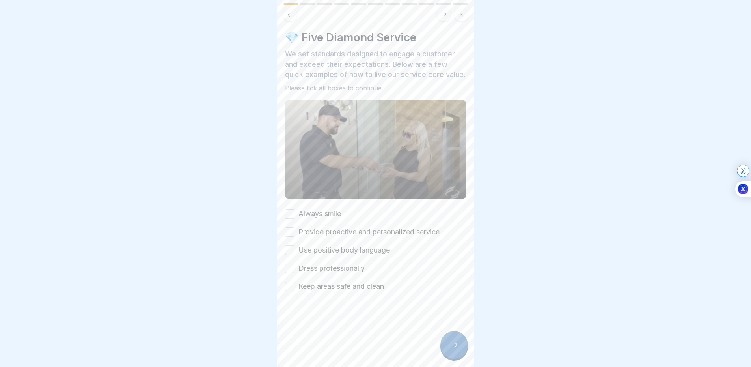
click at [330, 213] on div "💎 Five Diamond Service We set standards designed to engage a customer and excee…" at bounding box center [375, 161] width 181 height 261
click at [322, 230] on div "Always smile Provide proactive and personalized service Use positive body langu…" at bounding box center [375, 250] width 181 height 83
click at [323, 248] on div "Always smile Provide proactive and personalized service Use positive body langu…" at bounding box center [375, 250] width 181 height 83
click at [319, 255] on label "Use positive body language" at bounding box center [344, 250] width 91 height 10
click at [295, 255] on button "Use positive body language" at bounding box center [289, 249] width 9 height 9
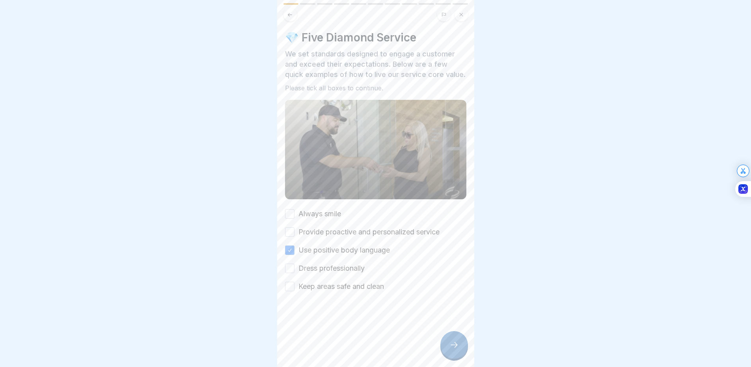
click at [327, 237] on label "Provide proactive and personalized service" at bounding box center [369, 232] width 141 height 10
click at [295, 237] on button "Provide proactive and personalized service" at bounding box center [289, 231] width 9 height 9
click at [333, 226] on div "Always smile Provide proactive and personalized service Use positive body langu…" at bounding box center [375, 250] width 181 height 83
click at [332, 285] on div "Always smile Provide proactive and personalized service Use positive body langu…" at bounding box center [375, 250] width 181 height 83
click at [331, 291] on label "Keep areas safe and clean" at bounding box center [342, 286] width 86 height 10
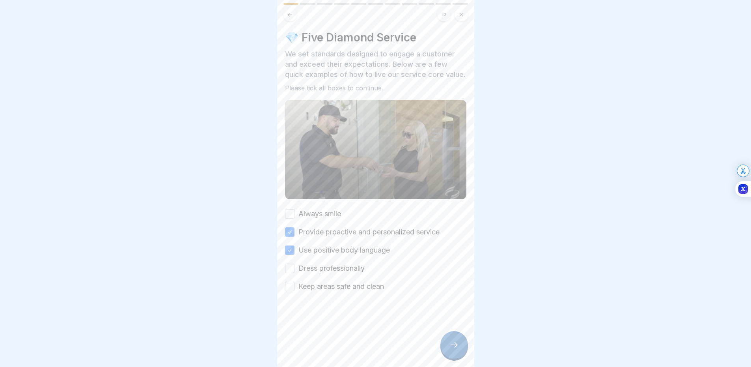
click at [295, 291] on button "Keep areas safe and clean" at bounding box center [289, 286] width 9 height 9
click at [338, 273] on label "Dress professionally" at bounding box center [332, 268] width 66 height 10
click at [295, 273] on button "Dress professionally" at bounding box center [289, 267] width 9 height 9
click at [295, 219] on div "Always smile" at bounding box center [313, 214] width 56 height 10
click at [294, 218] on div "Always smile" at bounding box center [313, 214] width 56 height 10
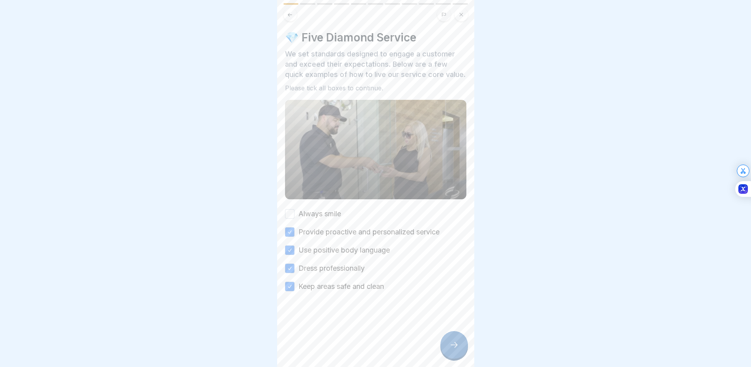
click at [293, 218] on button "Always smile" at bounding box center [289, 213] width 9 height 9
click at [460, 349] on div at bounding box center [455, 345] width 28 height 28
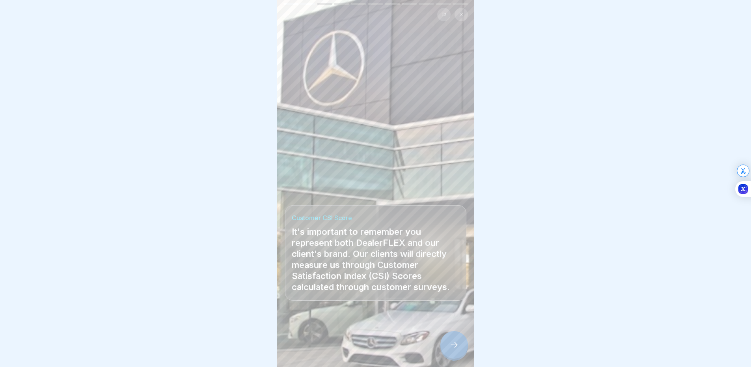
click at [459, 344] on div at bounding box center [455, 345] width 28 height 28
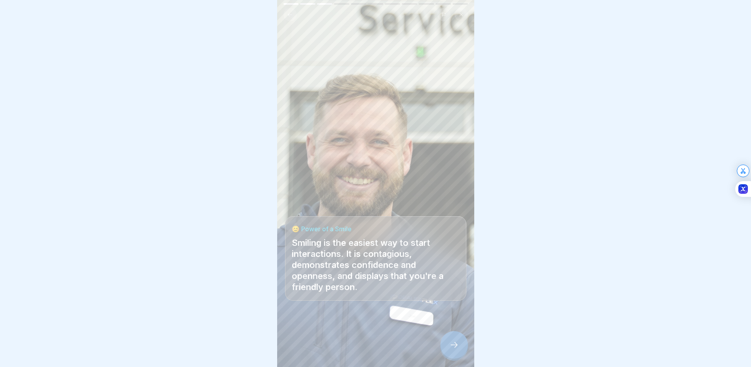
click at [459, 344] on div at bounding box center [455, 345] width 28 height 28
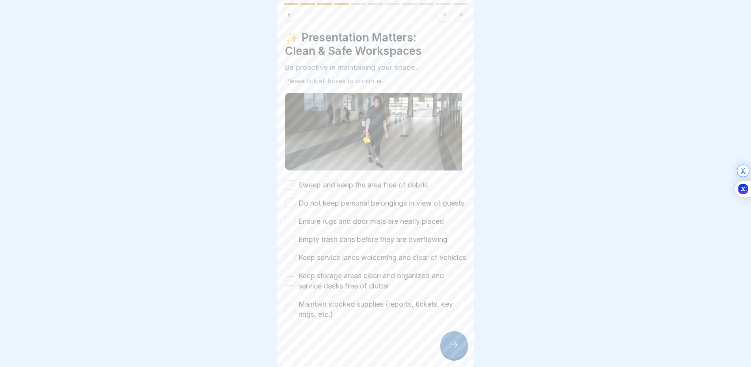
click at [287, 181] on button "Sweep and keep the area free of debris" at bounding box center [289, 184] width 9 height 9
click at [291, 204] on button "Do not keep personal belongings in view of guests" at bounding box center [289, 202] width 9 height 9
click at [290, 224] on button "Ensure rugs and door mats are neatly placed" at bounding box center [289, 221] width 9 height 9
click at [290, 242] on div "Sweep and keep the area free of debris Do not keep personal belongings in view …" at bounding box center [375, 250] width 181 height 140
click at [289, 259] on div "Sweep and keep the area free of debris Do not keep personal belongings in view …" at bounding box center [375, 250] width 181 height 140
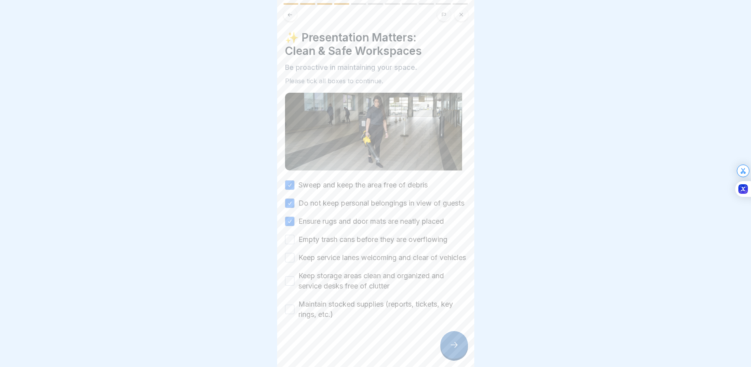
click at [289, 262] on button "Keep service lanes welcoming and clear of vehicles" at bounding box center [289, 257] width 9 height 9
click at [291, 254] on div "Sweep and keep the area free of debris Do not keep personal belongings in view …" at bounding box center [375, 250] width 181 height 140
click at [290, 244] on button "Empty trash cans before they are overflowing" at bounding box center [289, 239] width 9 height 9
click at [289, 286] on button "Keep storage areas clean and organized and service desks free of clutter" at bounding box center [289, 280] width 9 height 9
drag, startPoint x: 289, startPoint y: 322, endPoint x: 292, endPoint y: 330, distance: 8.4
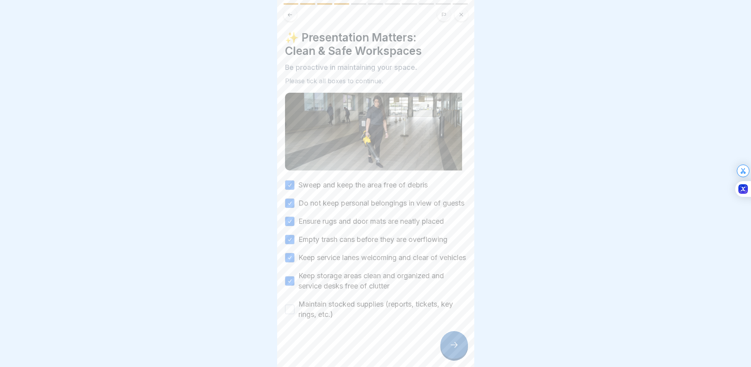
click at [290, 314] on button "Maintain stocked supplies (reports, tickets, key rings, etc.)" at bounding box center [289, 308] width 9 height 9
click at [450, 346] on div at bounding box center [455, 345] width 28 height 28
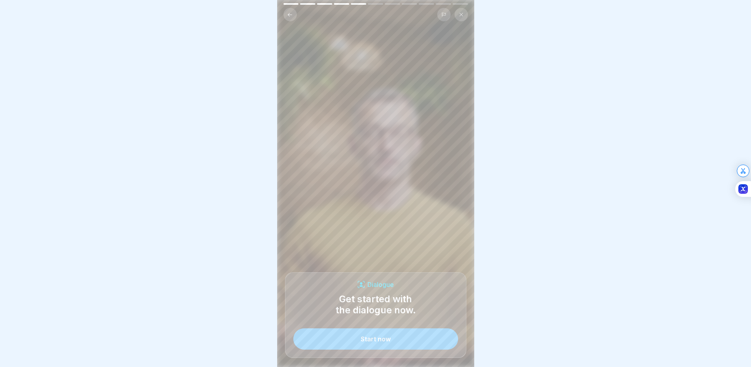
click at [421, 341] on button "Start now" at bounding box center [375, 338] width 165 height 21
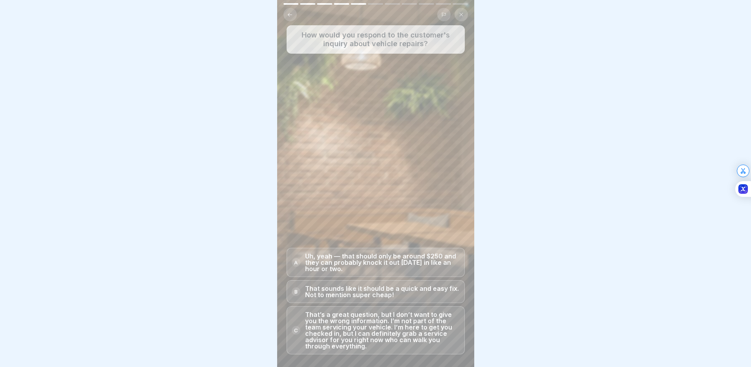
click at [366, 263] on p "Uh, yeah — that should only be around $250 and they can probably knock it out […" at bounding box center [382, 262] width 155 height 19
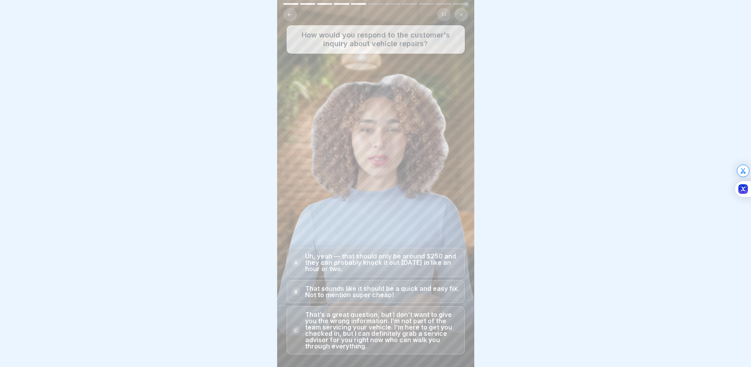
click at [430, 334] on p "That’s a great question, but I don’t want to give you the wrong information. I’…" at bounding box center [382, 330] width 155 height 38
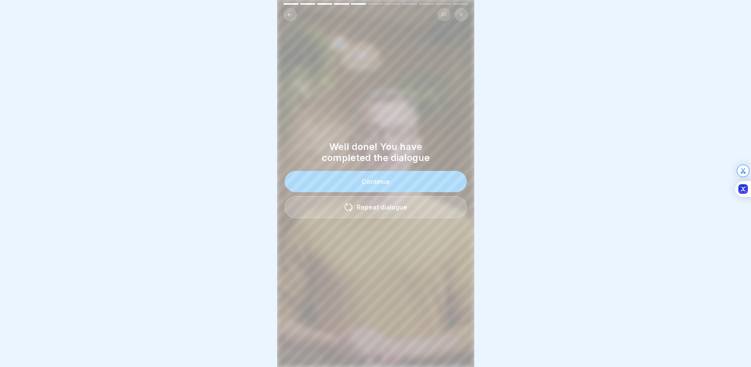
click at [401, 183] on button "Continue" at bounding box center [376, 181] width 182 height 21
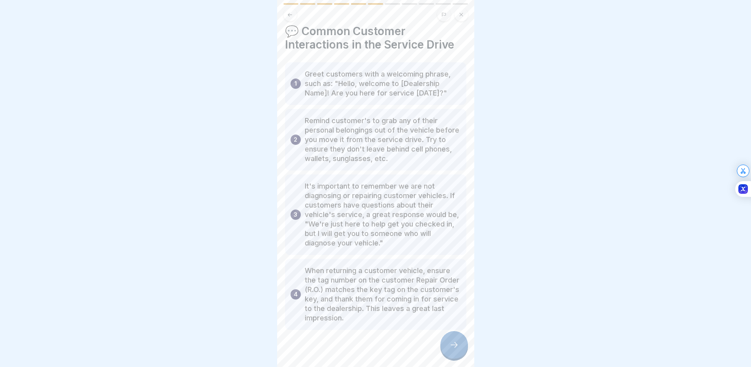
scroll to position [17, 0]
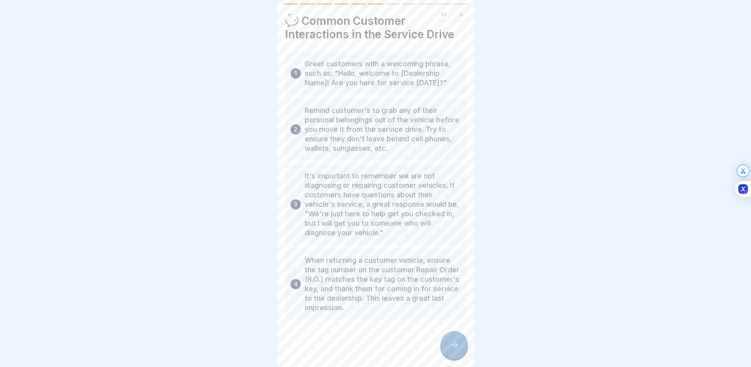
click at [450, 346] on div at bounding box center [455, 345] width 28 height 28
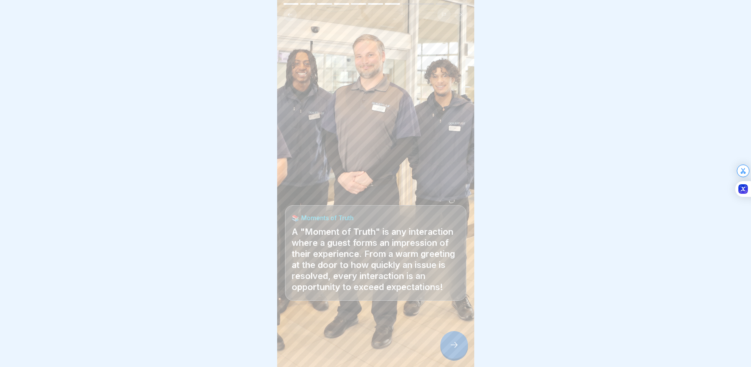
click at [448, 345] on div at bounding box center [455, 345] width 28 height 28
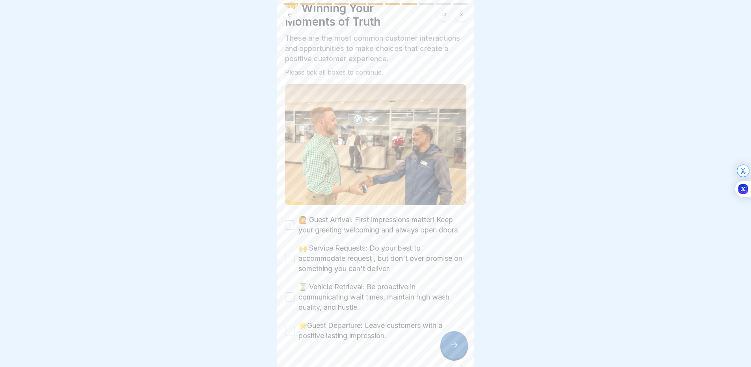
scroll to position [57, 0]
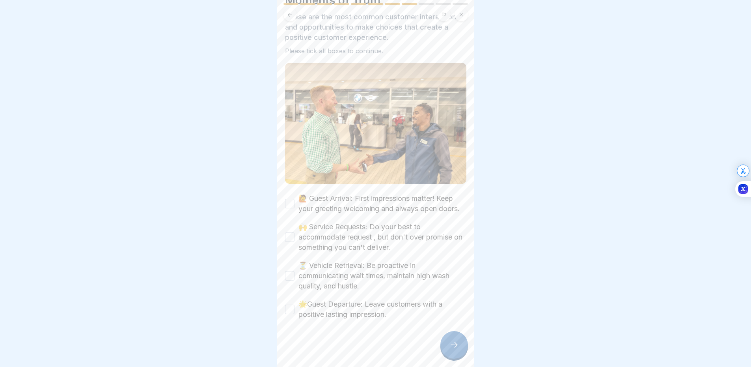
click at [346, 193] on label "🙋 Guest Arrival: First impressions matter! Keep your greeting welcoming and alw…" at bounding box center [383, 203] width 168 height 21
click at [295, 199] on button "🙋 Guest Arrival: First impressions matter! Keep your greeting welcoming and alw…" at bounding box center [289, 203] width 9 height 9
click at [338, 235] on label "🙌 Service Requests: Do your best to accommodate request , but don't over promis…" at bounding box center [383, 237] width 168 height 31
click at [295, 235] on button "🙌 Service Requests: Do your best to accommodate request , but don't over promis…" at bounding box center [289, 236] width 9 height 9
click at [342, 280] on label "⏳ Vehicle Retrieval: Be proactive in communicating wait times, maintain high wa…" at bounding box center [383, 275] width 168 height 31
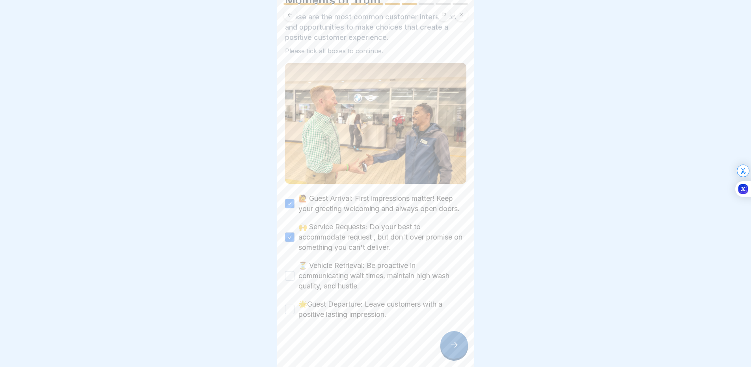
click at [295, 280] on button "⏳ Vehicle Retrieval: Be proactive in communicating wait times, maintain high wa…" at bounding box center [289, 275] width 9 height 9
click at [342, 304] on label "🌟Guest Departure: Leave customers with a positive lasting impression." at bounding box center [383, 309] width 168 height 21
click at [295, 304] on button "🌟Guest Departure: Leave customers with a positive lasting impression." at bounding box center [289, 308] width 9 height 9
click at [447, 351] on div at bounding box center [455, 345] width 28 height 28
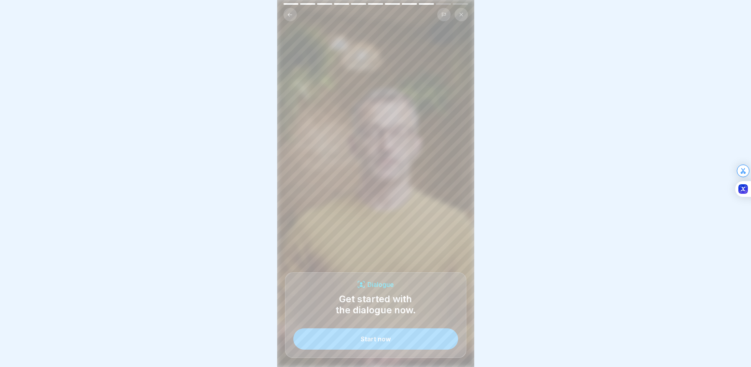
click at [441, 344] on button "Start now" at bounding box center [375, 338] width 165 height 21
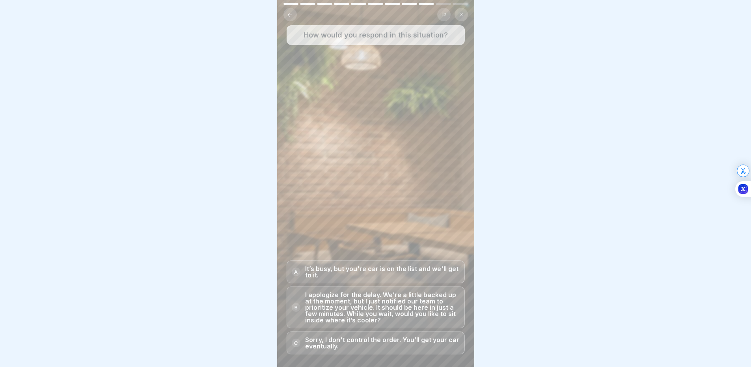
click at [394, 307] on p "I apologize for the delay. We’re a little backed up at the moment, but I just n…" at bounding box center [382, 307] width 155 height 32
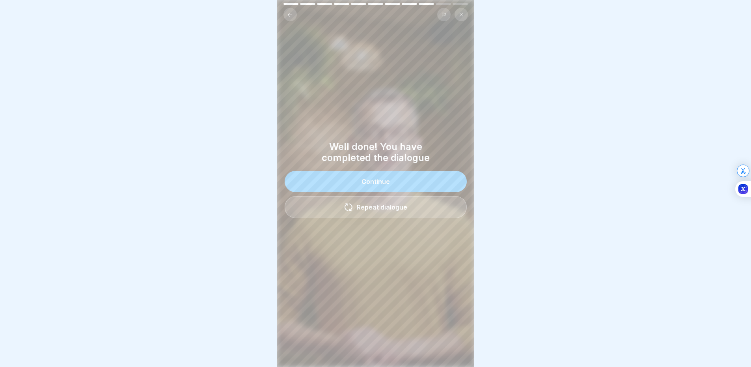
click at [423, 177] on button "Continue" at bounding box center [376, 181] width 182 height 21
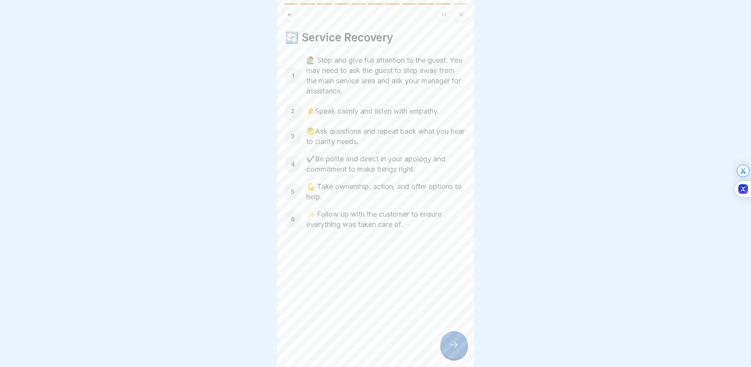
click at [459, 351] on div at bounding box center [455, 345] width 28 height 28
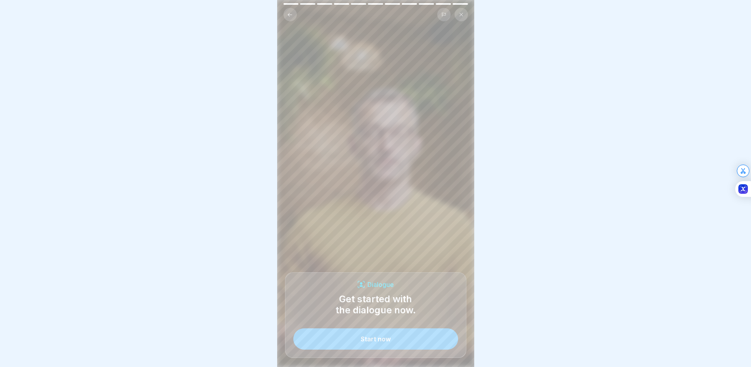
click at [439, 344] on button "Start now" at bounding box center [375, 338] width 165 height 21
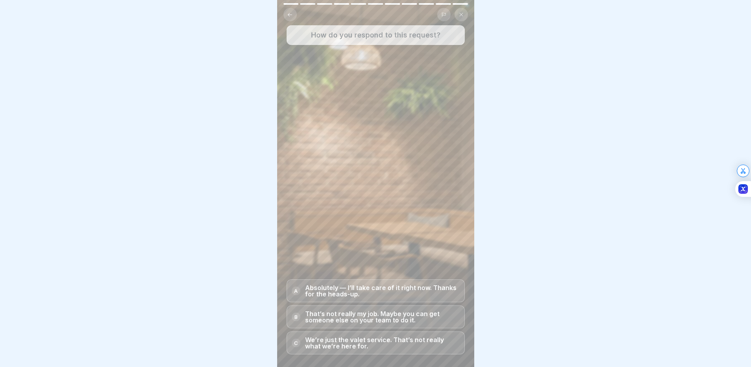
click at [372, 296] on p "Absolutely — I’ll take care of it right now. Thanks for the heads-up." at bounding box center [382, 290] width 155 height 13
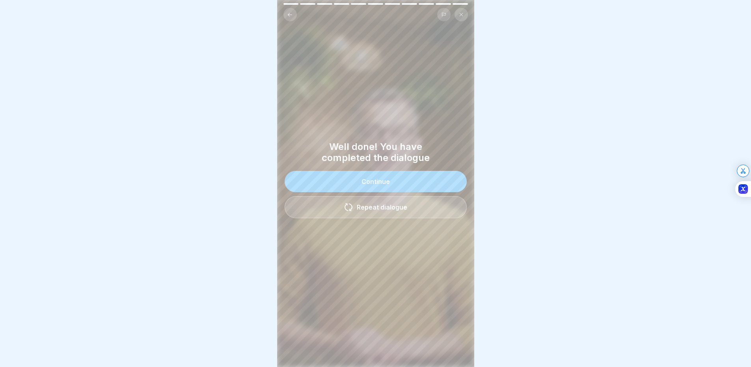
click at [418, 183] on button "Continue" at bounding box center [376, 181] width 182 height 21
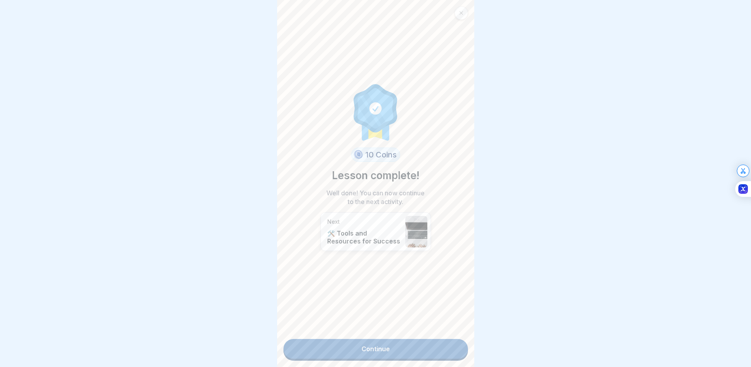
click at [367, 349] on link "Continue" at bounding box center [376, 349] width 185 height 20
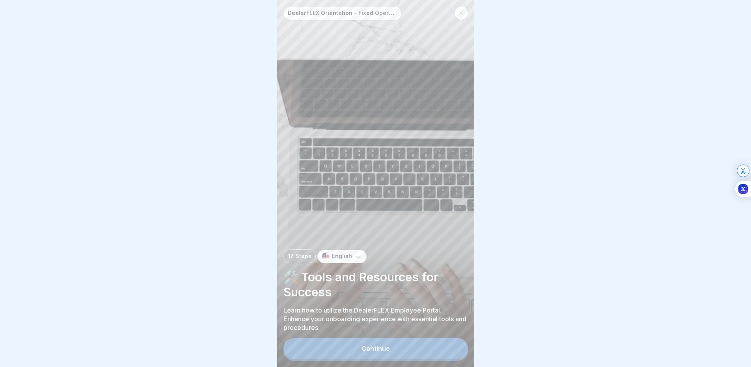
scroll to position [6, 0]
click at [390, 347] on button "Continue" at bounding box center [376, 348] width 185 height 21
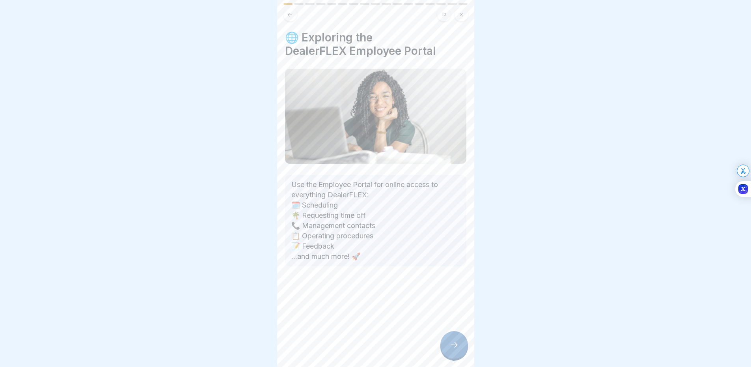
click at [452, 339] on div at bounding box center [455, 345] width 28 height 28
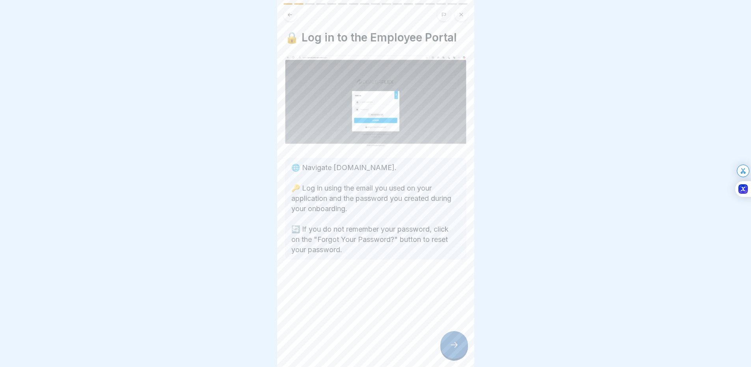
click at [457, 347] on icon at bounding box center [454, 344] width 9 height 9
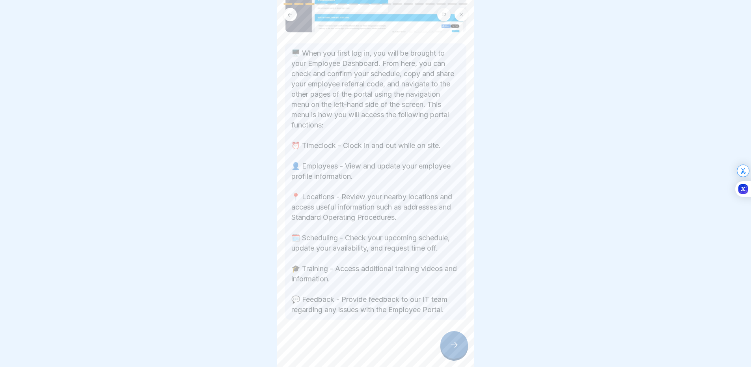
scroll to position [136, 0]
click at [453, 341] on icon at bounding box center [454, 344] width 9 height 9
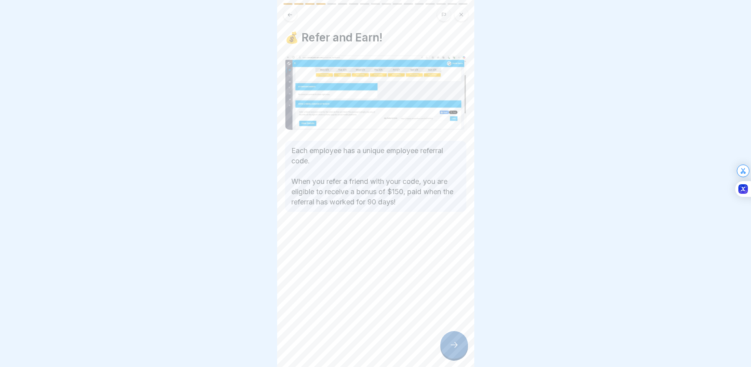
click at [450, 345] on icon at bounding box center [454, 344] width 9 height 9
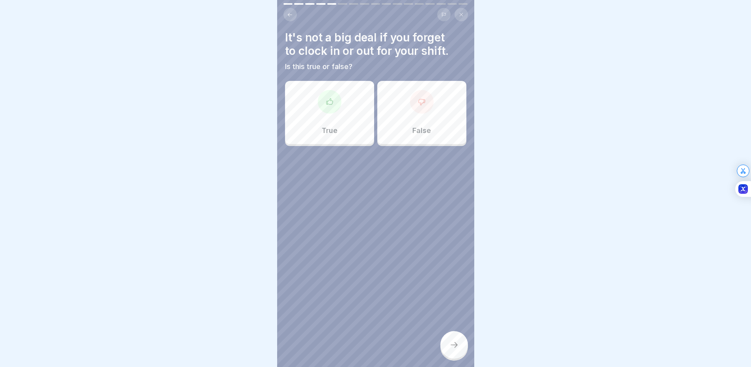
click at [424, 118] on div "False" at bounding box center [421, 112] width 89 height 63
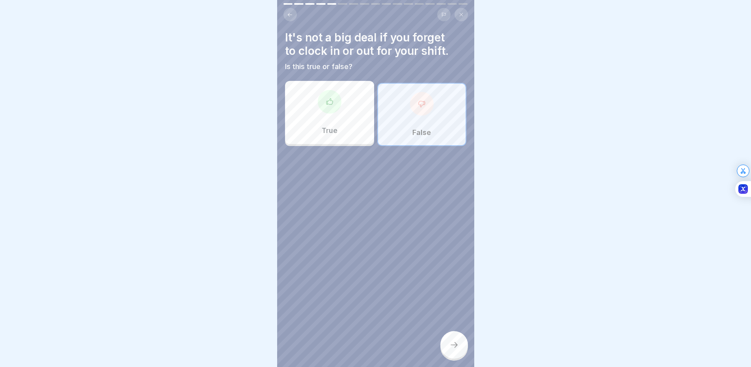
click at [454, 354] on div at bounding box center [455, 345] width 28 height 28
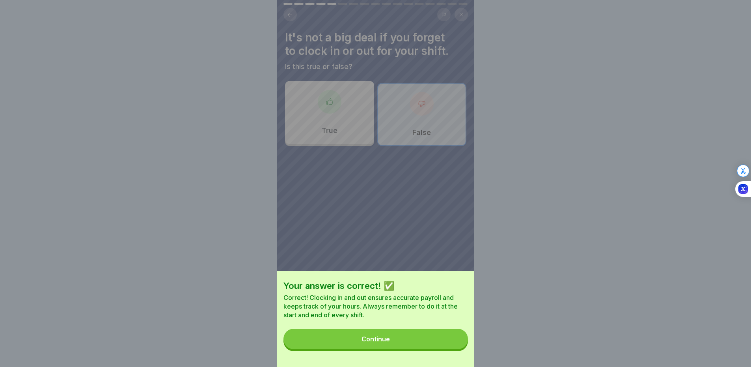
click at [451, 345] on button "Continue" at bounding box center [376, 339] width 185 height 21
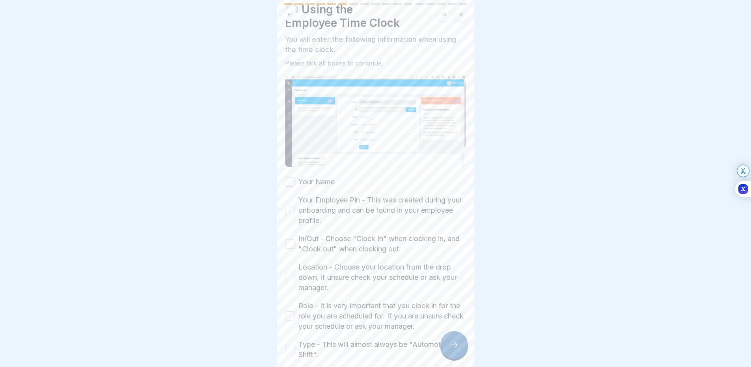
scroll to position [26, 0]
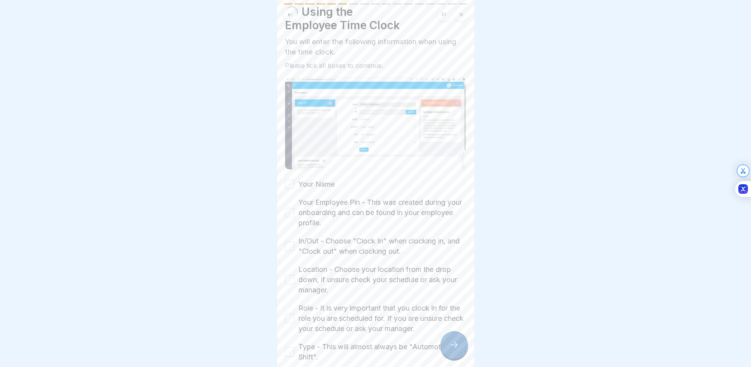
click at [317, 179] on label "Your Name" at bounding box center [317, 184] width 36 height 10
click at [295, 179] on button "Your Name" at bounding box center [289, 183] width 9 height 9
click at [323, 203] on label "Your Employee Pin - This was created during your onboarding and can be found in…" at bounding box center [383, 212] width 168 height 31
click at [295, 208] on button "Your Employee Pin - This was created during your onboarding and can be found in…" at bounding box center [289, 212] width 9 height 9
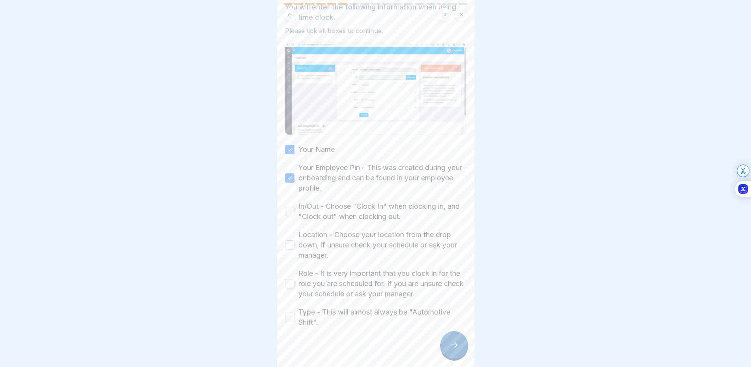
scroll to position [65, 0]
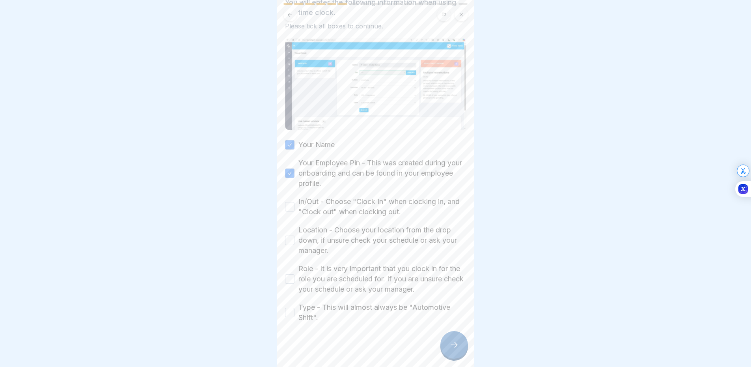
click at [327, 201] on label "In/Out - Choose "Clock In" when clocking in, and "Clock out" when clocking out." at bounding box center [383, 206] width 168 height 21
click at [295, 202] on button "In/Out - Choose "Clock In" when clocking in, and "Clock out" when clocking out." at bounding box center [289, 206] width 9 height 9
click at [331, 225] on label "Location - Choose your location from the drop down, if unsure check your schedu…" at bounding box center [383, 240] width 168 height 31
click at [295, 235] on button "Location - Choose your location from the drop down, if unsure check your schedu…" at bounding box center [289, 239] width 9 height 9
click at [335, 269] on label "Role - It is very important that you clock in for the role you are scheduled fo…" at bounding box center [383, 278] width 168 height 31
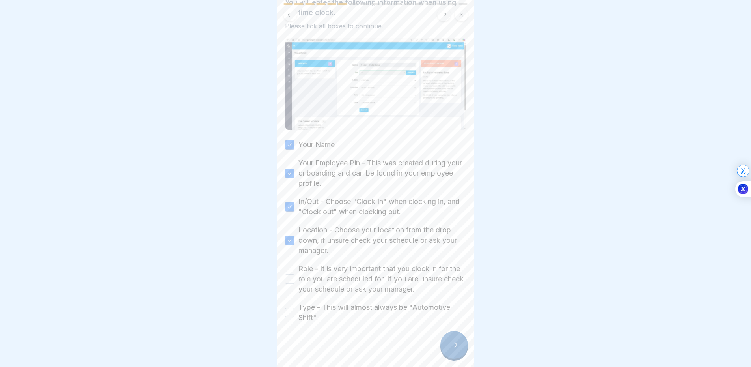
click at [295, 274] on button "Role - It is very important that you clock in for the role you are scheduled fo…" at bounding box center [289, 278] width 9 height 9
click at [335, 302] on label "Type - This will almost always be "Automotive Shift"." at bounding box center [383, 312] width 168 height 21
click at [295, 308] on button "Type - This will almost always be "Automotive Shift"." at bounding box center [289, 312] width 9 height 9
click at [449, 337] on div at bounding box center [455, 345] width 28 height 28
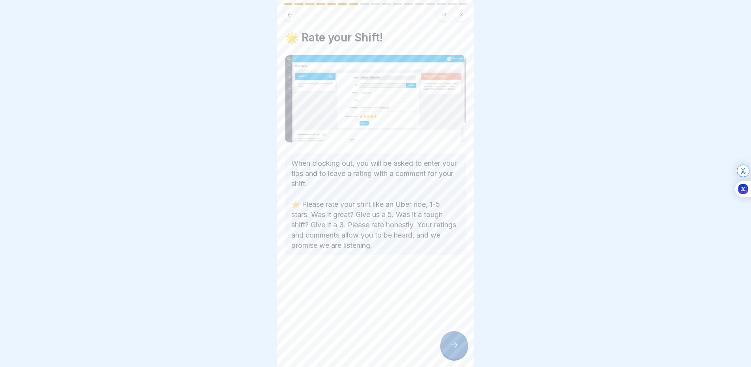
click at [449, 339] on div at bounding box center [455, 345] width 28 height 28
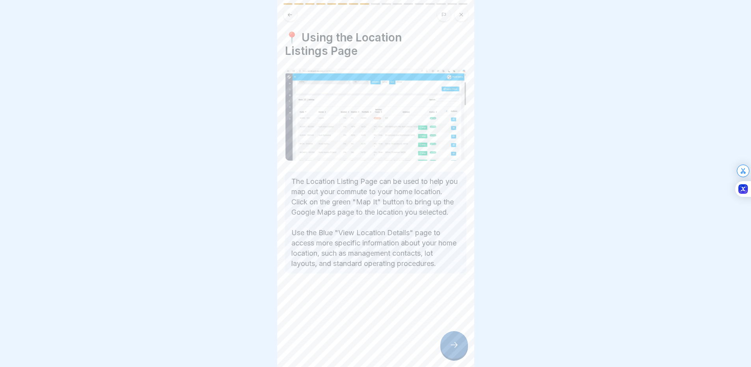
click at [449, 340] on div at bounding box center [455, 345] width 28 height 28
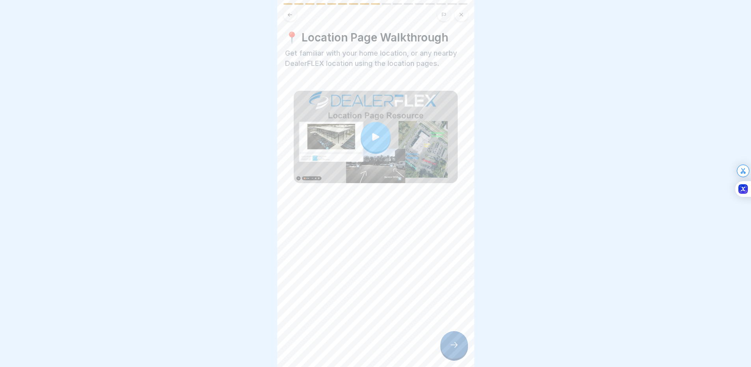
click at [374, 135] on div at bounding box center [376, 137] width 30 height 30
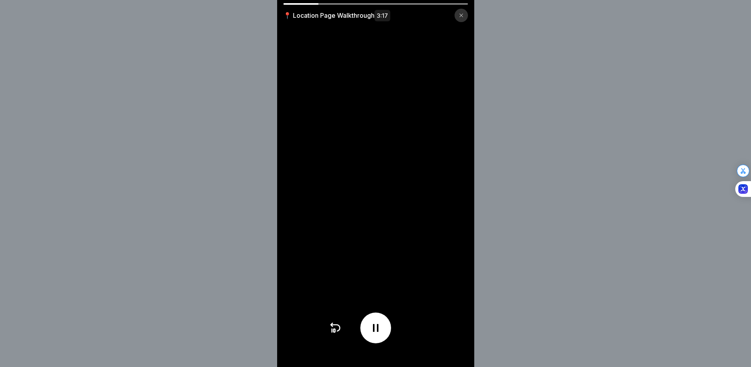
scroll to position [0, 0]
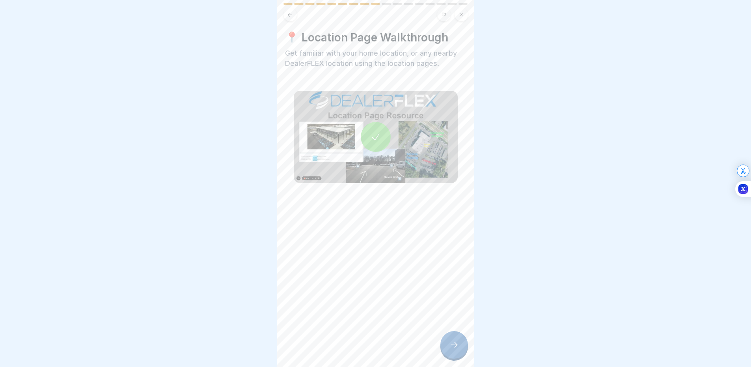
drag, startPoint x: 451, startPoint y: 352, endPoint x: 453, endPoint y: 341, distance: 10.8
click at [451, 349] on icon at bounding box center [454, 344] width 9 height 9
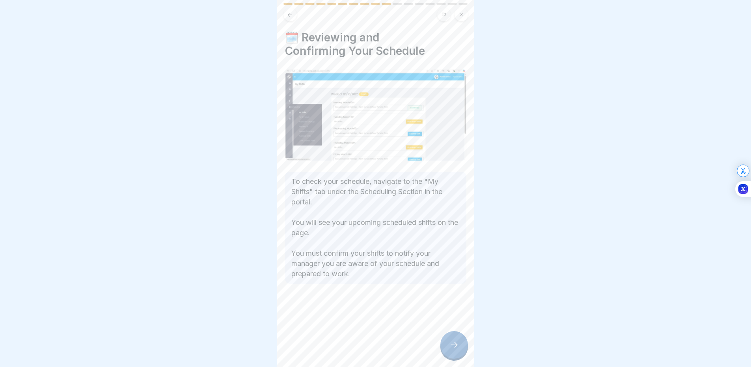
click at [449, 345] on div at bounding box center [455, 345] width 28 height 28
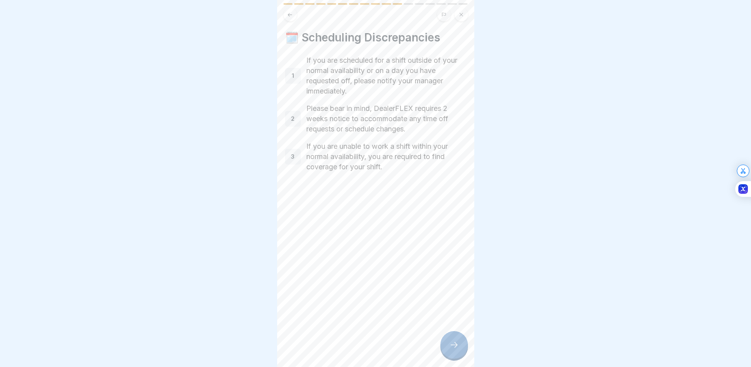
click at [289, 18] on button at bounding box center [290, 14] width 13 height 13
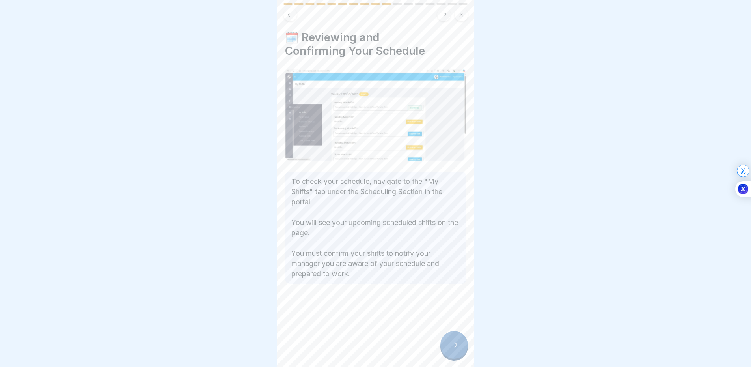
click at [450, 343] on div at bounding box center [455, 345] width 28 height 28
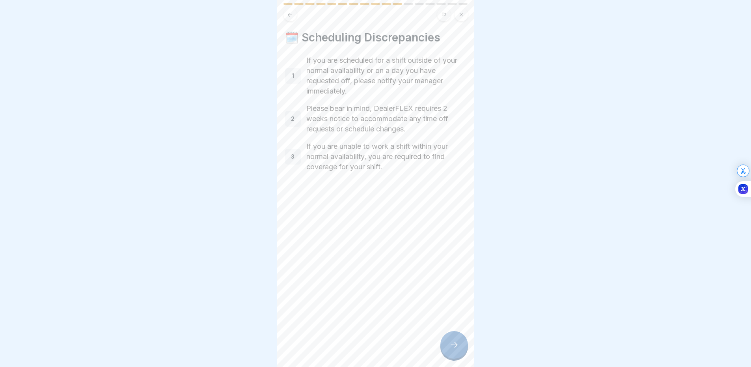
click at [450, 343] on div at bounding box center [455, 345] width 28 height 28
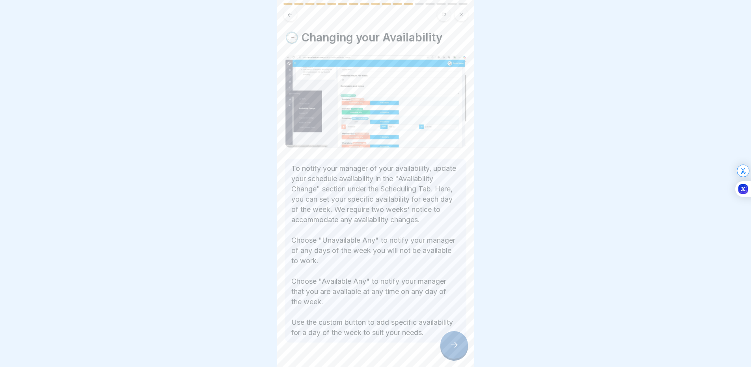
click at [444, 358] on div at bounding box center [455, 345] width 28 height 28
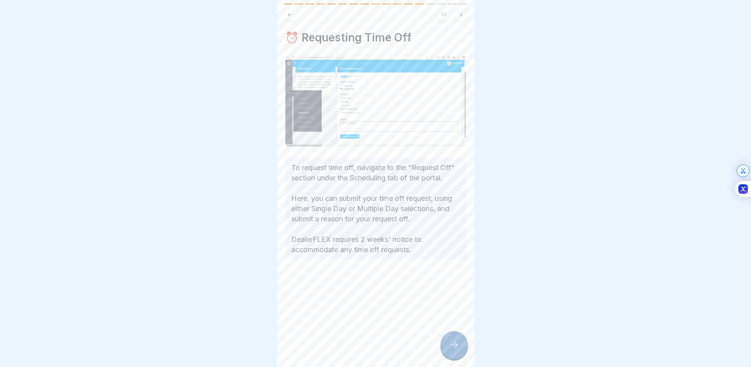
click at [457, 349] on icon at bounding box center [454, 344] width 9 height 9
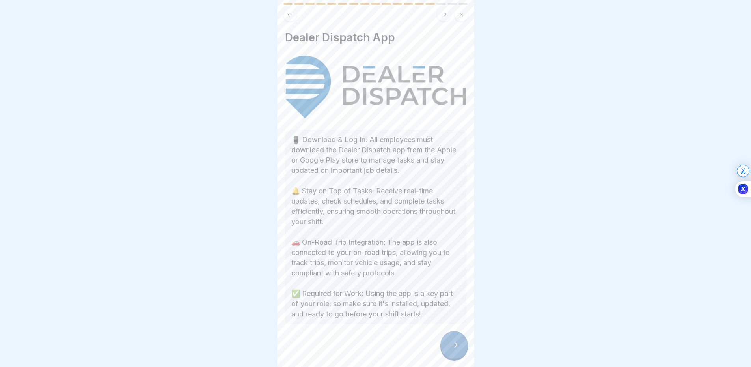
click at [457, 349] on icon at bounding box center [454, 344] width 9 height 9
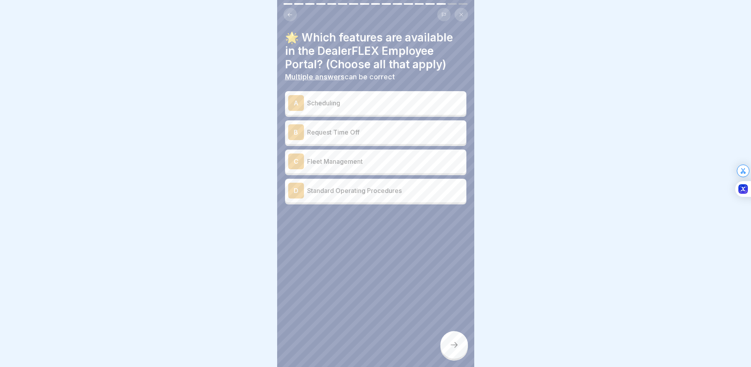
click at [360, 106] on p "Scheduling" at bounding box center [385, 102] width 156 height 9
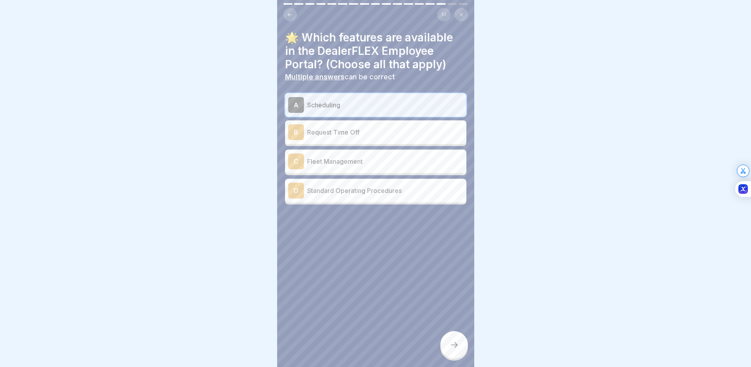
click at [353, 128] on p "Request Time Off" at bounding box center [385, 131] width 156 height 9
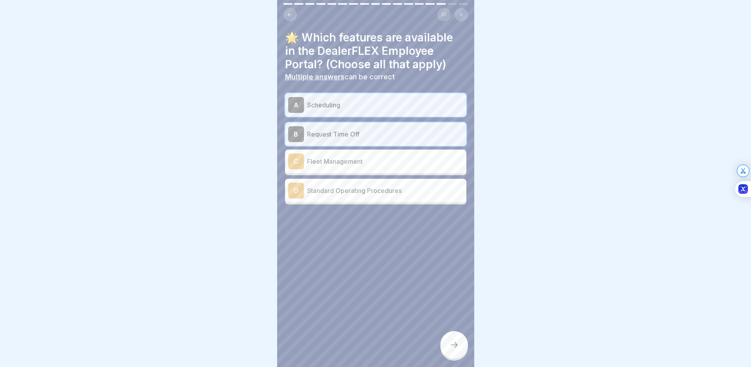
click at [355, 157] on p "Fleet Management" at bounding box center [385, 161] width 156 height 9
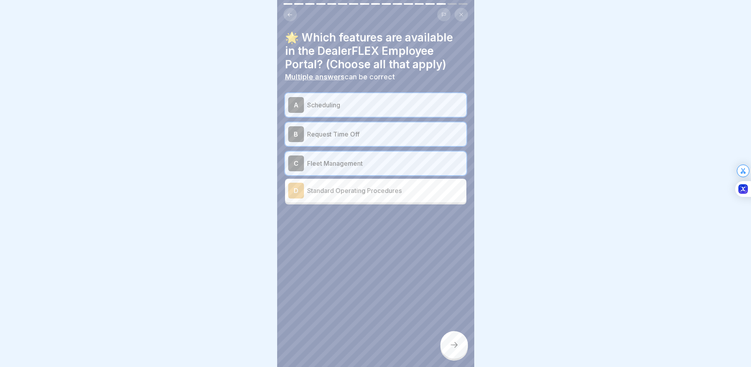
click at [357, 192] on p "Standard Operating Procedures" at bounding box center [385, 190] width 156 height 9
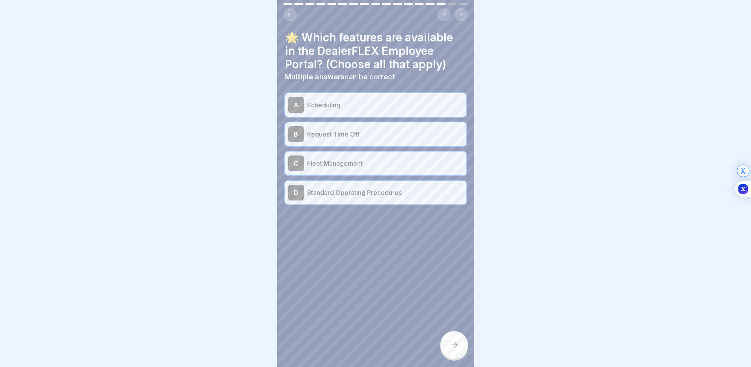
click at [450, 347] on icon at bounding box center [454, 344] width 9 height 9
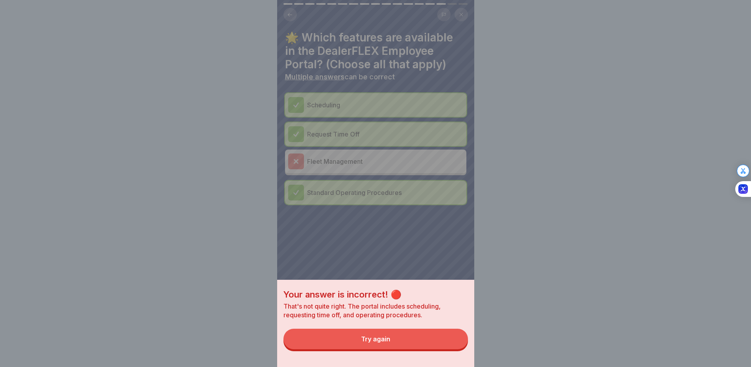
click at [450, 342] on button "Try again" at bounding box center [376, 339] width 185 height 21
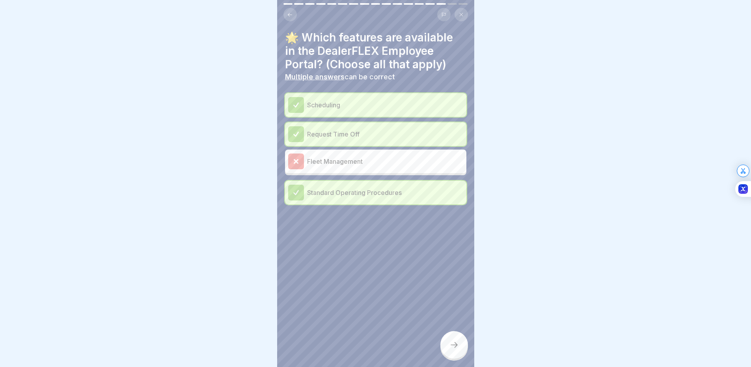
click at [457, 343] on div at bounding box center [455, 345] width 28 height 28
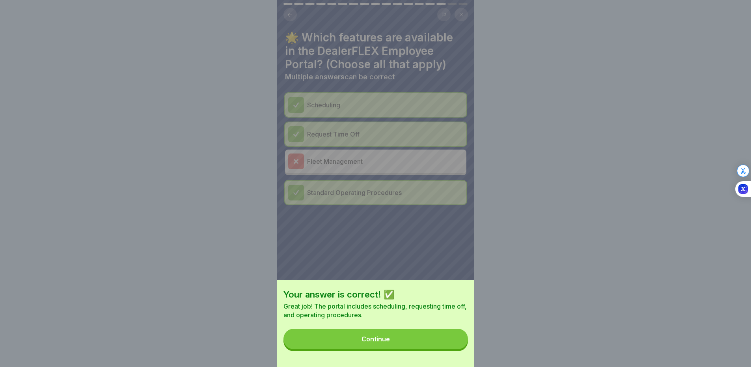
click at [440, 338] on button "Continue" at bounding box center [376, 339] width 185 height 21
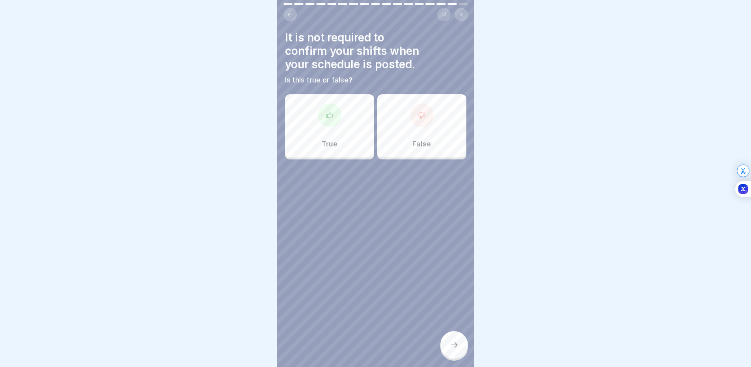
click at [402, 114] on div "False" at bounding box center [421, 125] width 89 height 63
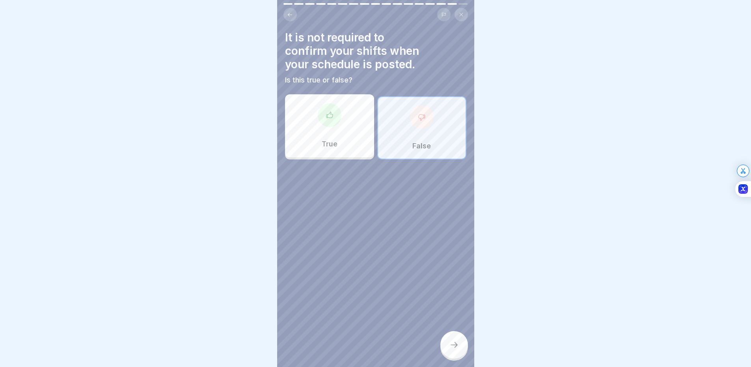
click at [448, 338] on div "DealerFLEX Orientation - Fixed Operations Division 17 Steps English 🛠️ Tools an…" at bounding box center [375, 183] width 197 height 367
click at [449, 345] on div at bounding box center [455, 345] width 28 height 28
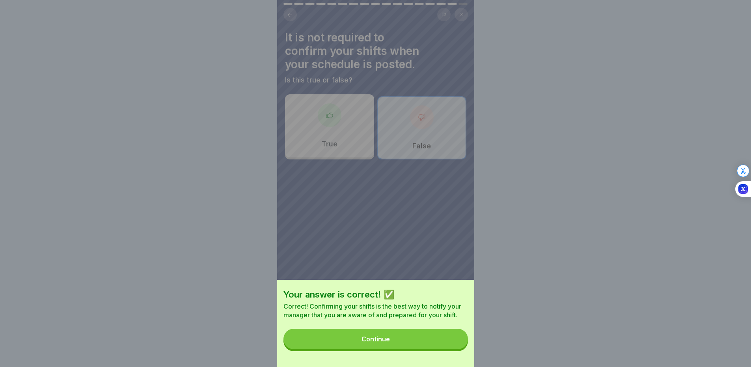
click at [426, 339] on button "Continue" at bounding box center [376, 339] width 185 height 21
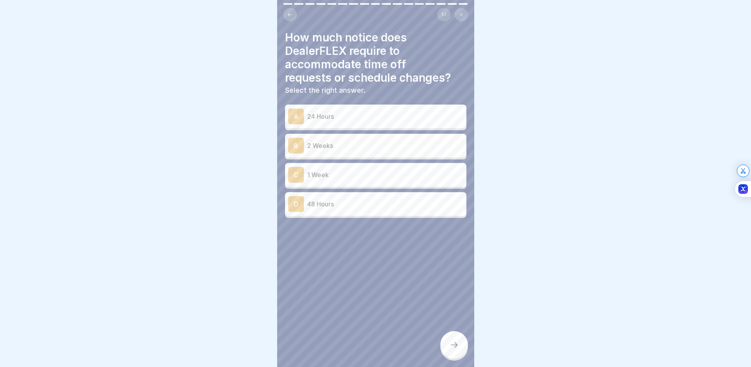
click at [338, 152] on div "B 2 Weeks" at bounding box center [375, 146] width 175 height 16
click at [461, 351] on div at bounding box center [455, 345] width 28 height 28
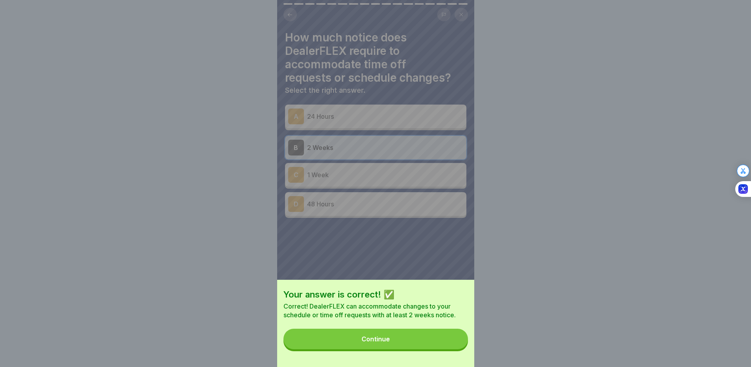
click at [450, 342] on button "Continue" at bounding box center [376, 339] width 185 height 21
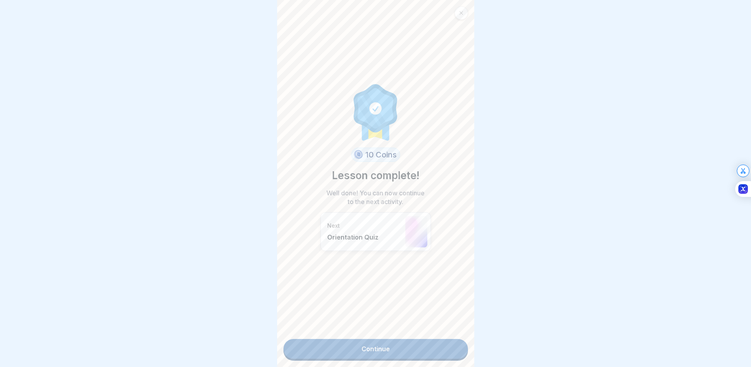
click at [403, 345] on link "Continue" at bounding box center [376, 349] width 185 height 20
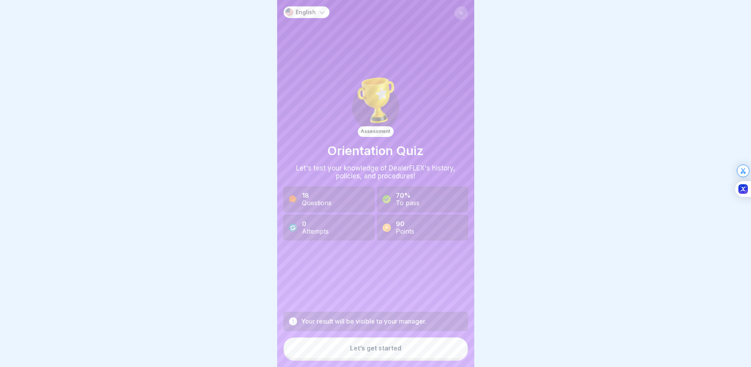
click at [379, 350] on button "Let’s get started" at bounding box center [376, 347] width 185 height 21
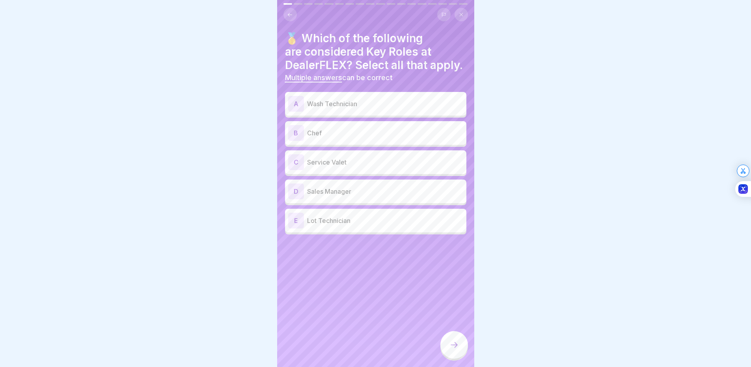
click at [378, 112] on div "A Wash Technician" at bounding box center [375, 104] width 175 height 16
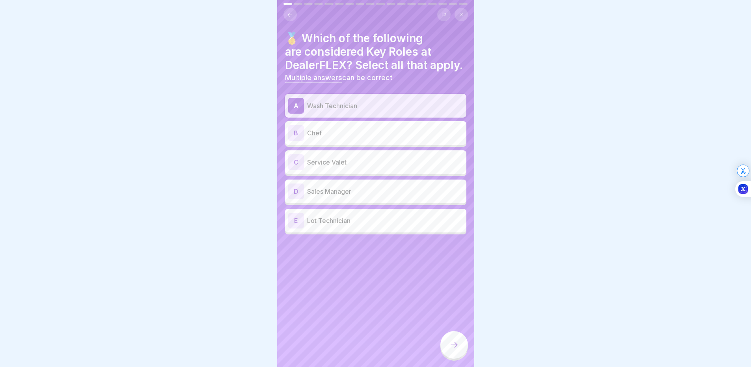
click at [367, 167] on p "Service Valet" at bounding box center [385, 161] width 156 height 9
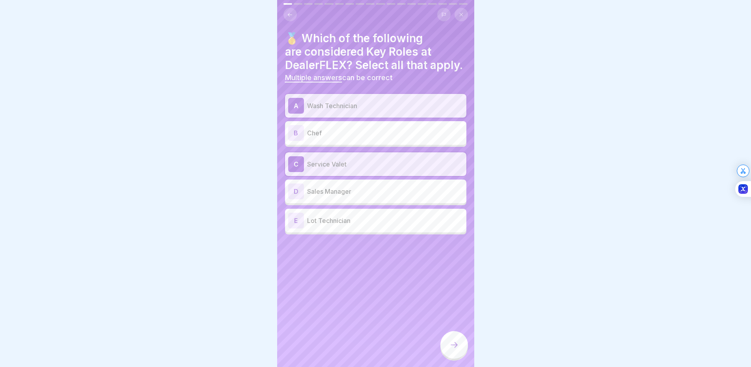
click at [358, 196] on p "Sales Manager" at bounding box center [385, 191] width 156 height 9
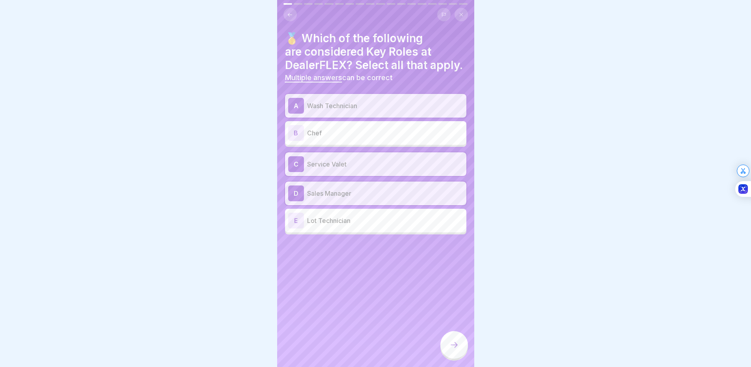
click at [358, 225] on p "Lot Technician" at bounding box center [385, 220] width 156 height 9
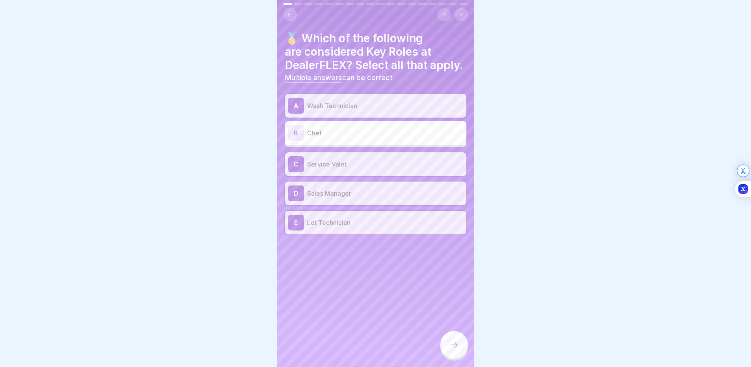
click at [393, 198] on p "Sales Manager" at bounding box center [385, 193] width 156 height 9
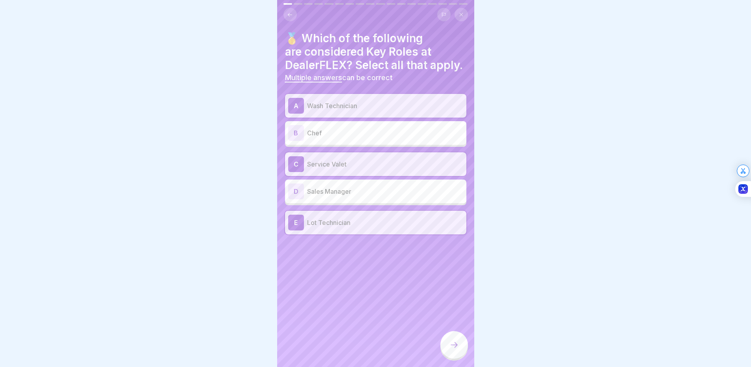
click at [448, 353] on div at bounding box center [455, 345] width 28 height 28
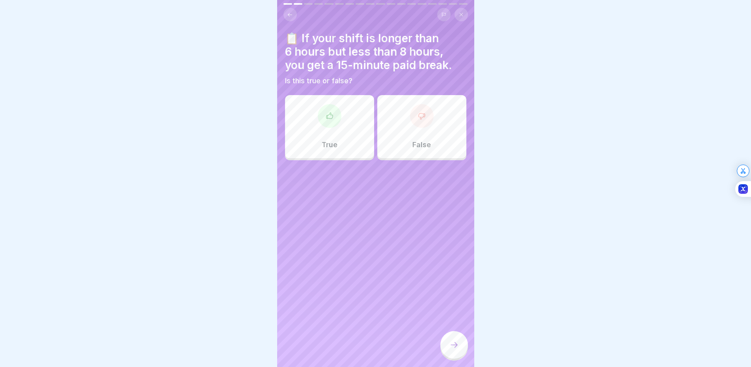
click at [341, 123] on div "True" at bounding box center [329, 126] width 89 height 63
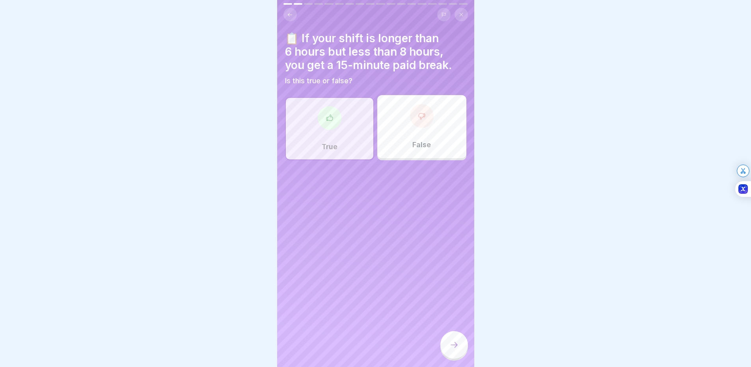
click at [459, 351] on div at bounding box center [455, 345] width 28 height 28
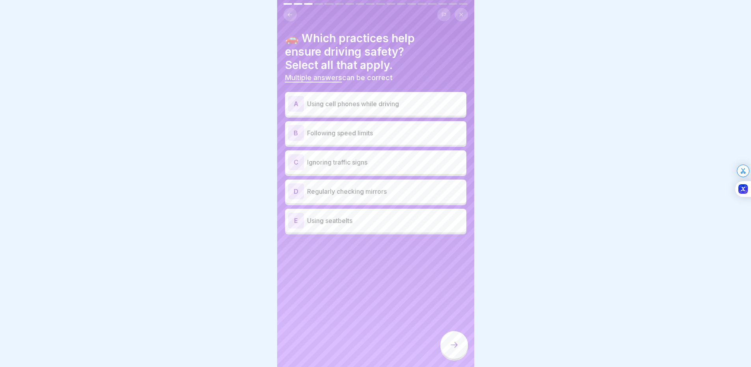
click at [375, 136] on p "Following speed limits" at bounding box center [385, 132] width 156 height 9
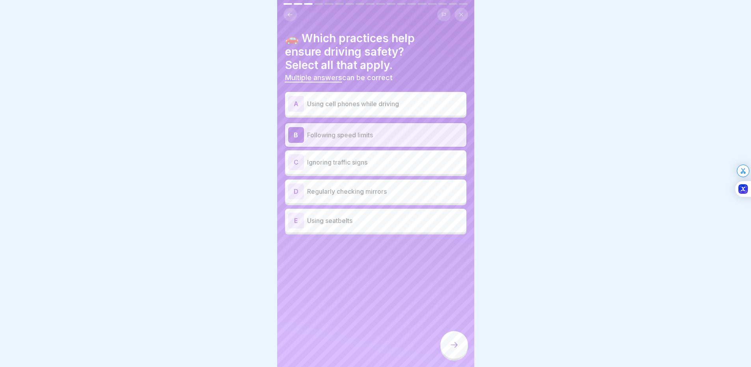
click at [351, 196] on div "D Regularly checking mirrors" at bounding box center [375, 191] width 175 height 16
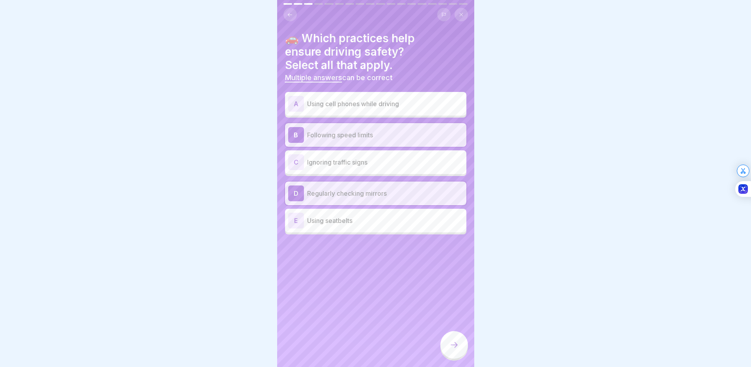
click at [360, 227] on div "E Using seatbelts" at bounding box center [375, 221] width 175 height 16
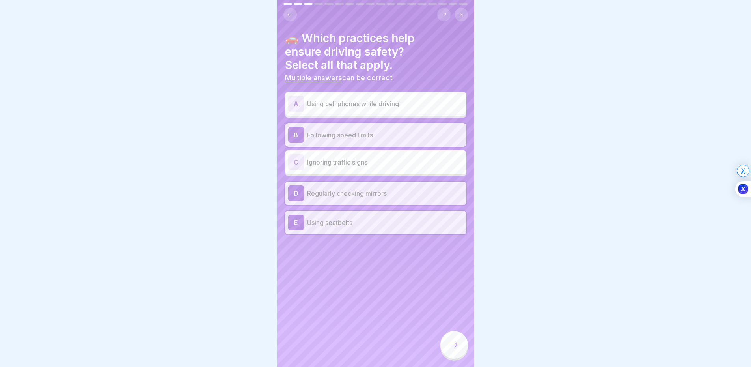
click at [459, 347] on div at bounding box center [455, 345] width 28 height 28
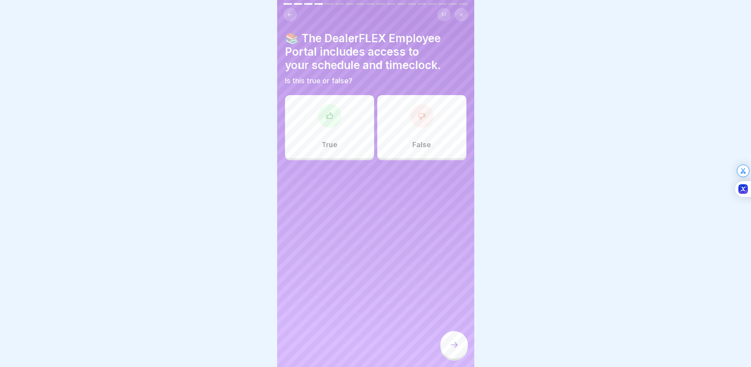
click at [340, 125] on div "True" at bounding box center [329, 126] width 89 height 63
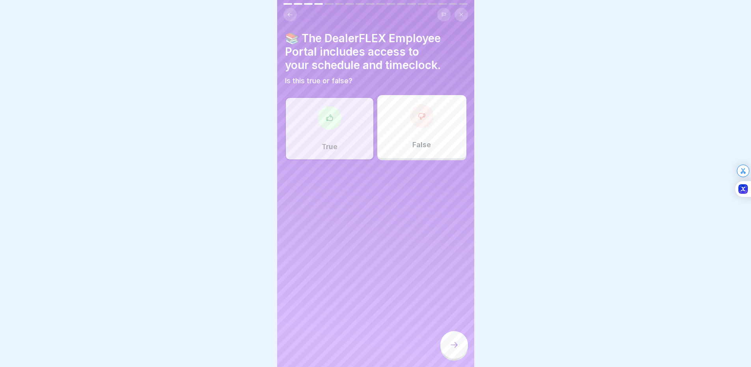
click at [452, 345] on div at bounding box center [455, 345] width 28 height 28
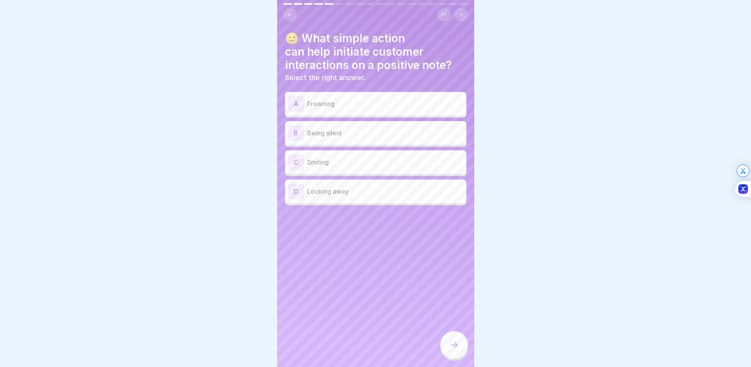
click at [344, 167] on div "C Smiling" at bounding box center [375, 162] width 175 height 16
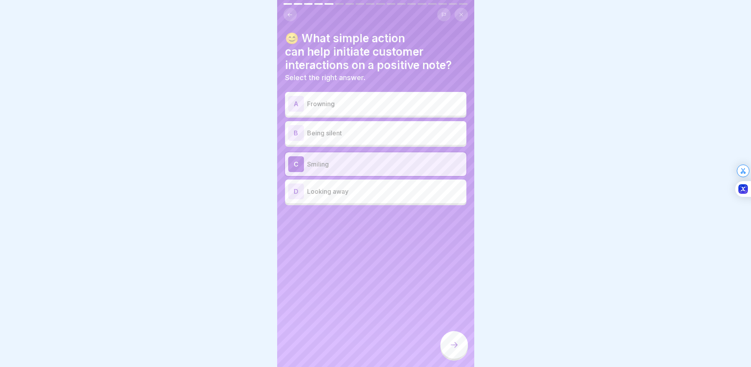
click at [461, 351] on div at bounding box center [455, 345] width 28 height 28
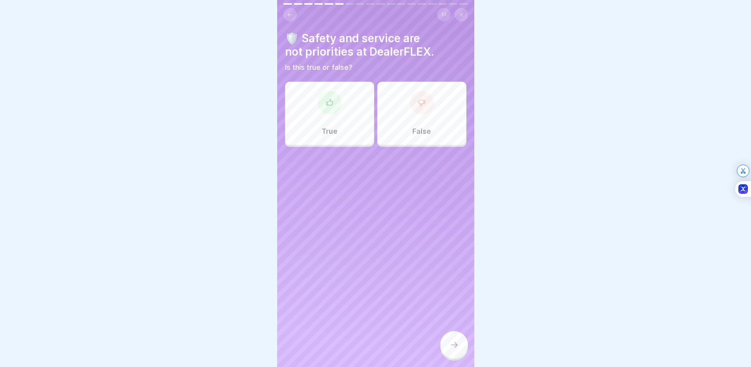
click at [406, 112] on div "False" at bounding box center [421, 113] width 89 height 63
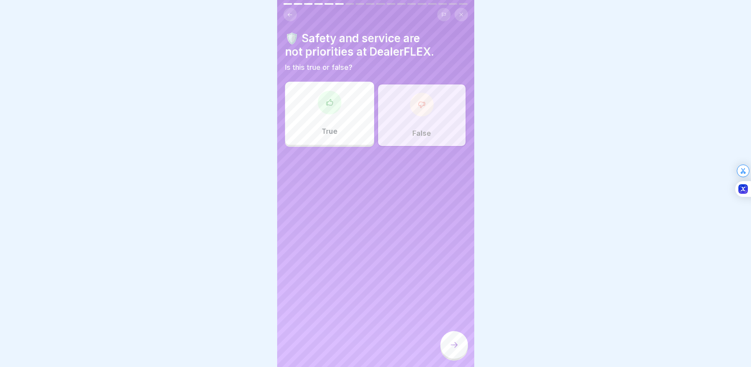
drag, startPoint x: 465, startPoint y: 339, endPoint x: 463, endPoint y: 334, distance: 5.5
click at [463, 336] on div "English Assessment Orientation Quiz Let's test your knowledge of DealerFLEX's h…" at bounding box center [375, 183] width 197 height 367
click at [453, 341] on div at bounding box center [455, 345] width 28 height 28
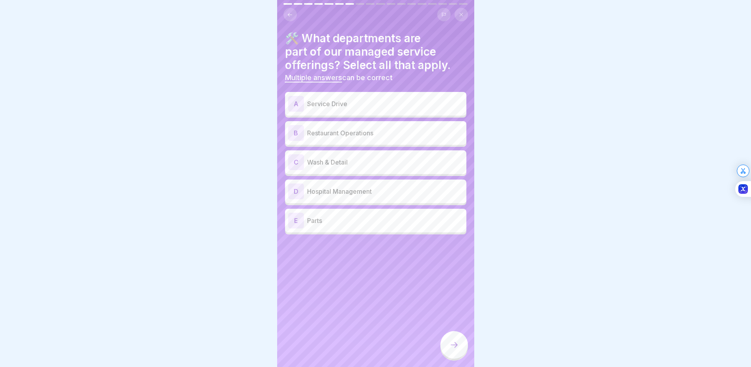
click at [356, 102] on p "Service Drive" at bounding box center [385, 103] width 156 height 9
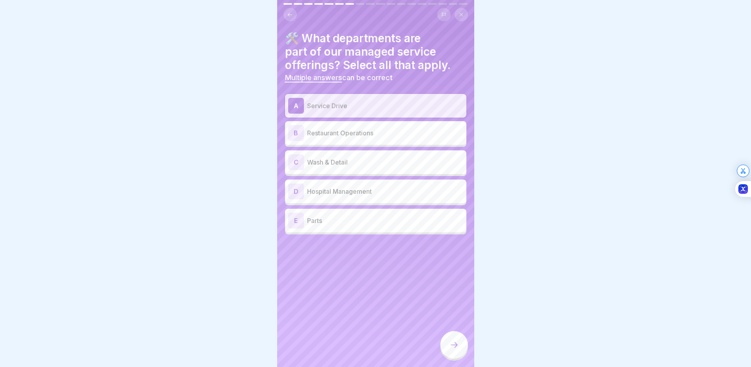
click at [350, 168] on div "C Wash & Detail" at bounding box center [375, 162] width 175 height 16
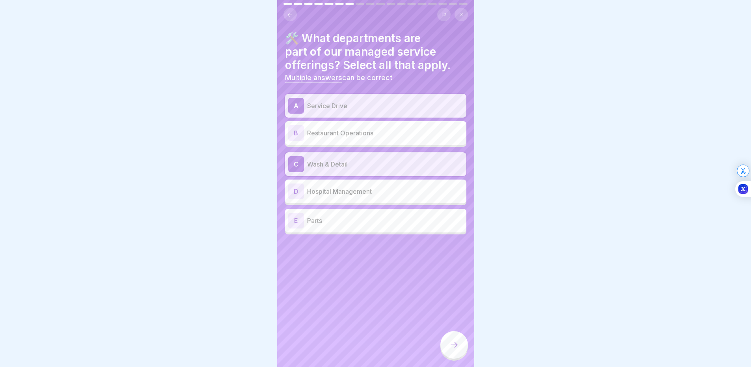
click at [347, 219] on p "Parts" at bounding box center [385, 220] width 156 height 9
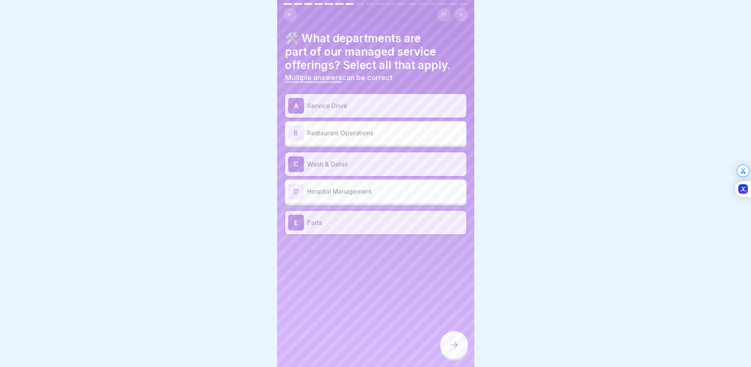
click at [467, 347] on div at bounding box center [455, 345] width 28 height 28
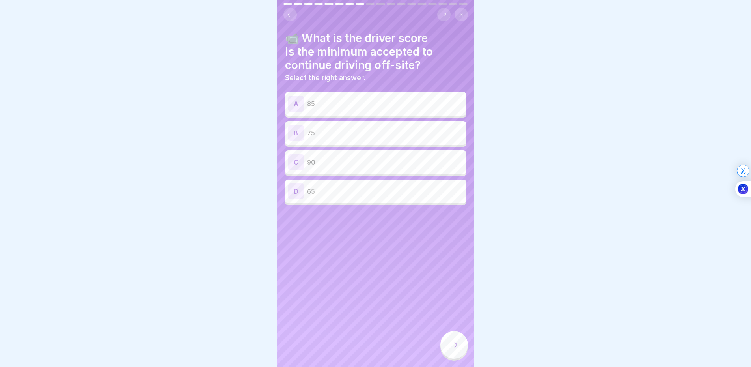
click at [351, 108] on p "85" at bounding box center [385, 103] width 156 height 9
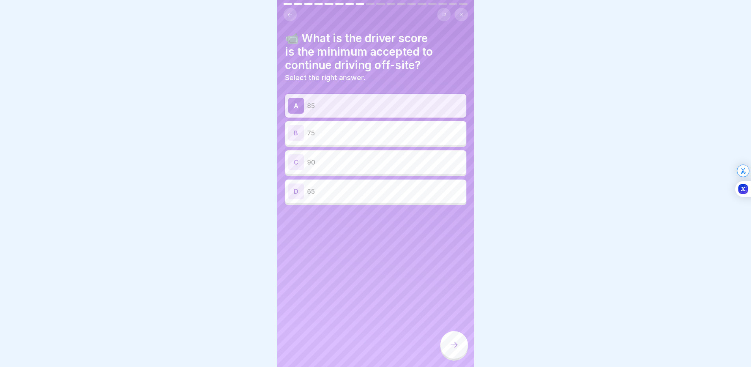
drag, startPoint x: 458, startPoint y: 360, endPoint x: 460, endPoint y: 353, distance: 7.4
click at [458, 358] on div at bounding box center [455, 345] width 28 height 28
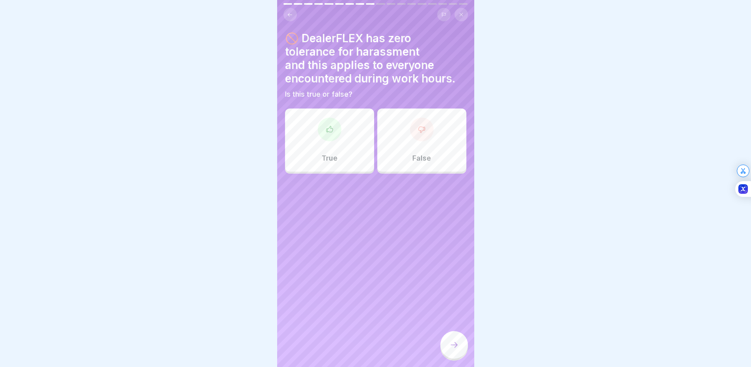
click at [323, 125] on div at bounding box center [330, 130] width 24 height 24
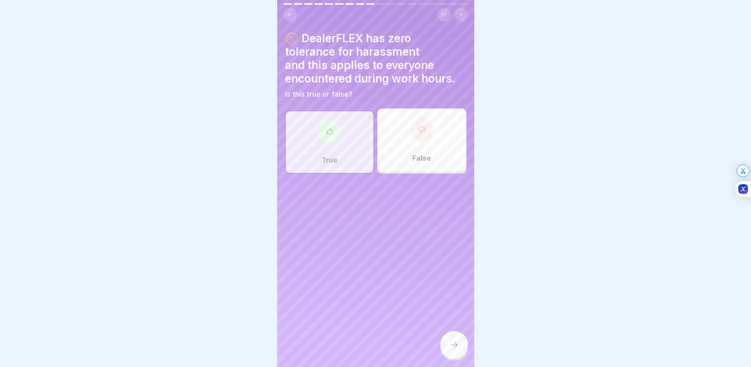
click at [453, 349] on icon at bounding box center [454, 344] width 9 height 9
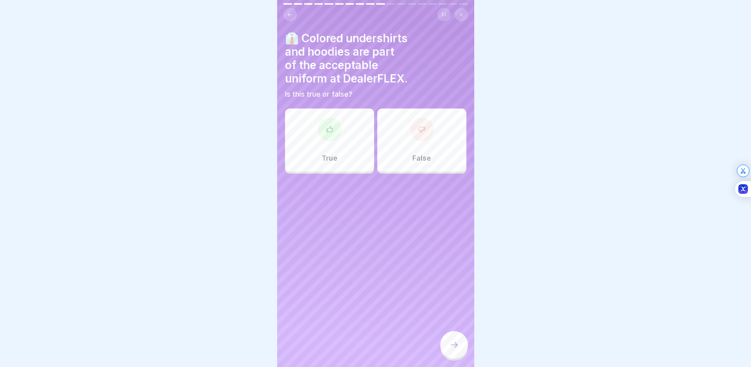
click at [377, 85] on h4 "👔 Colored undershirts and hoodies are part of the acceptable uniform at DealerF…" at bounding box center [375, 59] width 181 height 54
click at [356, 62] on h4 "👔 Colored undershirts and hoodies are part of the acceptable uniform at DealerF…" at bounding box center [375, 59] width 181 height 54
click at [308, 49] on h4 "👔 Colored undershirts and hoodies are part of the acceptable uniform at DealerF…" at bounding box center [375, 59] width 181 height 54
click at [328, 44] on h4 "👔 Colored undershirts and hoodies are part of the acceptable uniform at DealerF…" at bounding box center [375, 59] width 181 height 54
click at [291, 58] on h4 "👔 Colored undershirts and hoodies are part of the acceptable uniform at DealerF…" at bounding box center [375, 59] width 181 height 54
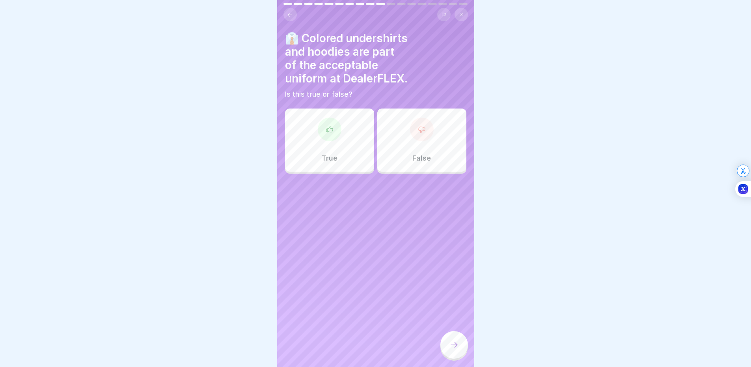
click at [395, 54] on h4 "👔 Colored undershirts and hoodies are part of the acceptable uniform at DealerF…" at bounding box center [375, 59] width 181 height 54
click at [382, 54] on h4 "👔 Colored undershirts and hoodies are part of the acceptable uniform at DealerF…" at bounding box center [375, 59] width 181 height 54
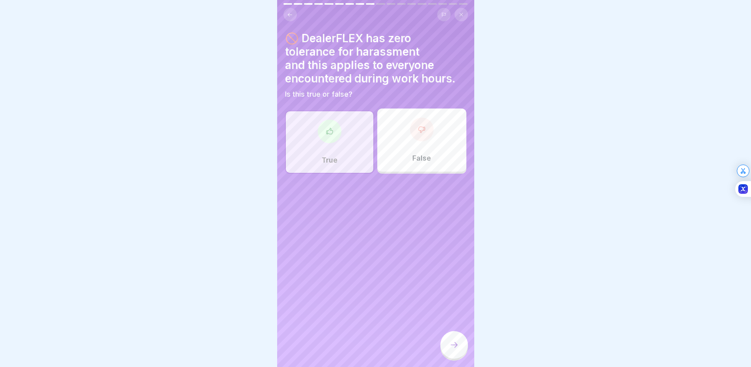
click at [482, 59] on h4 "👔 Colored undershirts and hoodies are part of the acceptable uniform at DealerF…" at bounding box center [572, 59] width 181 height 54
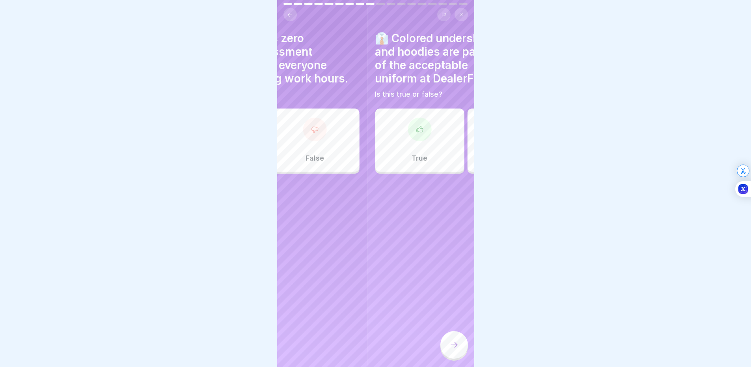
click at [456, 339] on div at bounding box center [455, 345] width 28 height 28
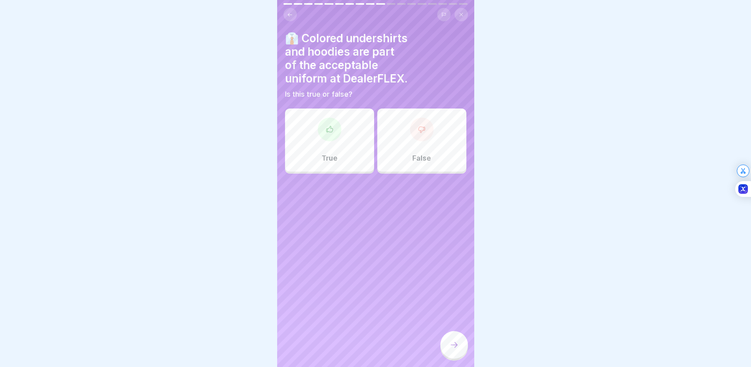
click at [422, 134] on div at bounding box center [422, 130] width 24 height 24
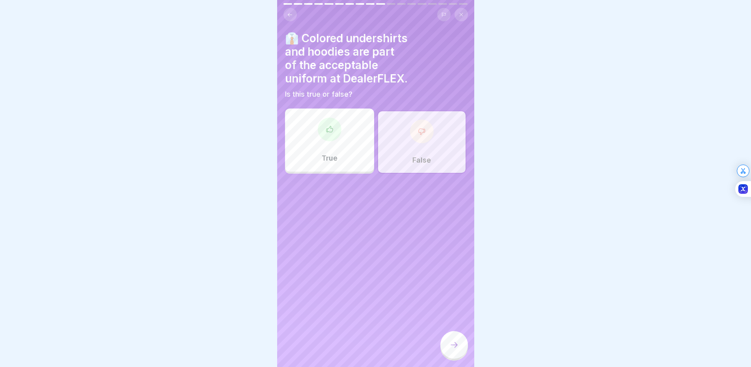
click at [456, 347] on icon at bounding box center [454, 345] width 7 height 6
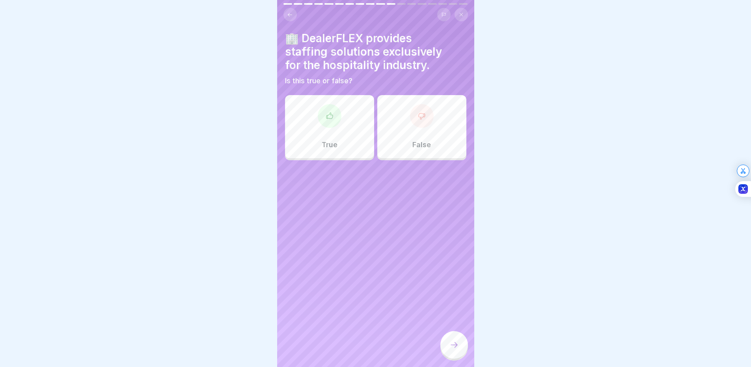
click at [357, 133] on div "True" at bounding box center [329, 126] width 89 height 63
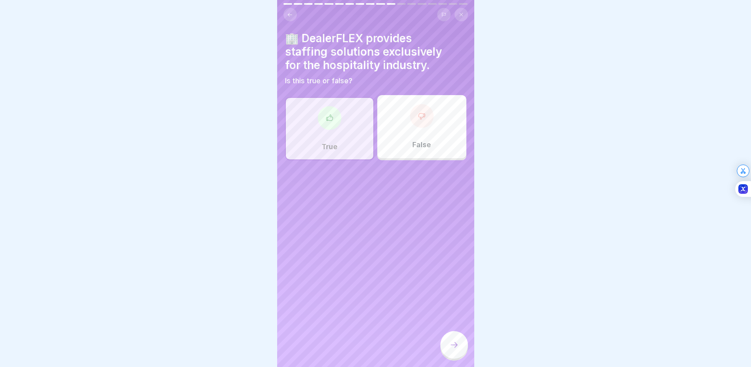
click at [465, 349] on div at bounding box center [455, 345] width 28 height 28
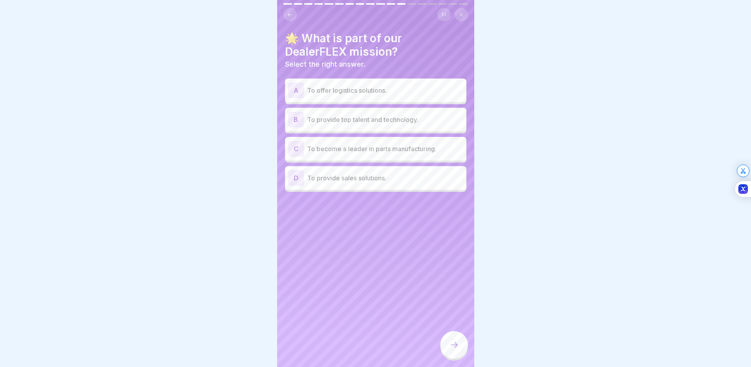
click at [355, 92] on p "To offer logistics solutions." at bounding box center [385, 90] width 156 height 9
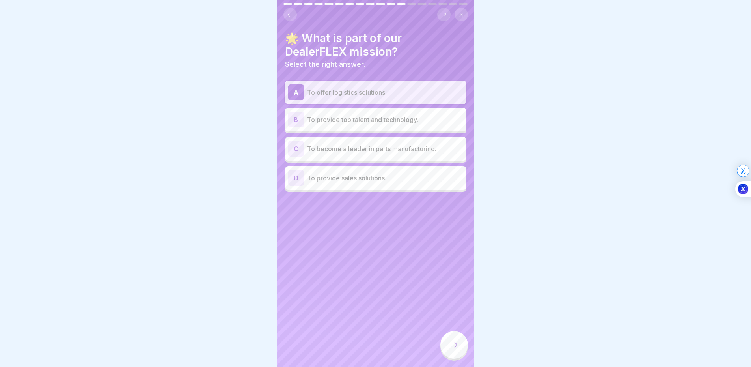
click at [456, 341] on div at bounding box center [455, 345] width 28 height 28
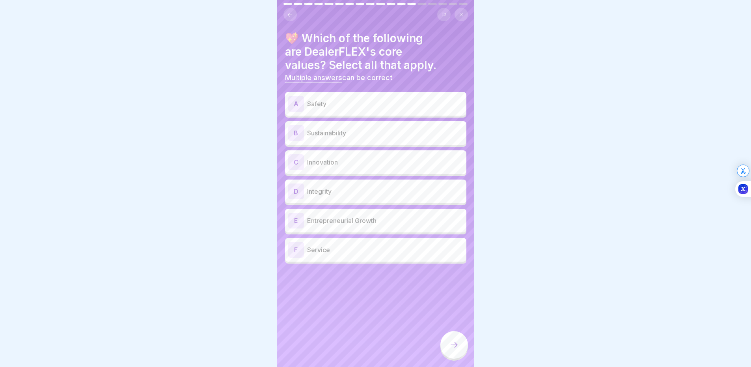
click at [333, 105] on p "Safety" at bounding box center [385, 103] width 156 height 9
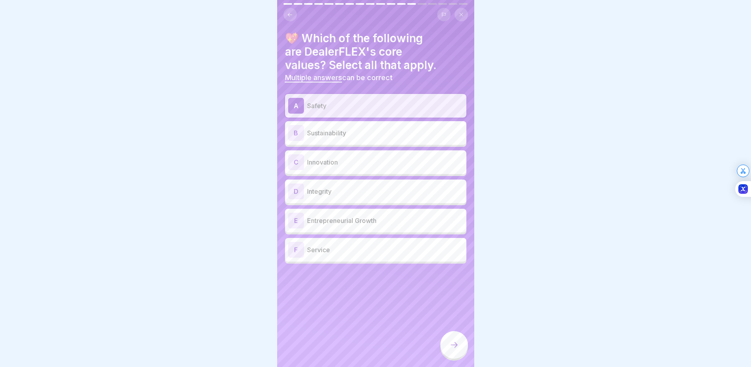
click at [334, 130] on p "Sustainability" at bounding box center [385, 132] width 156 height 9
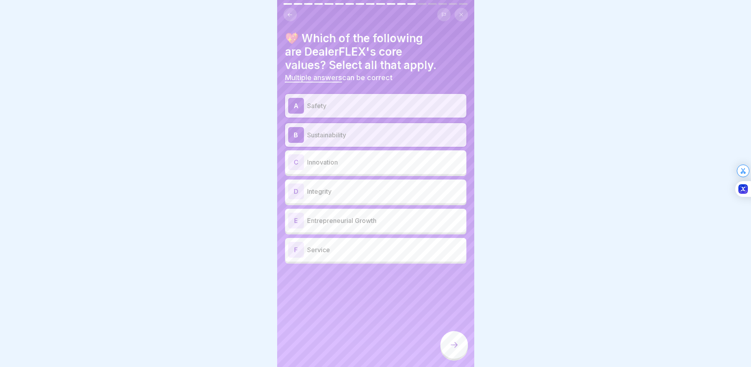
click at [335, 159] on p "Innovation" at bounding box center [385, 161] width 156 height 9
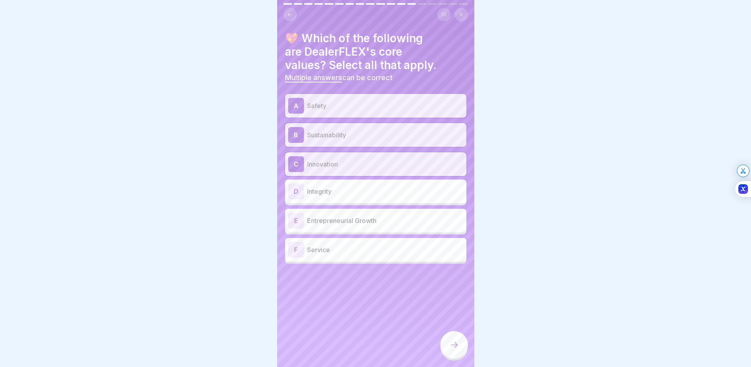
click at [338, 190] on p "Integrity" at bounding box center [385, 191] width 156 height 9
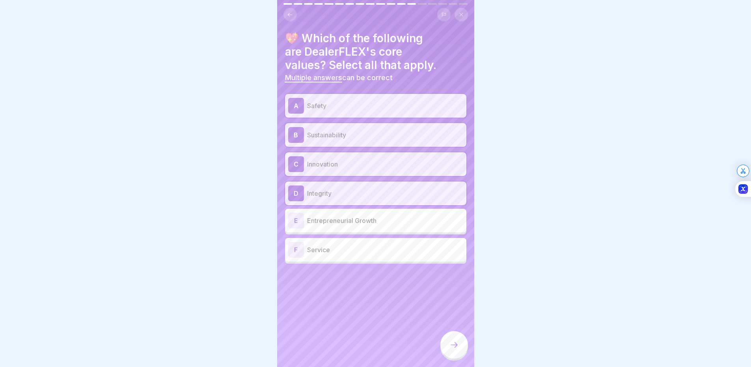
click at [344, 219] on p "Entrepreneurial Growth" at bounding box center [385, 220] width 156 height 9
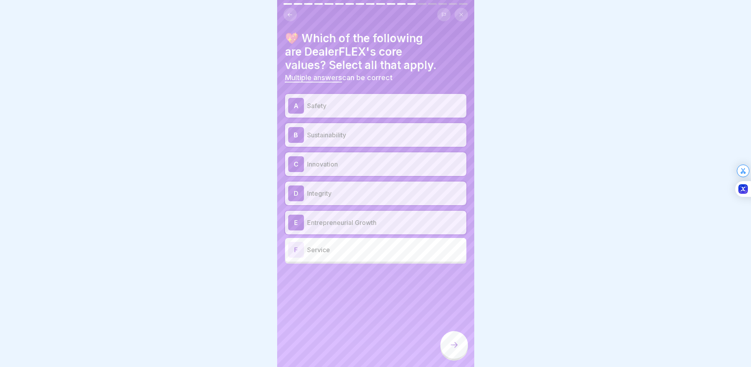
click at [356, 253] on p "Service" at bounding box center [385, 249] width 156 height 9
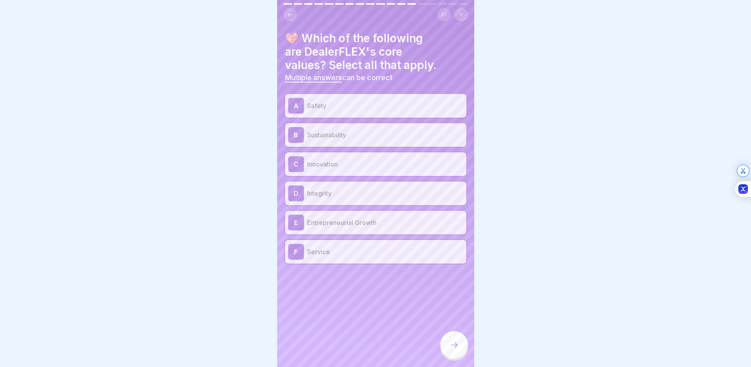
click at [450, 346] on icon at bounding box center [454, 344] width 9 height 9
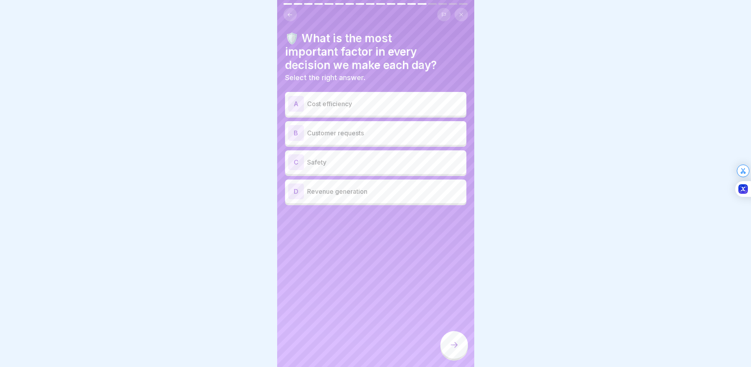
click at [367, 102] on p "Cost efficiency" at bounding box center [385, 103] width 156 height 9
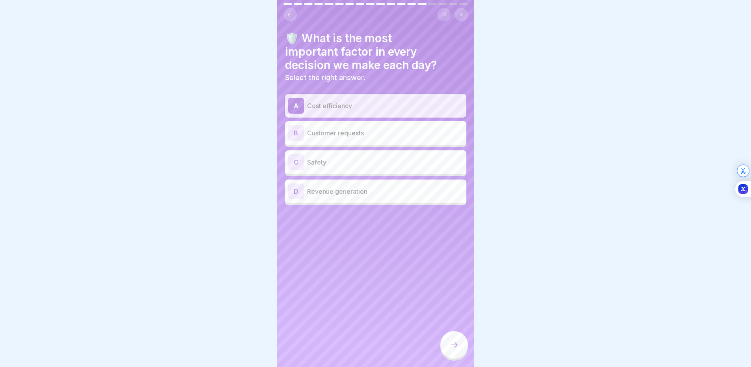
click at [367, 122] on div "B Customer requests" at bounding box center [375, 133] width 181 height 24
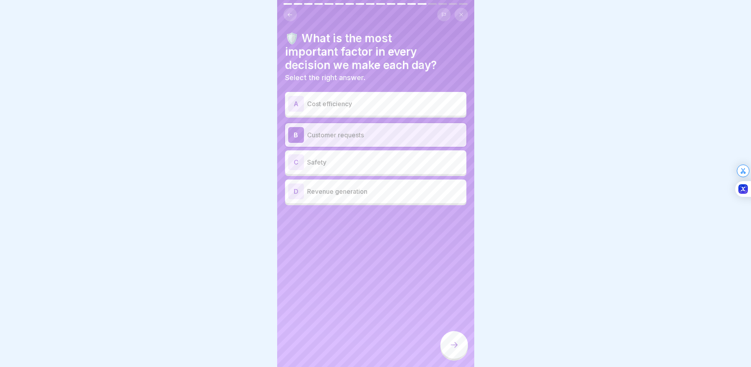
click at [368, 159] on p "Safety" at bounding box center [385, 161] width 156 height 9
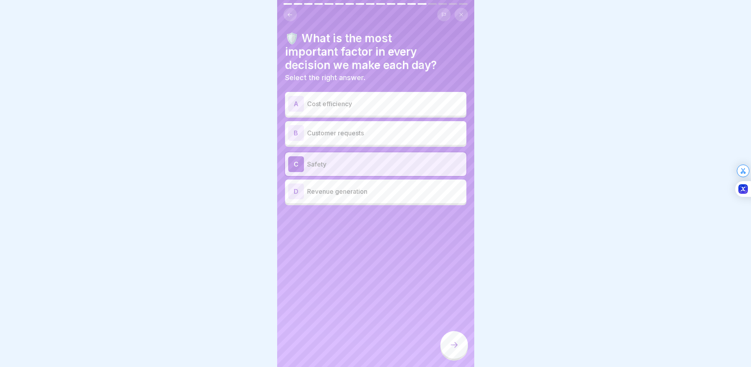
click at [373, 188] on p "Revenue generation" at bounding box center [385, 191] width 156 height 9
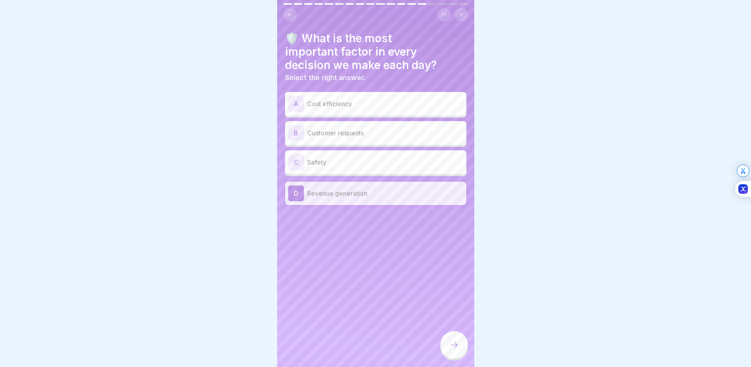
click at [353, 167] on div "C Safety" at bounding box center [375, 162] width 175 height 16
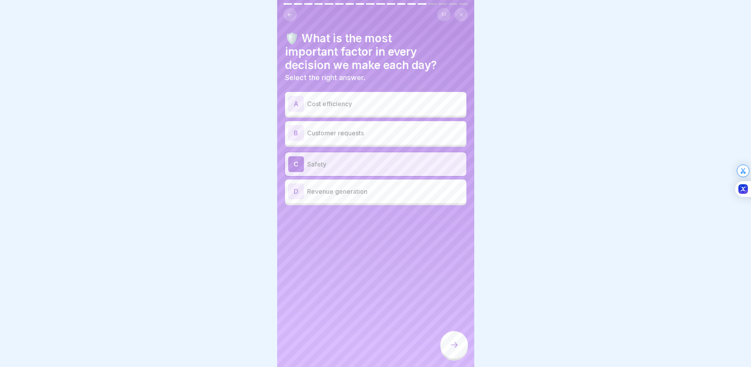
click at [456, 343] on div at bounding box center [455, 345] width 28 height 28
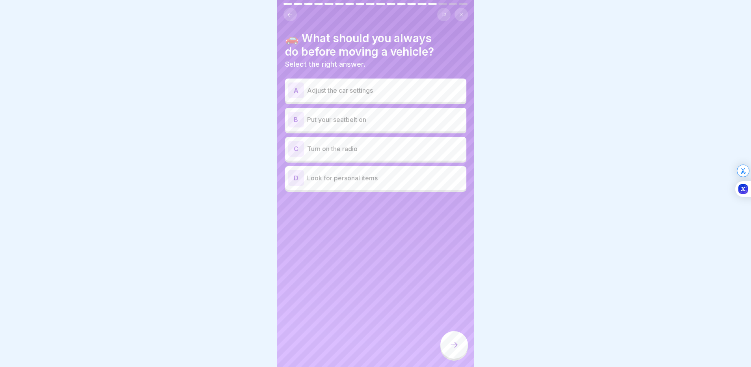
click at [353, 125] on div "B Put your seatbelt on" at bounding box center [375, 120] width 175 height 16
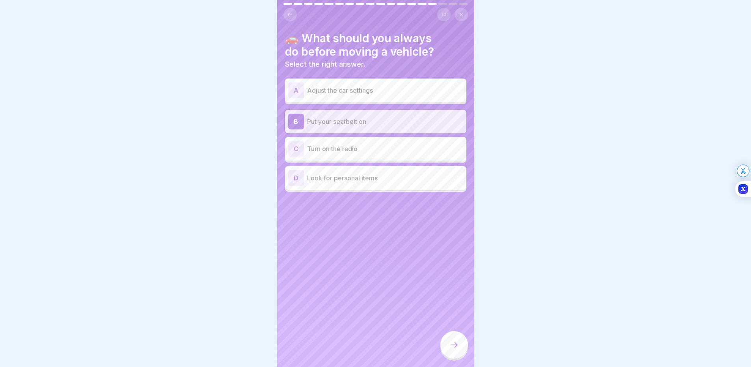
click at [461, 354] on div at bounding box center [455, 345] width 28 height 28
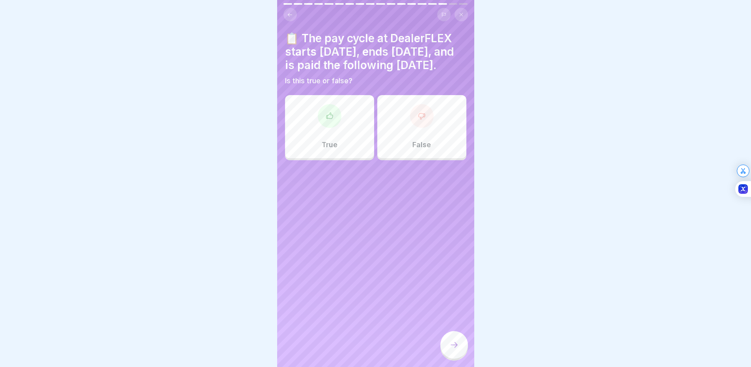
click at [348, 126] on div "True" at bounding box center [329, 126] width 89 height 63
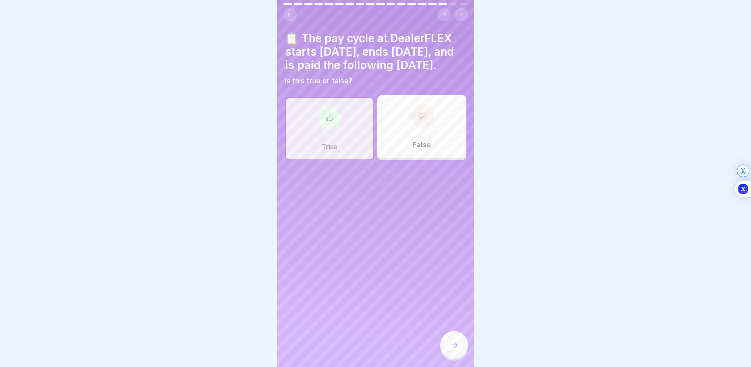
drag, startPoint x: 460, startPoint y: 350, endPoint x: 453, endPoint y: 339, distance: 13.1
click at [460, 349] on div at bounding box center [455, 345] width 28 height 28
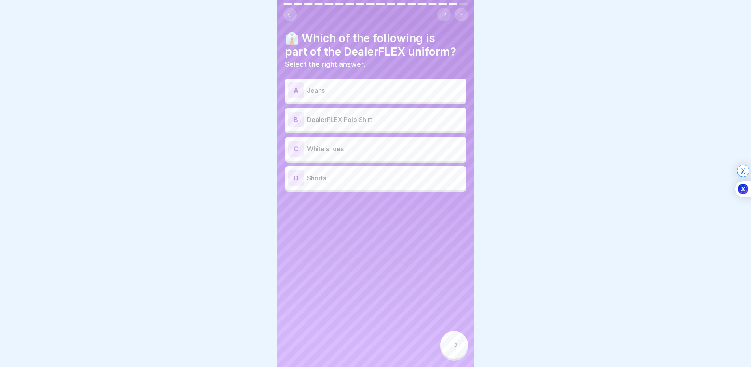
click at [343, 121] on p "DealerFLEX Polo Shirt" at bounding box center [385, 119] width 156 height 9
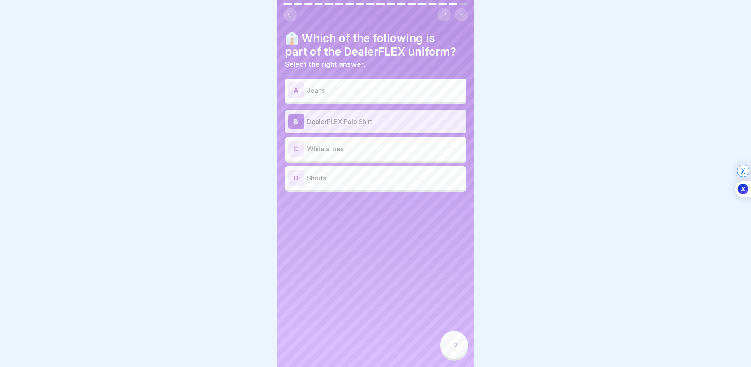
click at [457, 346] on div at bounding box center [455, 345] width 28 height 28
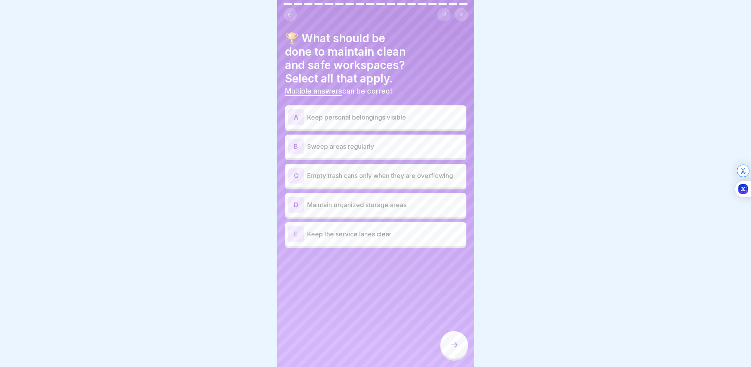
click at [354, 116] on p "Keep personal belongings visible" at bounding box center [385, 116] width 156 height 9
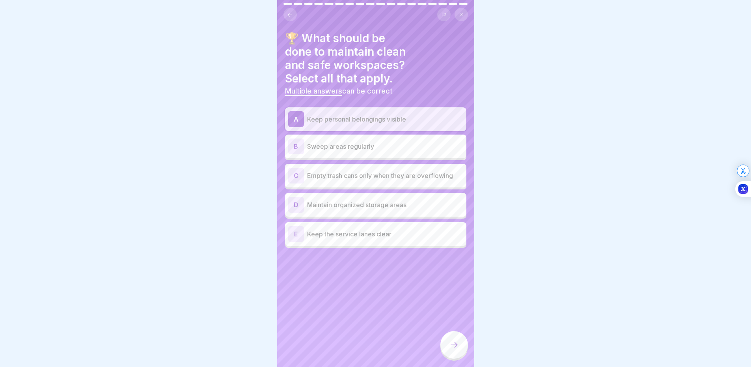
click at [351, 146] on p "Sweep areas regularly" at bounding box center [385, 146] width 156 height 9
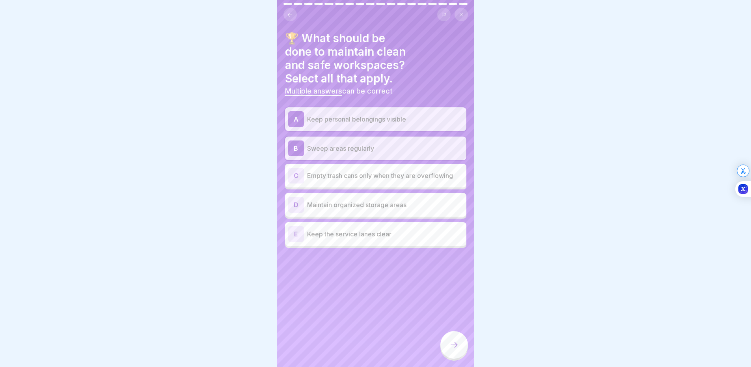
click at [362, 179] on p "Empty trash cans only when they are overflowing" at bounding box center [385, 175] width 156 height 9
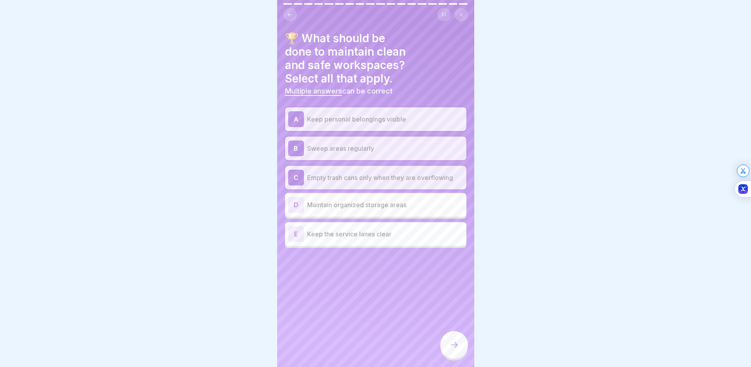
click at [362, 211] on div "D Maintain organized storage areas" at bounding box center [375, 205] width 175 height 16
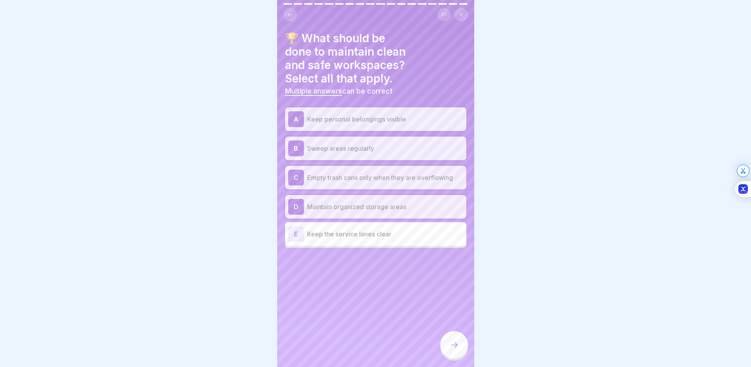
click at [364, 231] on p "Keep the service lanes clear" at bounding box center [385, 233] width 156 height 9
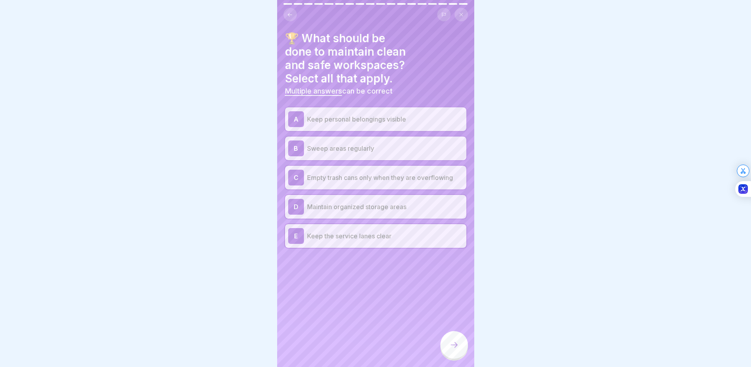
click at [452, 345] on div at bounding box center [455, 345] width 28 height 28
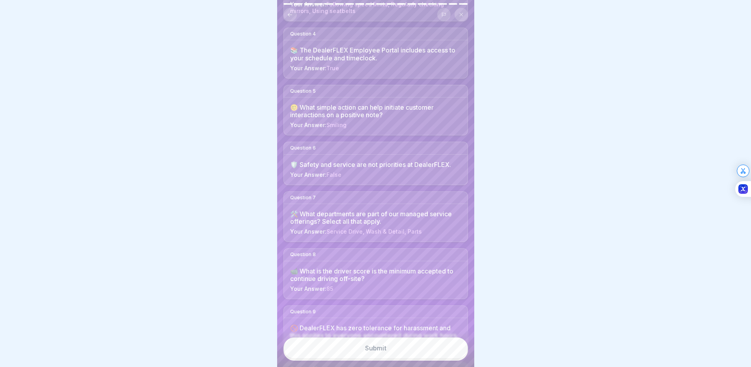
scroll to position [237, 0]
click at [413, 354] on button "Submit" at bounding box center [376, 347] width 185 height 21
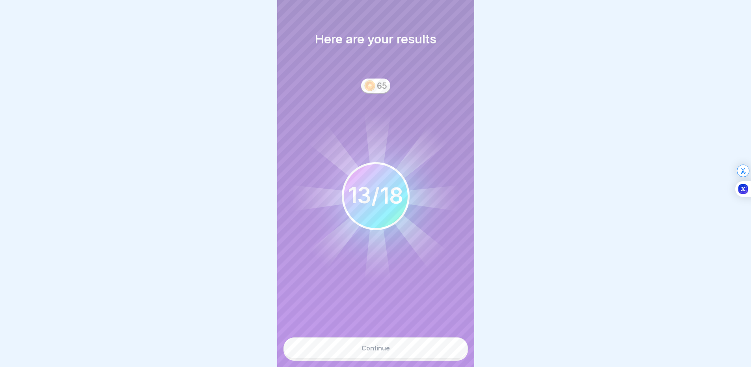
click at [387, 351] on div "Continue" at bounding box center [376, 347] width 28 height 7
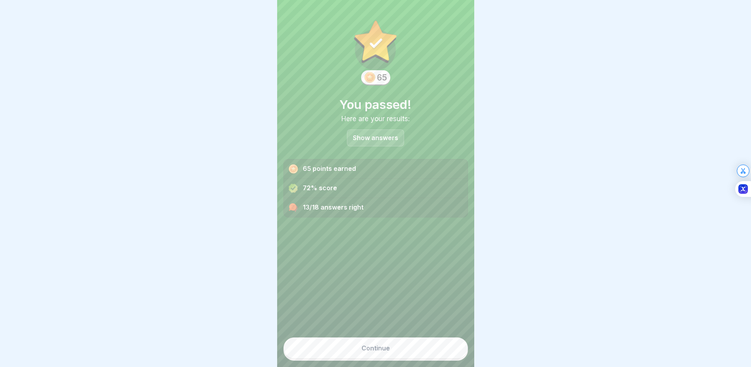
click at [369, 351] on div "Continue" at bounding box center [376, 347] width 28 height 7
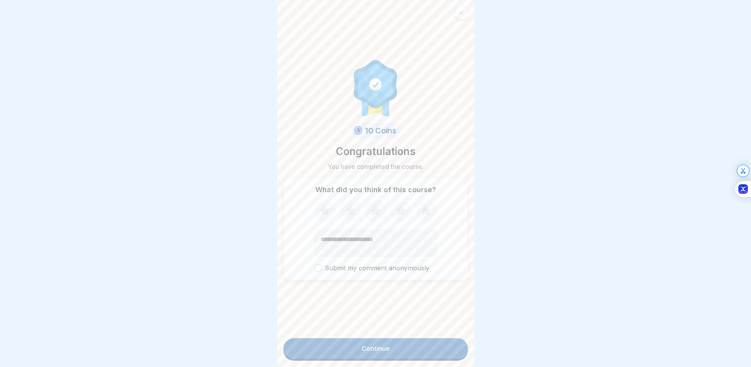
click at [419, 217] on icon at bounding box center [426, 211] width 21 height 21
click at [364, 349] on button "Continue" at bounding box center [376, 348] width 185 height 21
click at [368, 343] on button "Continue" at bounding box center [376, 348] width 185 height 21
